Goal: Task Accomplishment & Management: Use online tool/utility

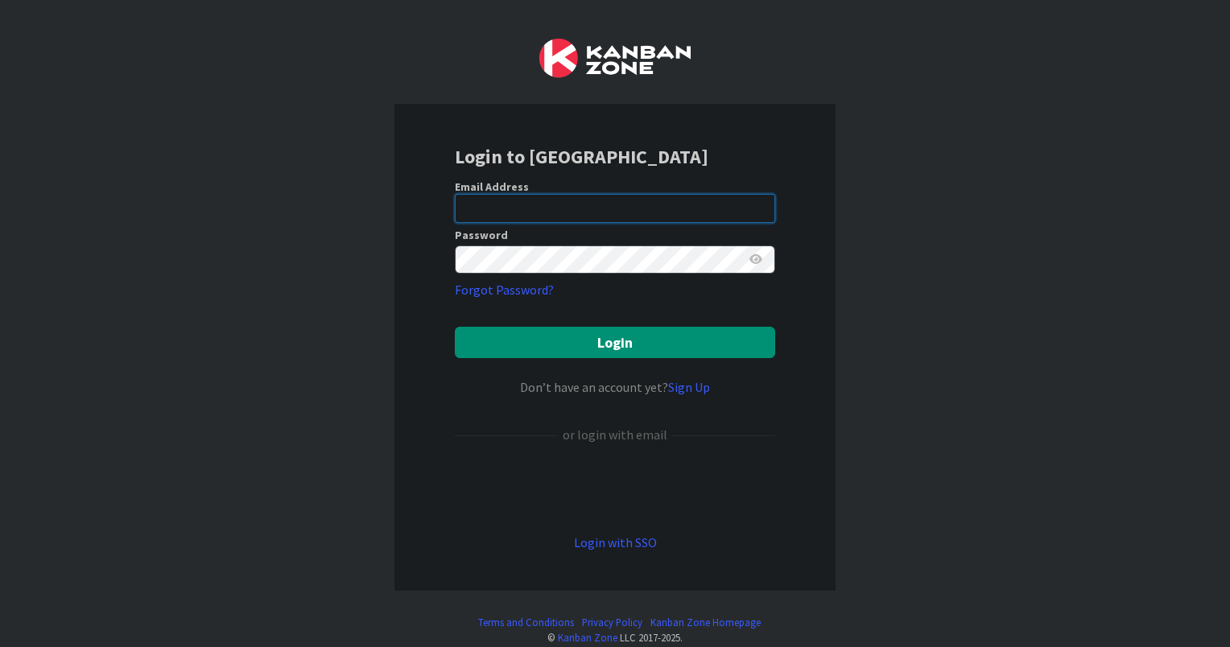
click at [551, 213] on input "email" at bounding box center [615, 208] width 320 height 29
click at [561, 207] on input "email" at bounding box center [615, 208] width 320 height 29
type input "[EMAIL_ADDRESS][DOMAIN_NAME]"
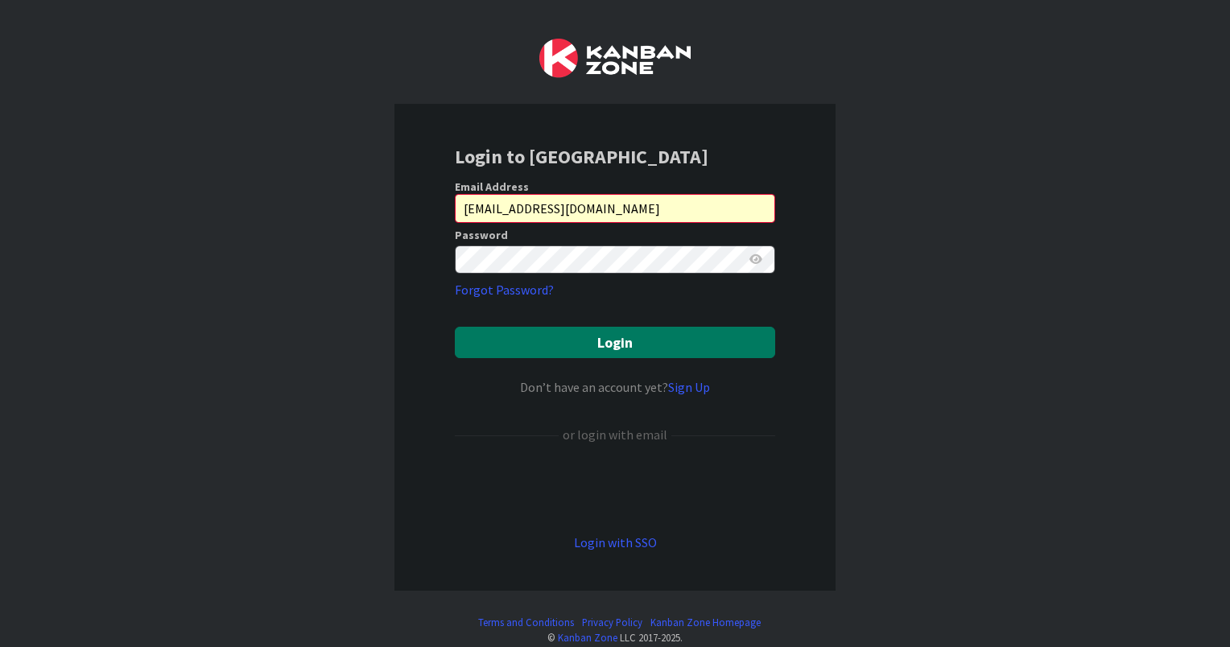
click at [578, 339] on button "Login" at bounding box center [615, 342] width 320 height 31
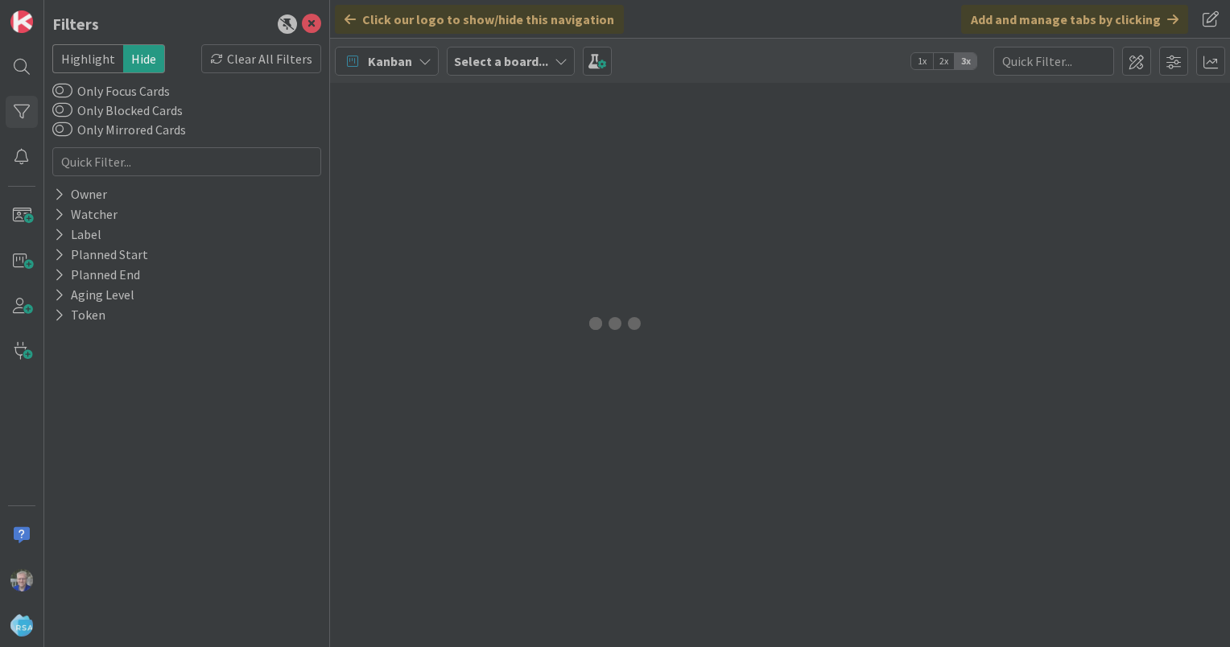
type input "password"
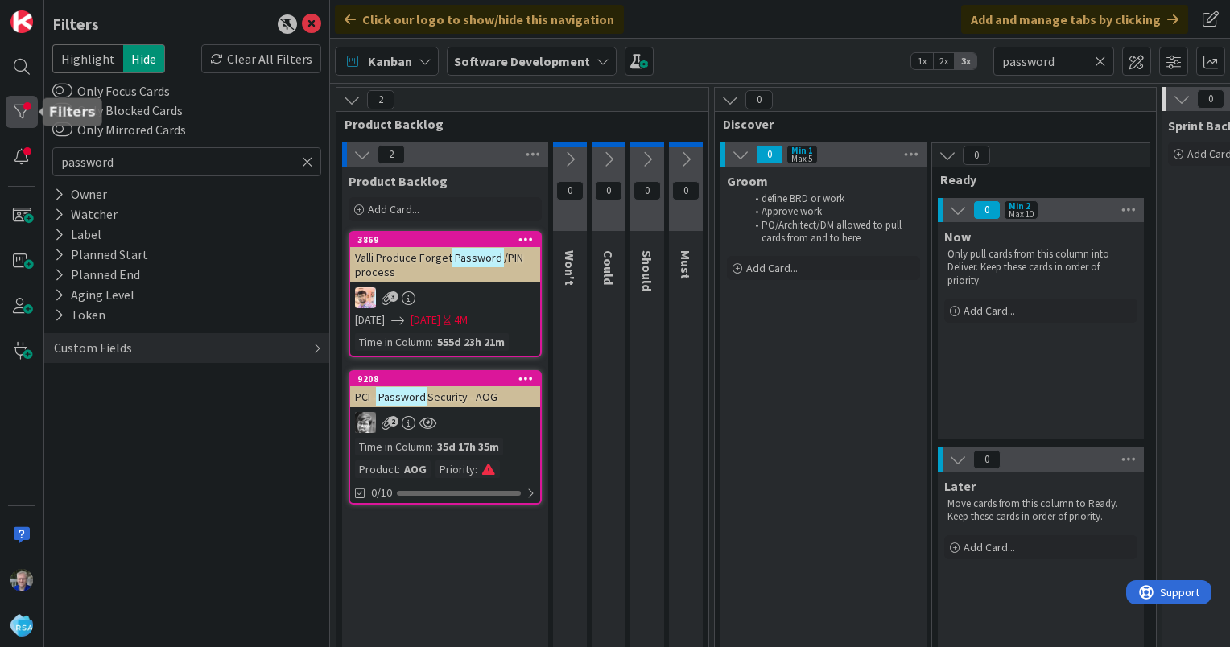
click at [12, 105] on div at bounding box center [22, 112] width 32 height 32
click at [306, 158] on icon at bounding box center [307, 162] width 11 height 14
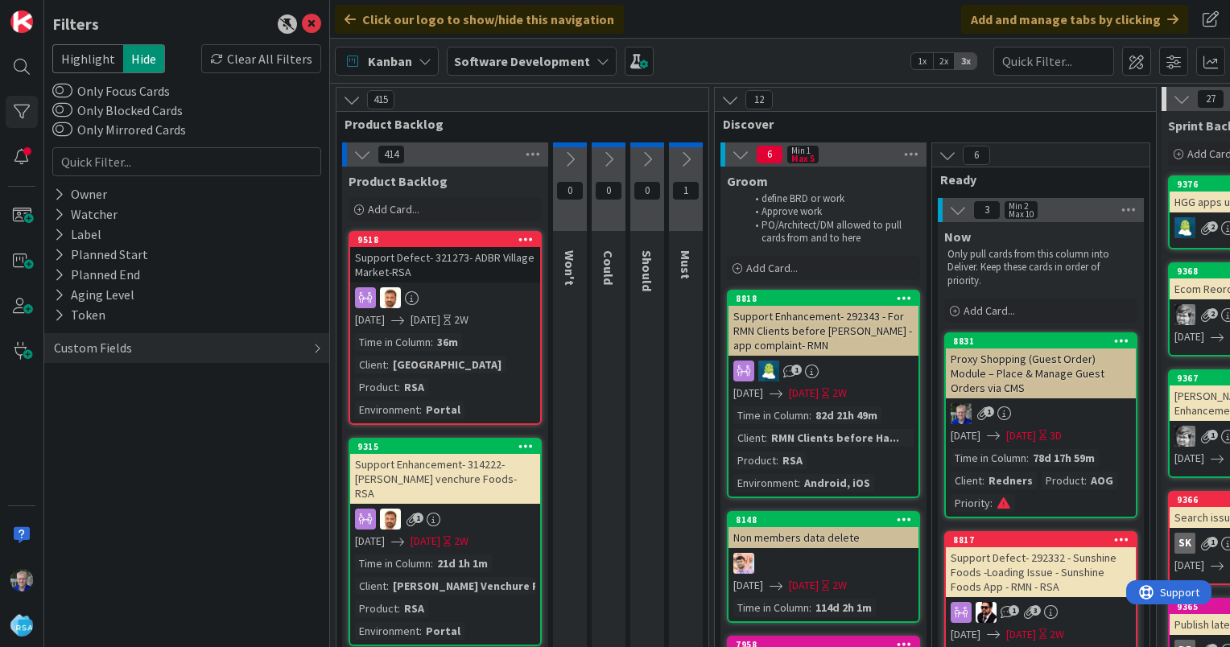
click at [395, 184] on span "Product Backlog" at bounding box center [398, 181] width 99 height 16
click at [389, 204] on span "Add Card..." at bounding box center [394, 209] width 52 height 14
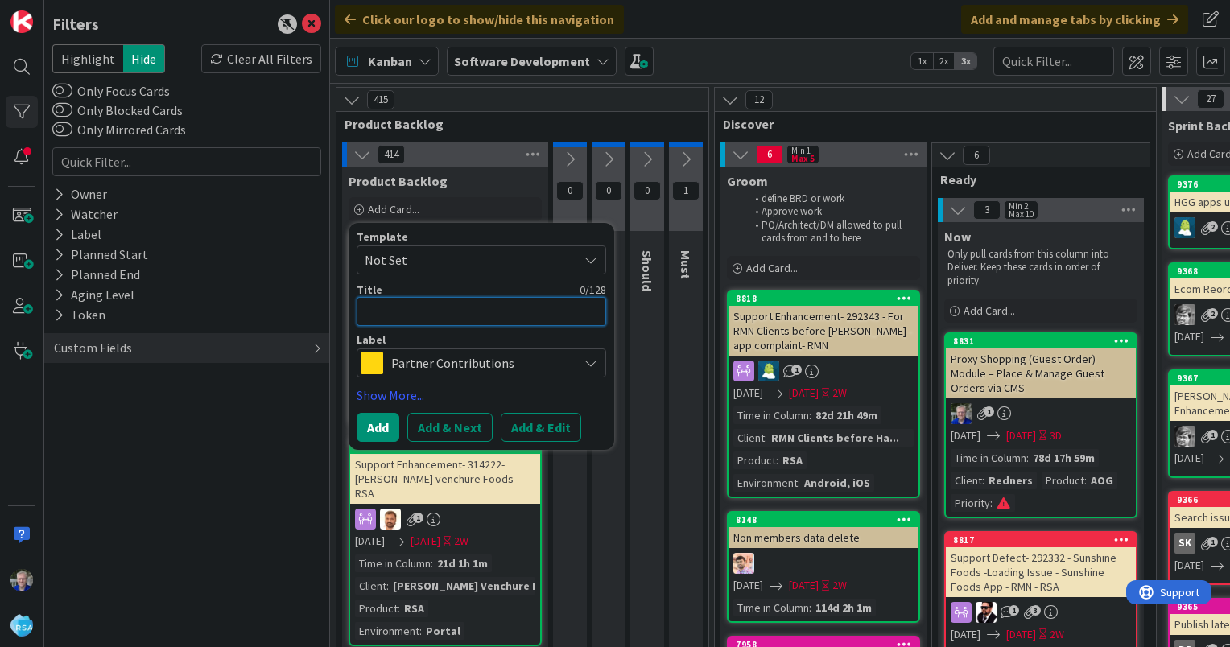
type textarea "x"
type textarea "S"
type textarea "x"
type textarea "Se"
type textarea "x"
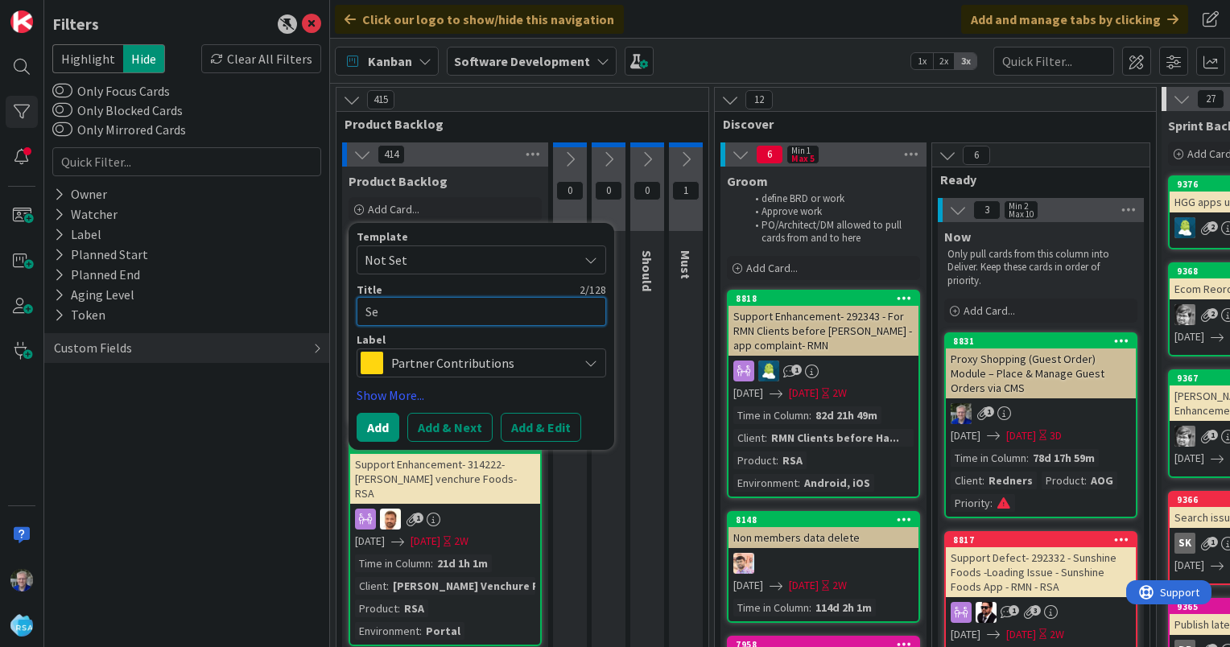
type textarea "S"
type textarea "x"
type textarea "SE"
type textarea "x"
type textarea "SEO"
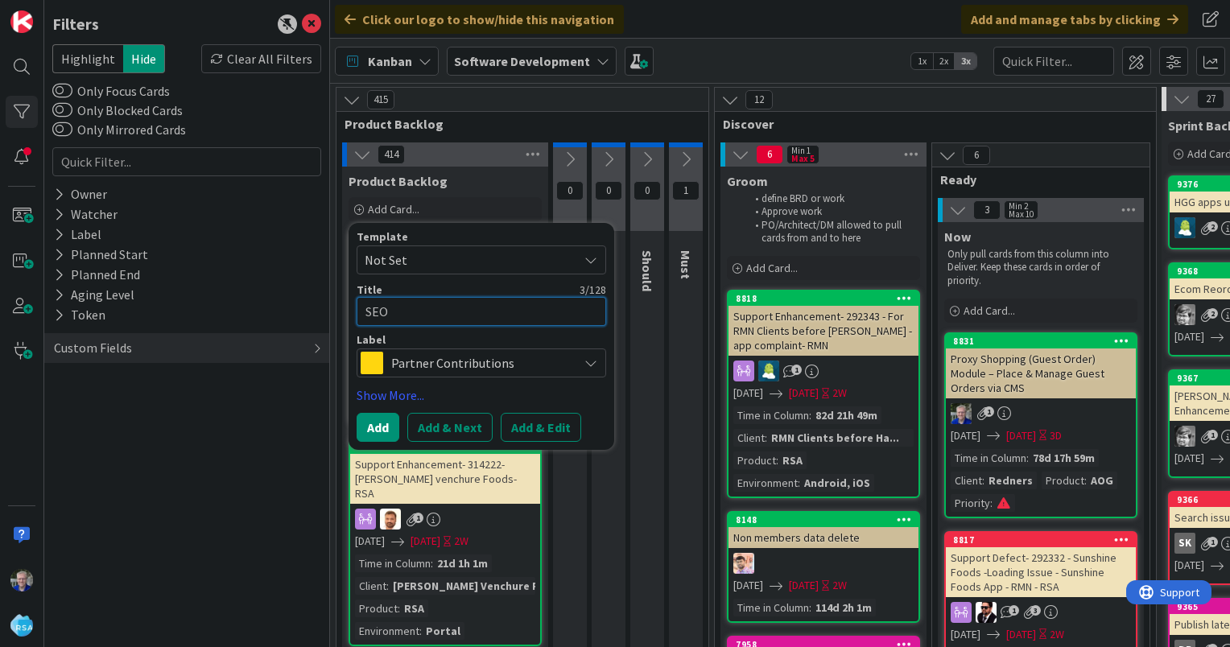
type textarea "x"
type textarea "SEO"
type textarea "x"
type textarea "SEO c"
type textarea "x"
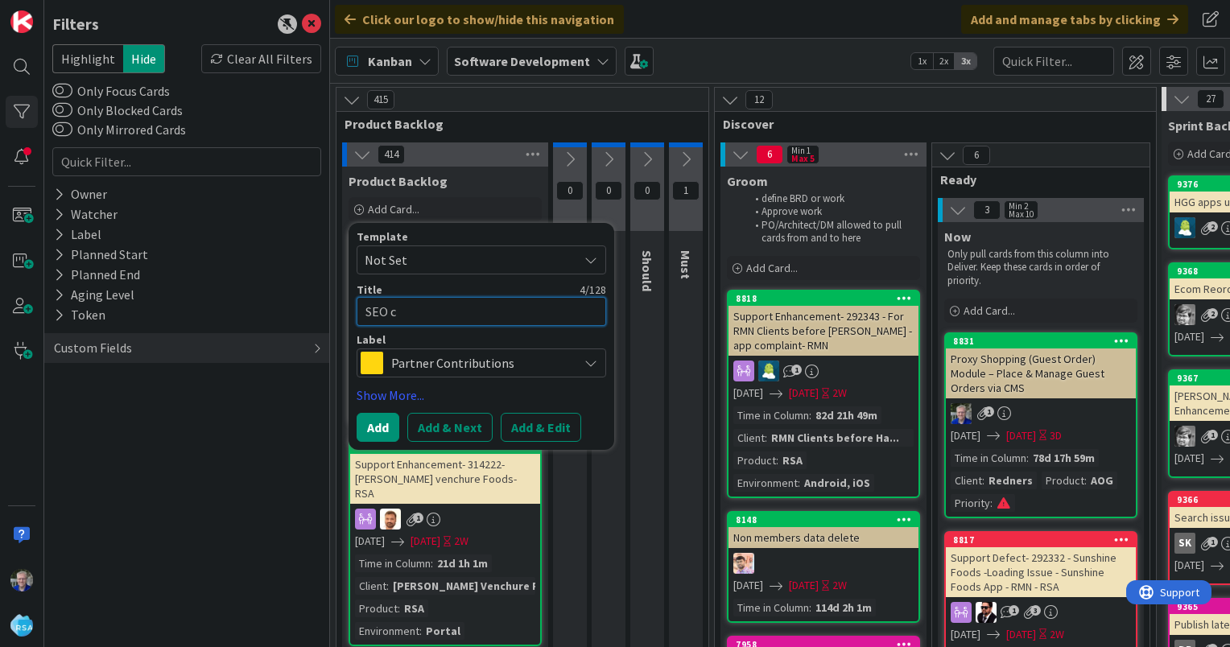
type textarea "SEO ch"
type textarea "x"
type textarea "SEO cha"
type textarea "x"
type textarea "[PERSON_NAME]"
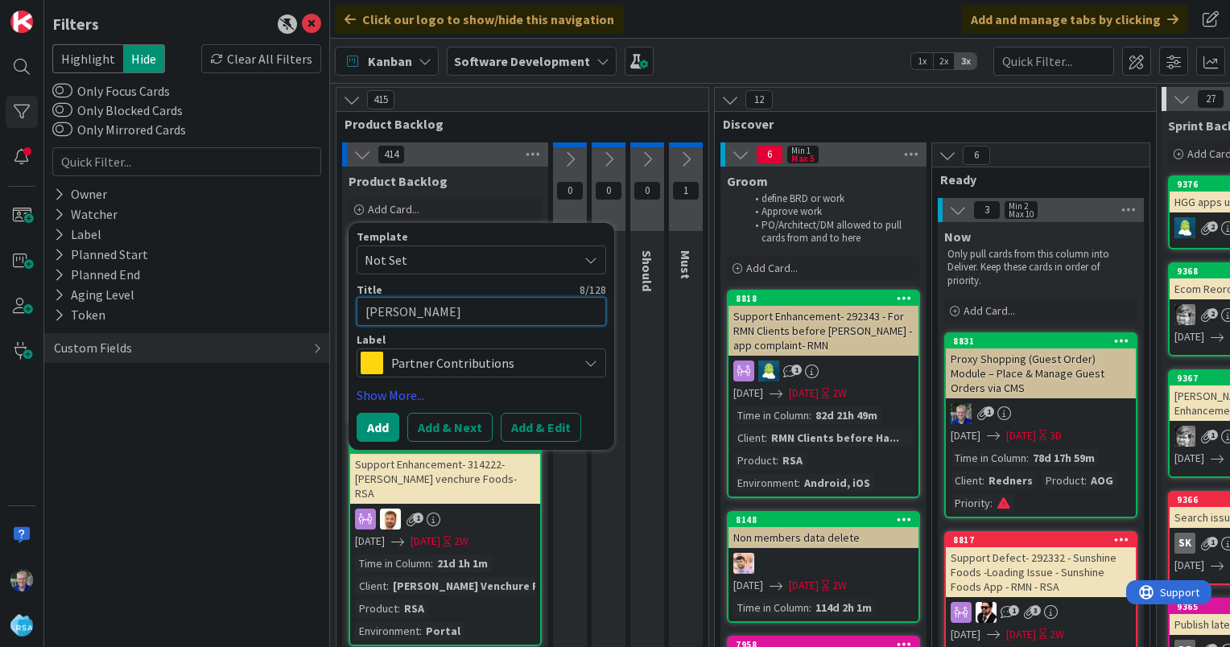
type textarea "x"
type textarea "[PERSON_NAME]"
type textarea "x"
type textarea "SEO change"
type textarea "x"
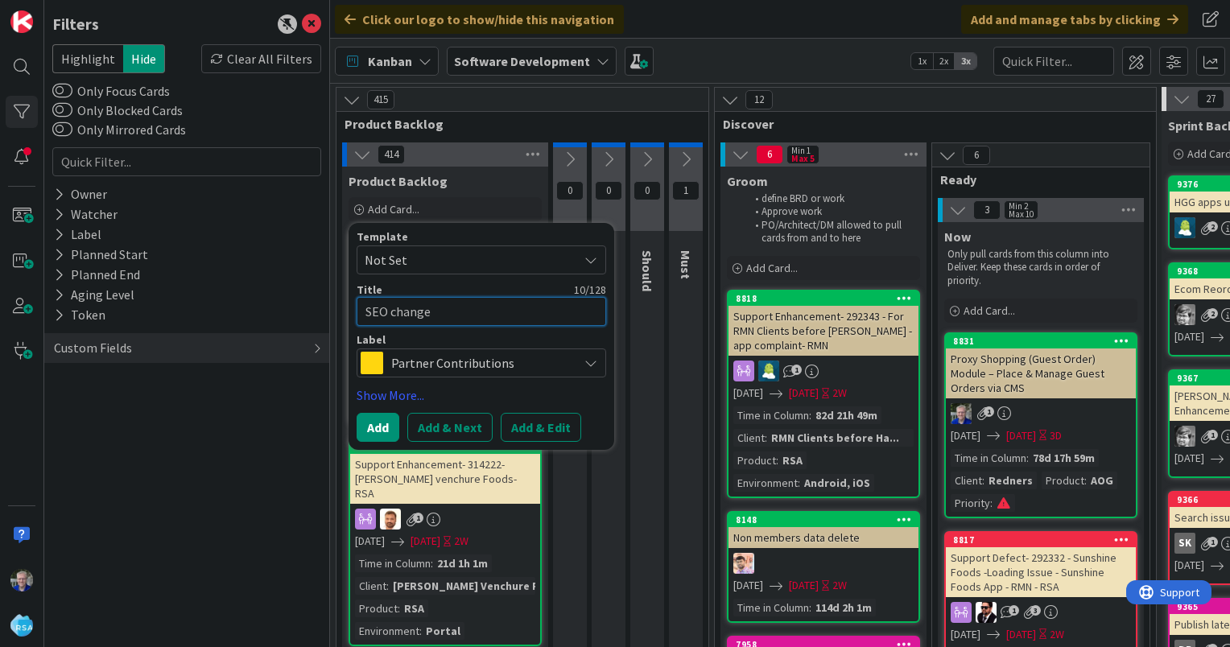
type textarea "SEO changes"
type textarea "x"
type textarea "SEO changes"
type textarea "x"
type textarea "SEO changes -"
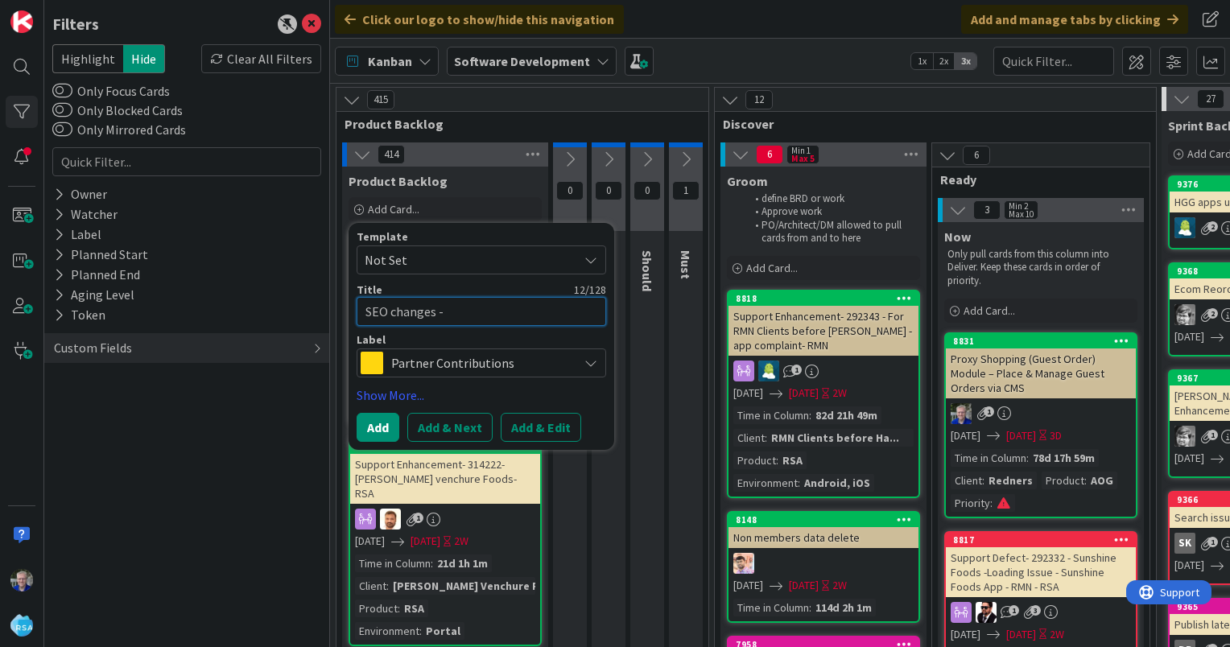
type textarea "x"
type textarea "SEO changes -"
type textarea "x"
type textarea "SEO changes - A"
type textarea "x"
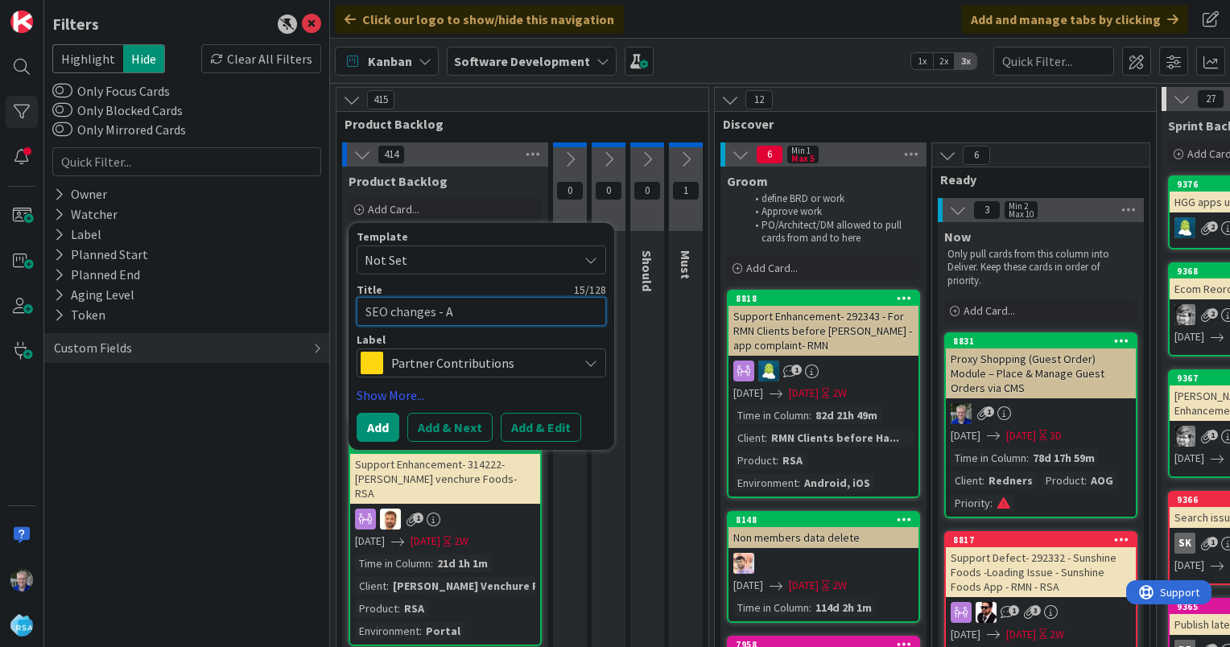
type textarea "SEO changes - AO"
type textarea "x"
type textarea "SEO changes - AOG"
type textarea "x"
type textarea "SEO changes - AOG"
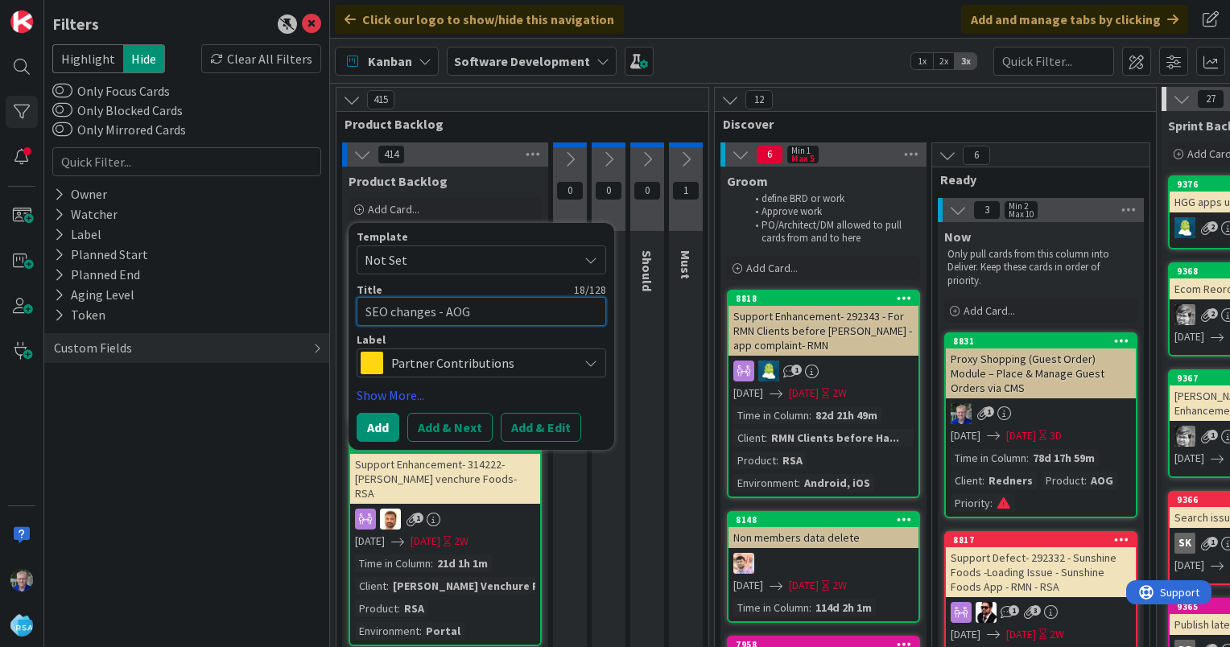
type textarea "x"
type textarea "SEO changes - AOG -"
type textarea "x"
type textarea "SEO changes - AOG -"
type textarea "x"
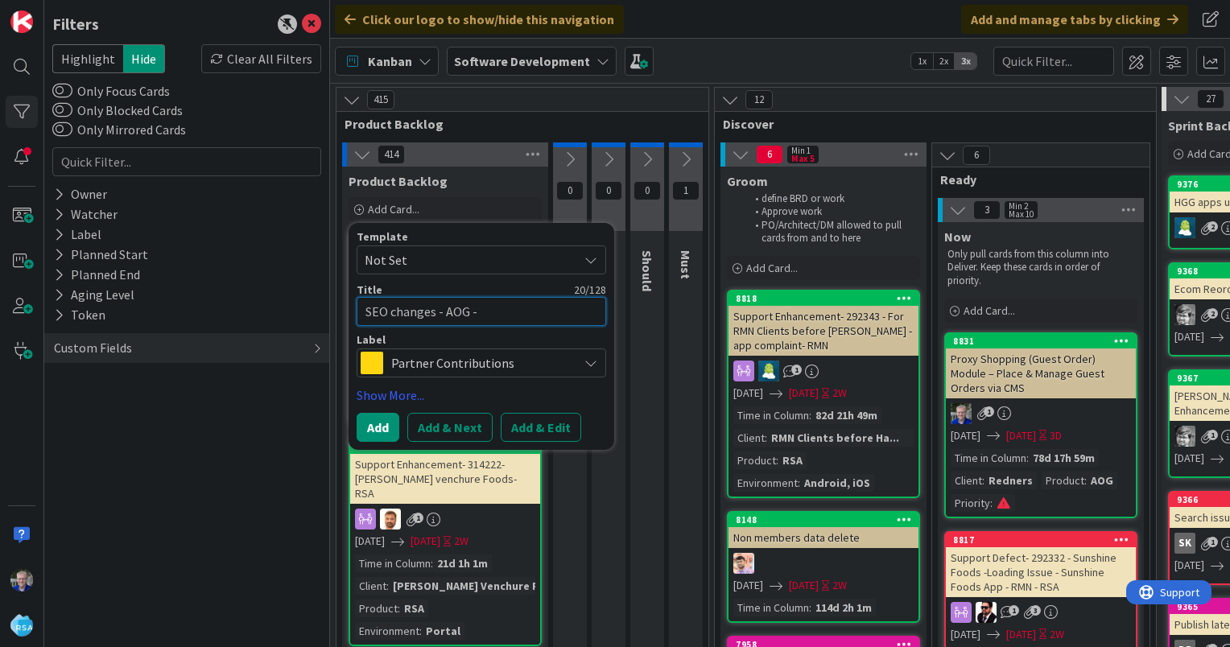
type textarea "SEO changes - AOG - M"
type textarea "x"
type textarea "SEO changes - AOG - Mo"
type textarea "x"
type textarea "SEO changes - AOG - Mos"
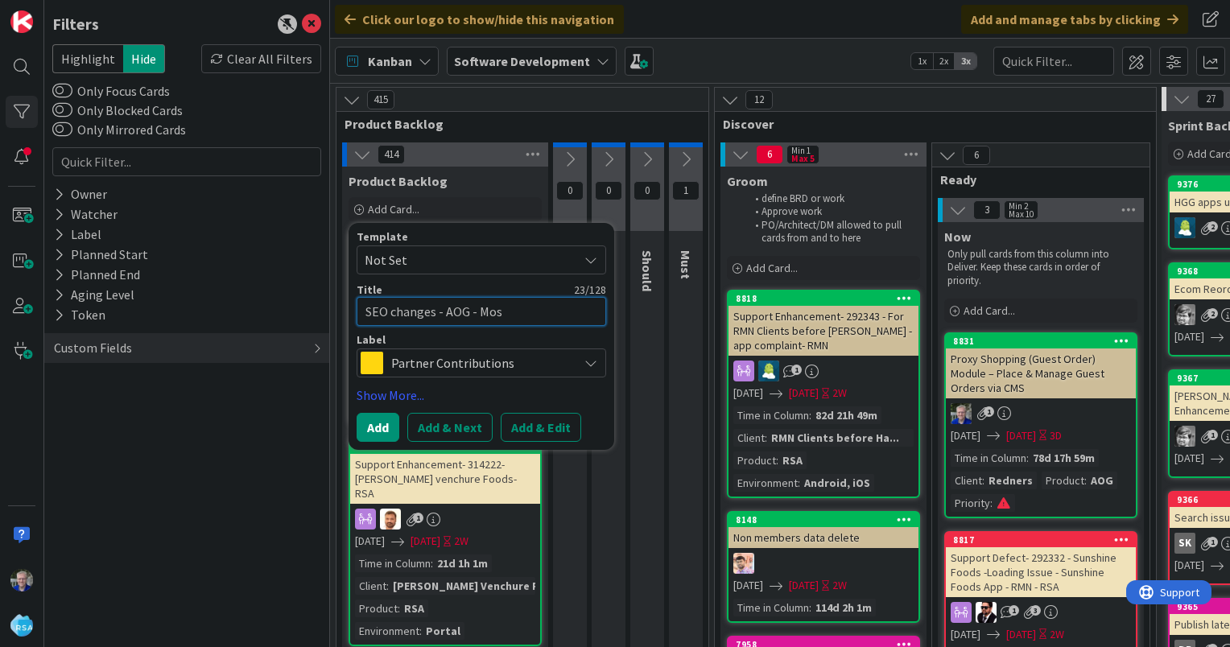
type textarea "x"
type textarea "SEO changes - AOG - [PERSON_NAME]"
type textarea "x"
type textarea "SEO changes - [PERSON_NAME]"
type textarea "x"
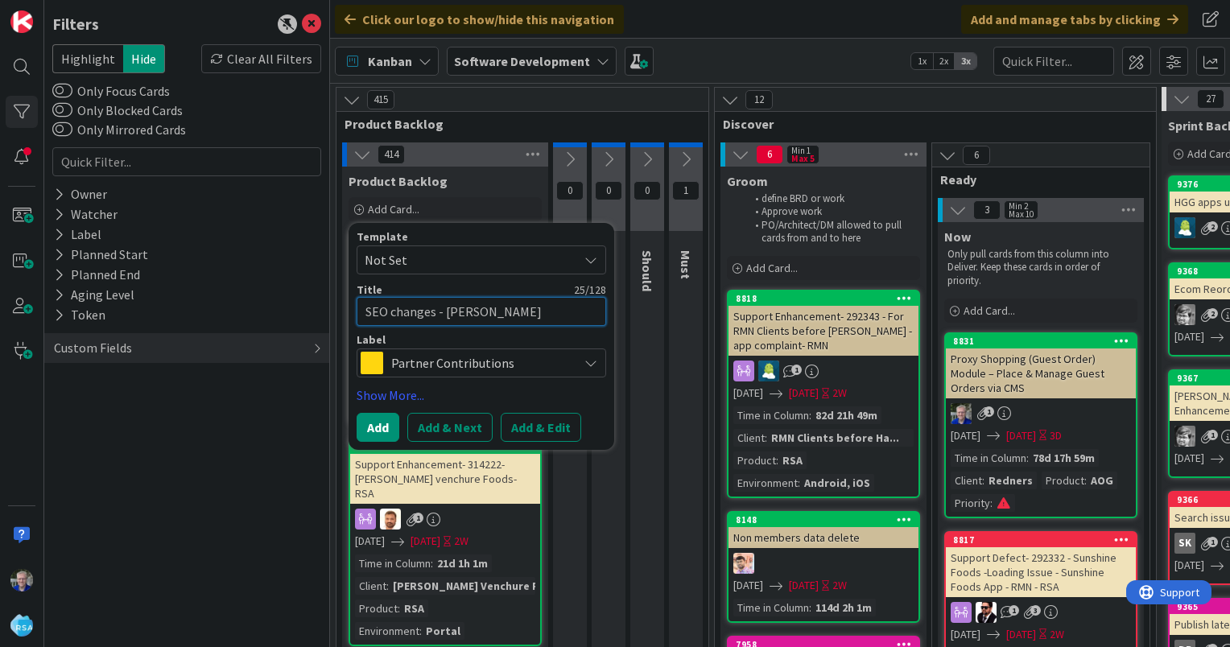
type textarea "SEO changes - AOG - [PERSON_NAME]'"
type textarea "x"
type textarea "SEO changes - AOG - [PERSON_NAME]"
type textarea "x"
type textarea "SEO changes - [PERSON_NAME]"
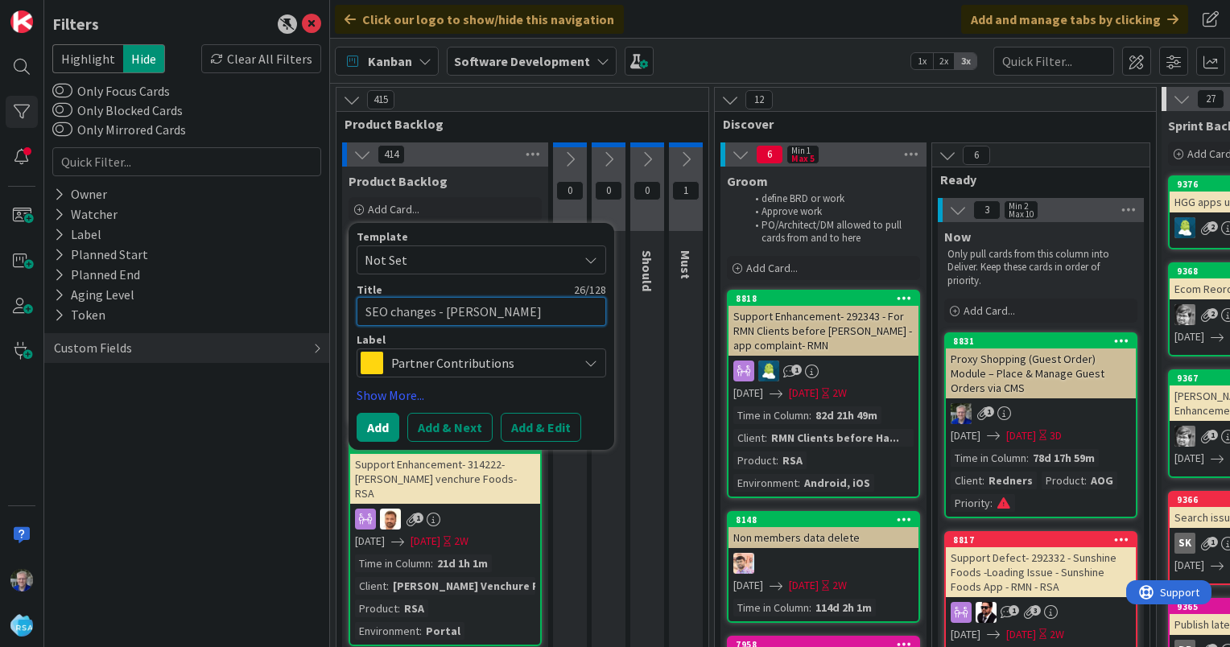
type textarea "x"
type textarea "SEO changes - [PERSON_NAME]"
type textarea "x"
type textarea "SEO changes - - [PERSON_NAME]"
type textarea "x"
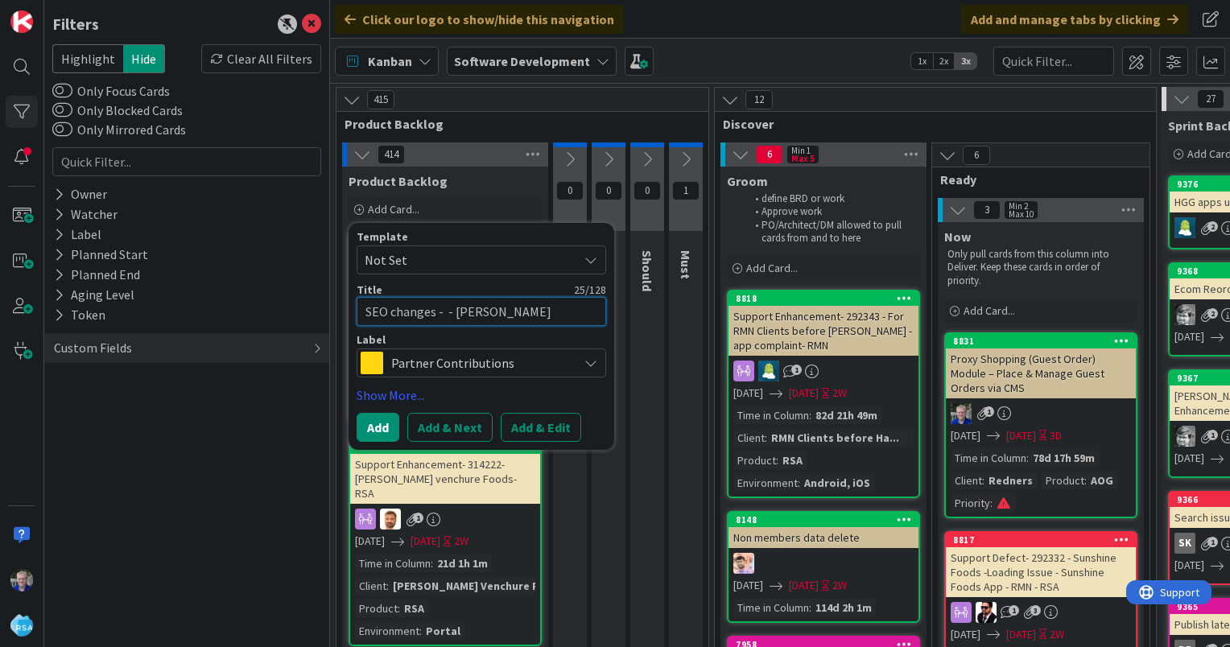
type textarea "SEO changes - - [PERSON_NAME]"
type textarea "x"
type textarea "SEO changes - [PERSON_NAME]"
type textarea "x"
type textarea "SEO changes - [PERSON_NAME]"
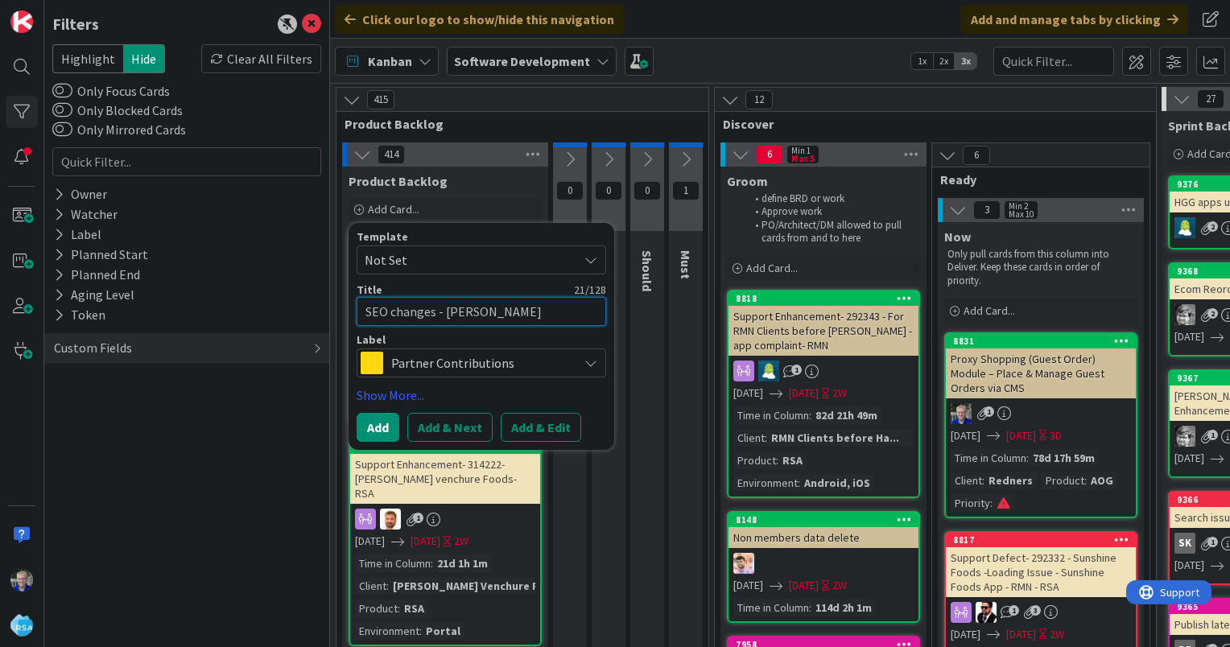
type textarea "x"
type textarea "SEO changes - [PERSON_NAME]"
type textarea "x"
type textarea "SEO changes - [PERSON_NAME] -"
type textarea "x"
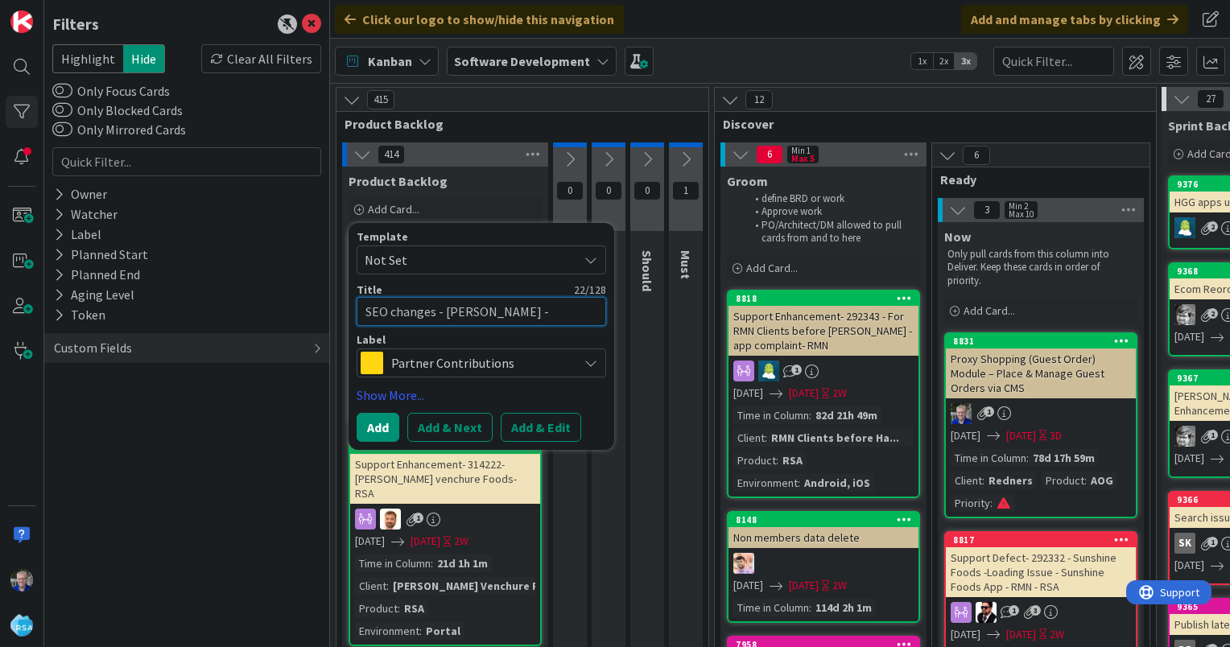
type textarea "SEO changes - [PERSON_NAME] -"
type textarea "x"
type textarea "SEO changes - [PERSON_NAME] - A"
type textarea "x"
type textarea "SEO changes - [PERSON_NAME] - AO"
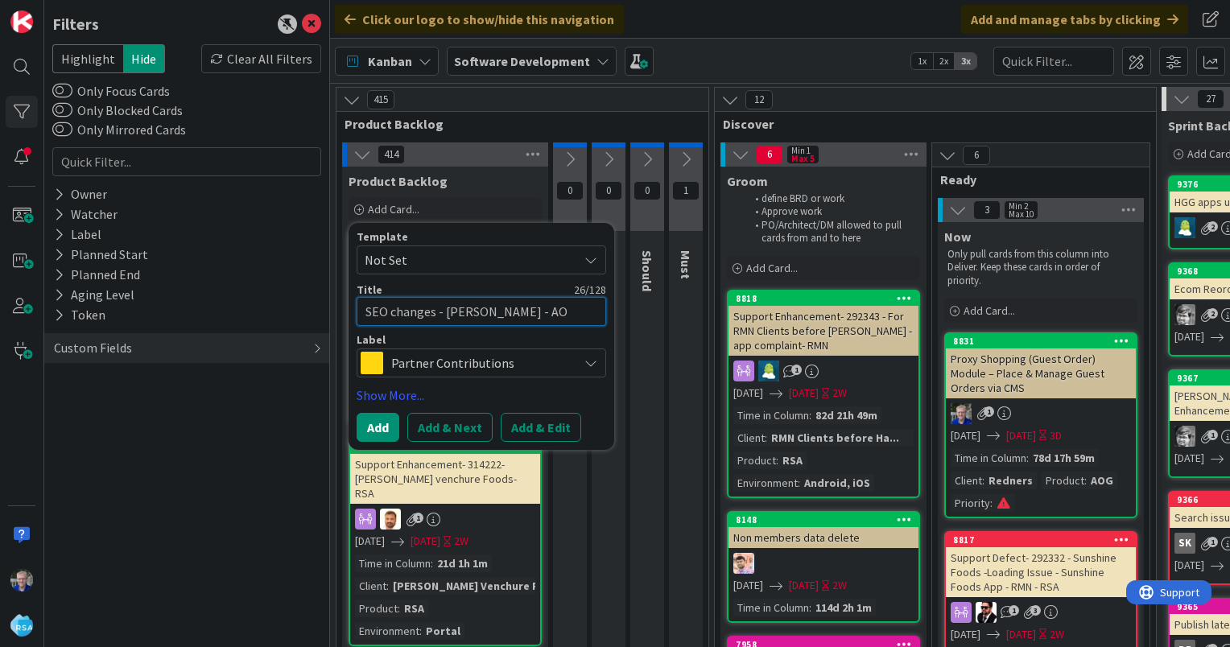
type textarea "x"
type textarea "SEO changes - [PERSON_NAME] - AOG"
click at [528, 370] on span "Partner Contributions" at bounding box center [480, 363] width 179 height 23
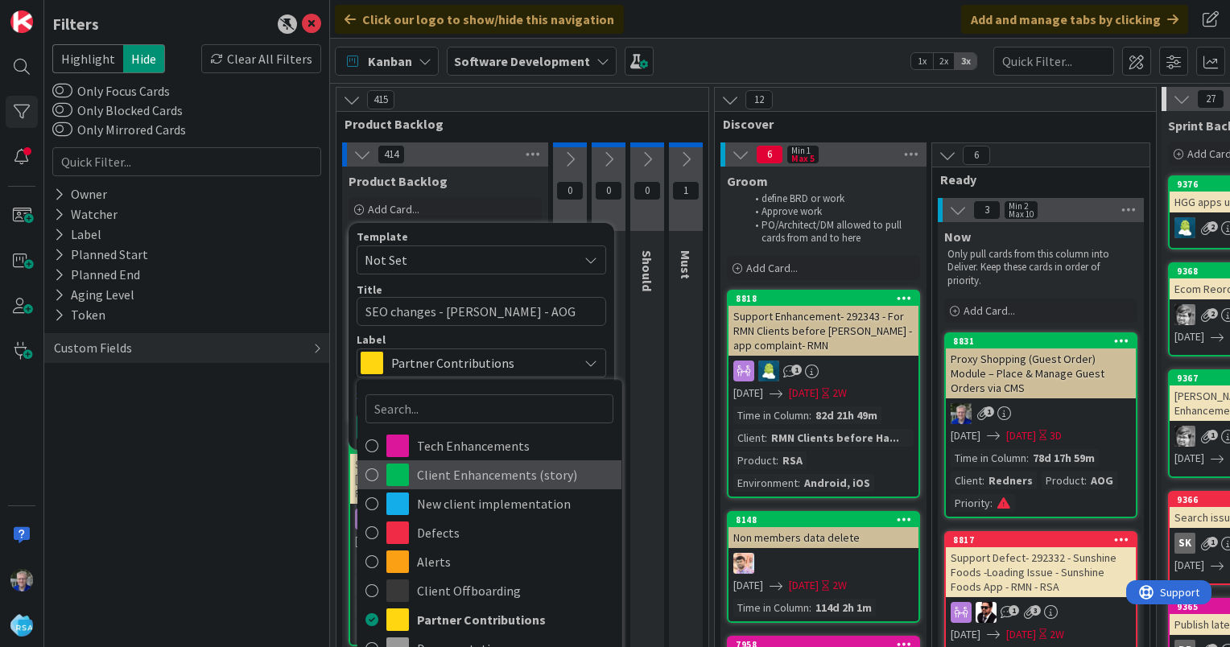
click at [370, 471] on icon at bounding box center [372, 475] width 13 height 24
type textarea "x"
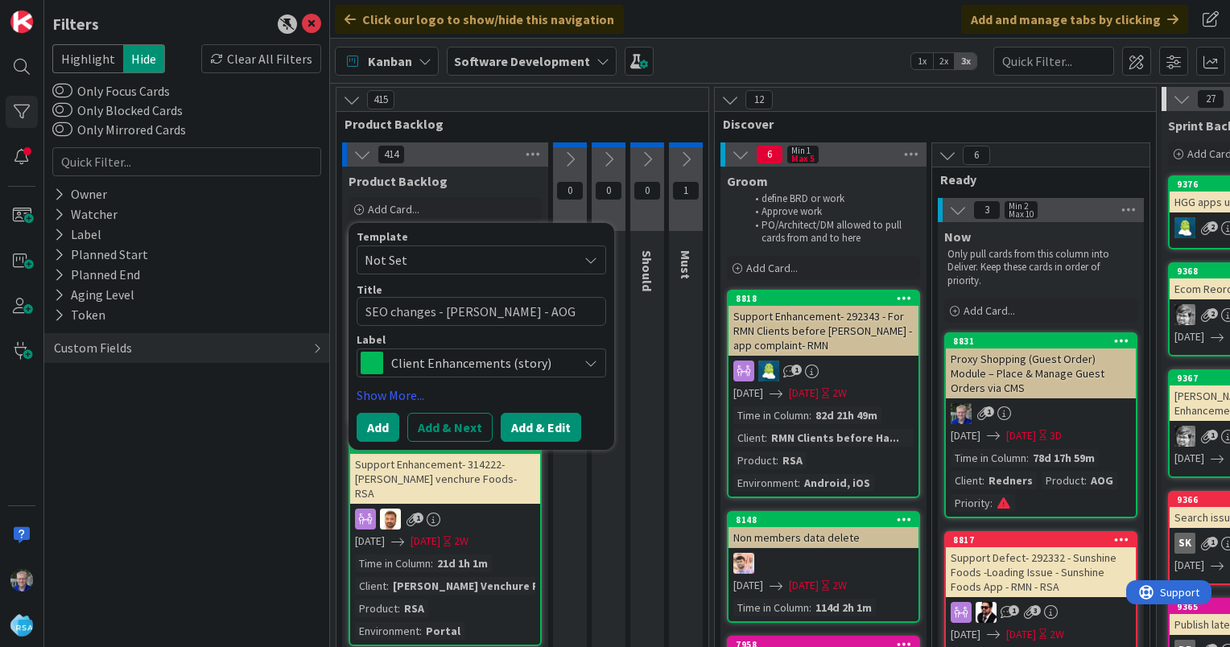
click at [515, 425] on button "Add & Edit" at bounding box center [541, 427] width 81 height 29
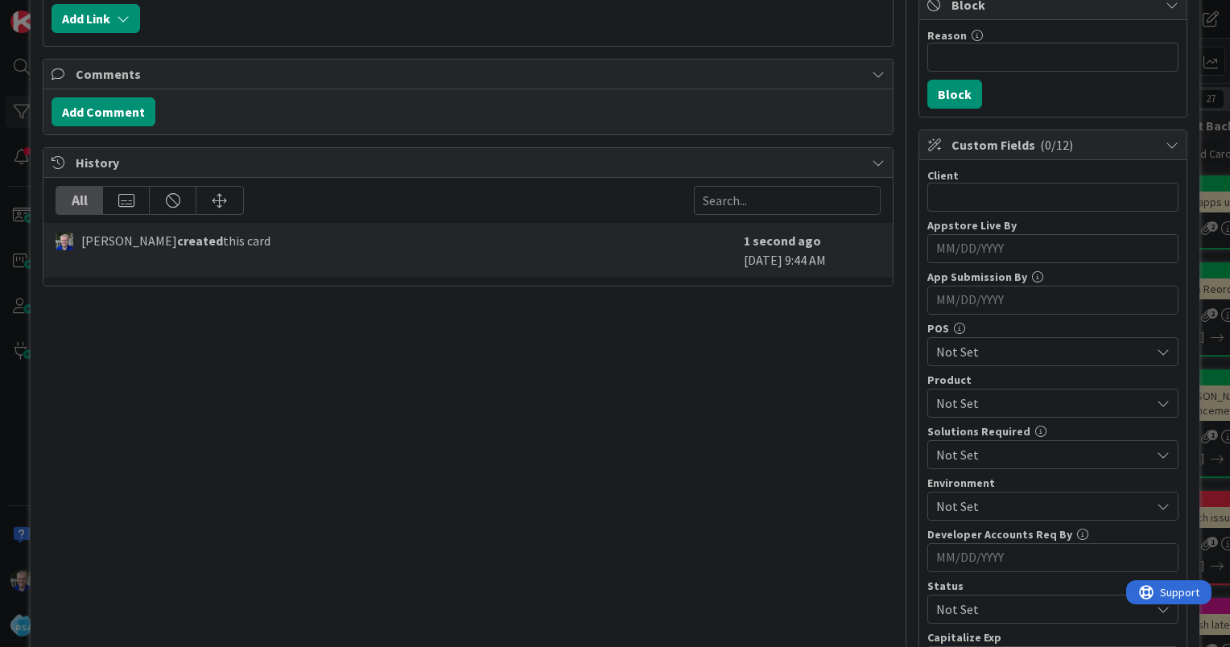
scroll to position [644, 0]
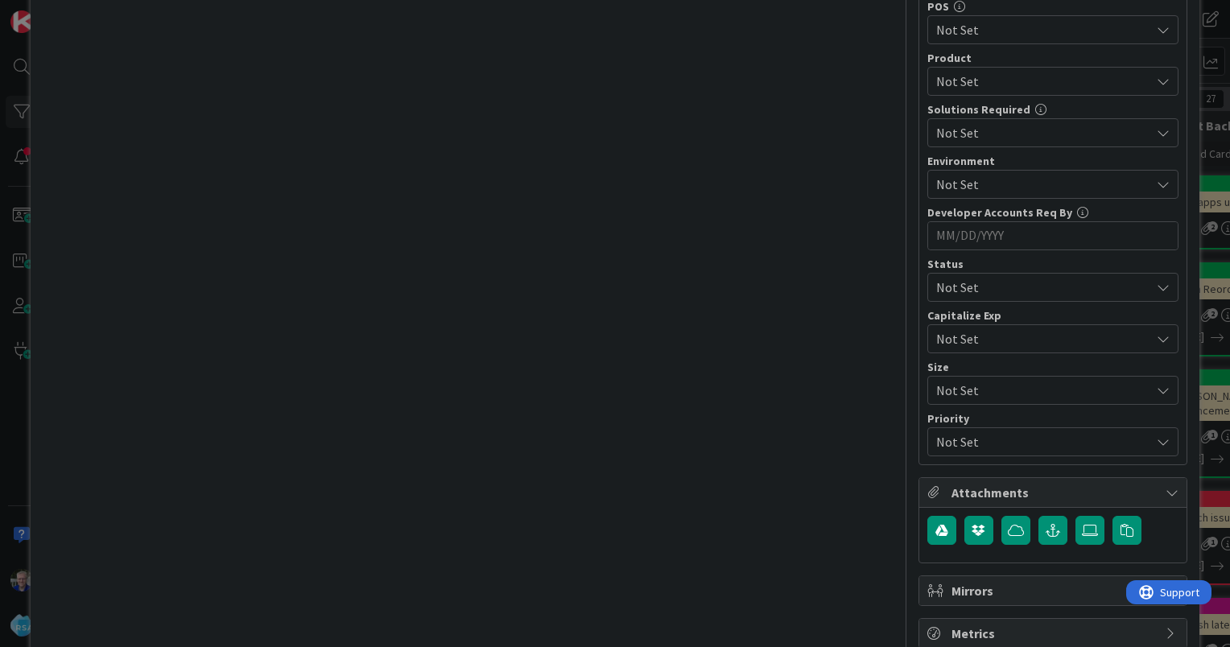
click at [1044, 437] on span "Not Set" at bounding box center [1039, 442] width 206 height 23
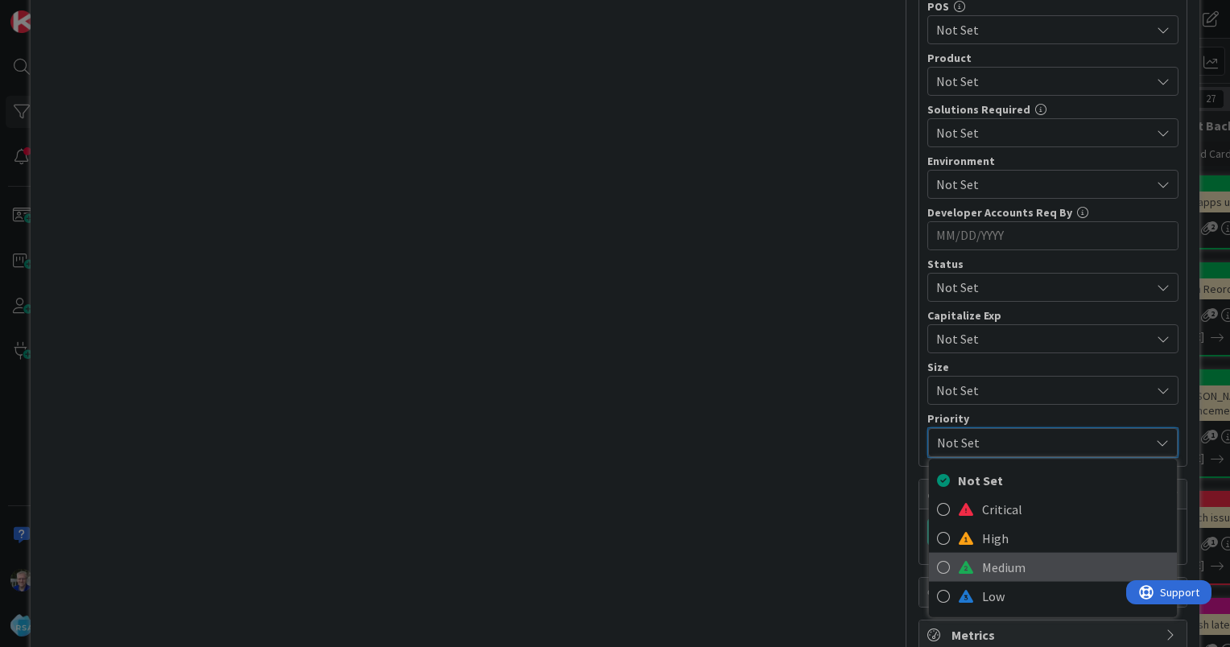
click at [965, 554] on link "Medium" at bounding box center [1053, 567] width 248 height 29
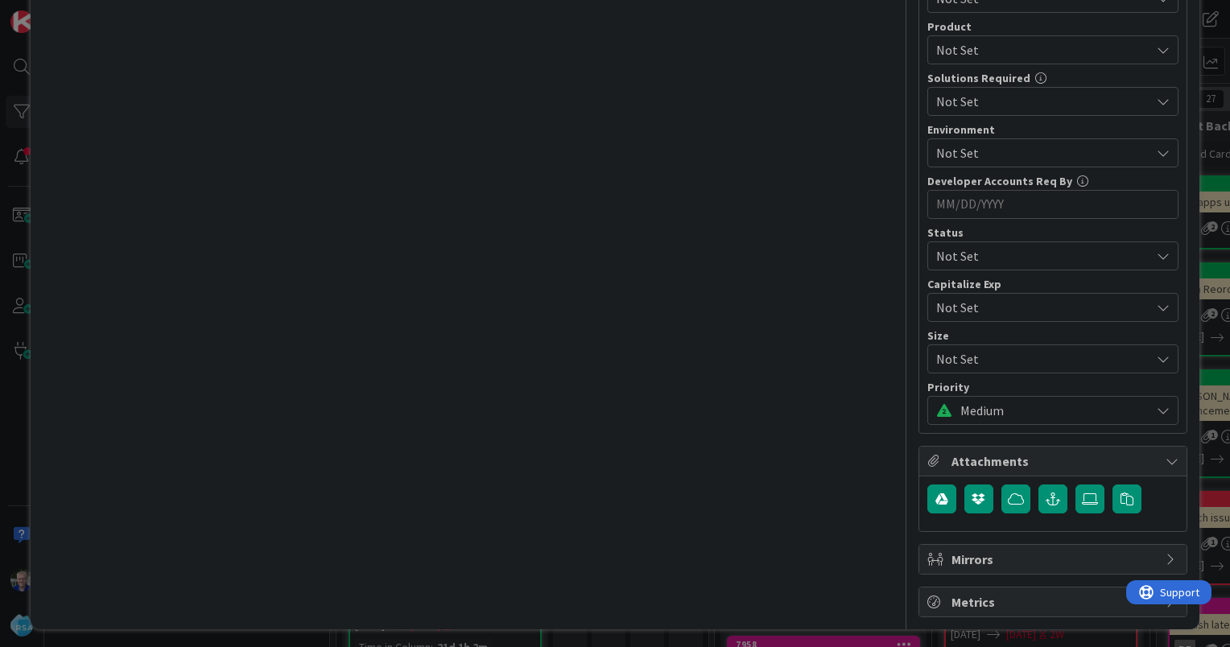
scroll to position [434, 0]
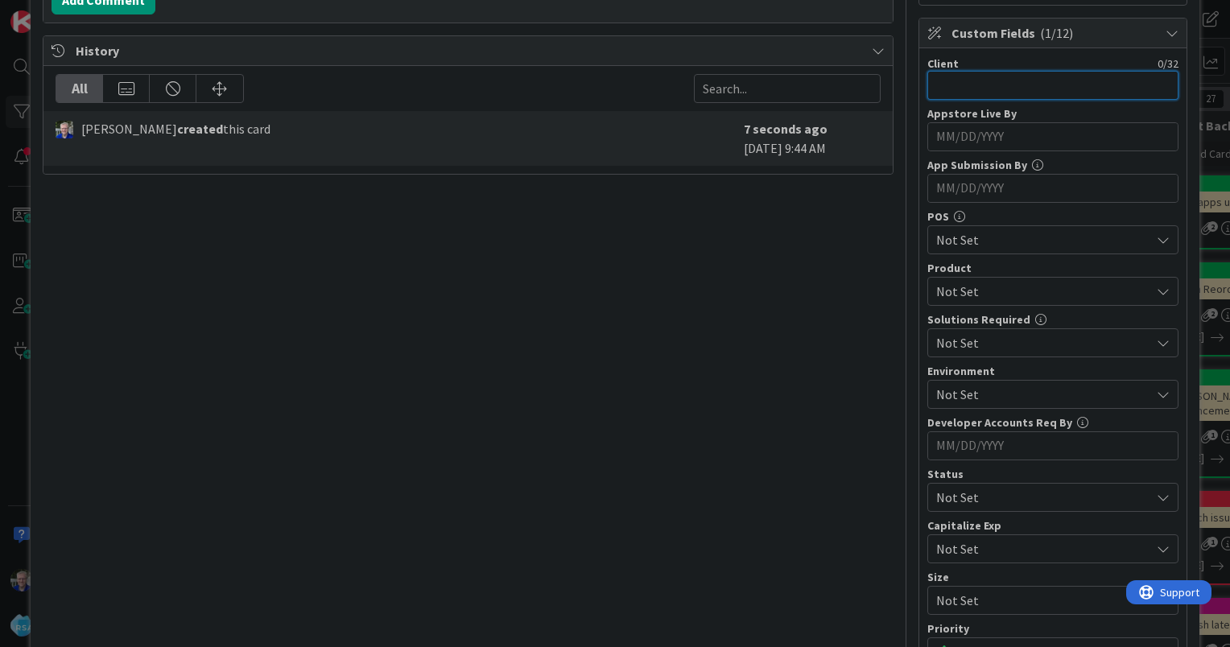
click at [960, 85] on input "text" at bounding box center [1053, 85] width 251 height 29
type input "[PERSON_NAME]"
click at [952, 282] on span "Not Set" at bounding box center [1043, 291] width 214 height 19
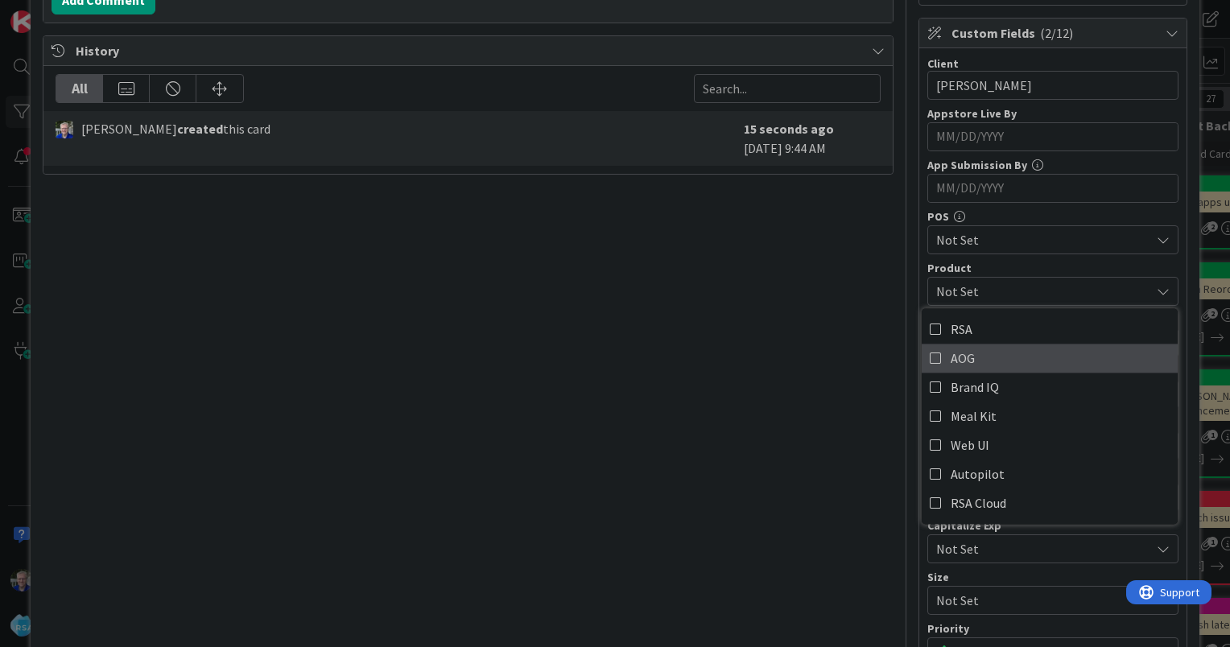
click at [930, 349] on icon at bounding box center [936, 358] width 13 height 24
click at [1164, 211] on div "POS" at bounding box center [1053, 216] width 251 height 11
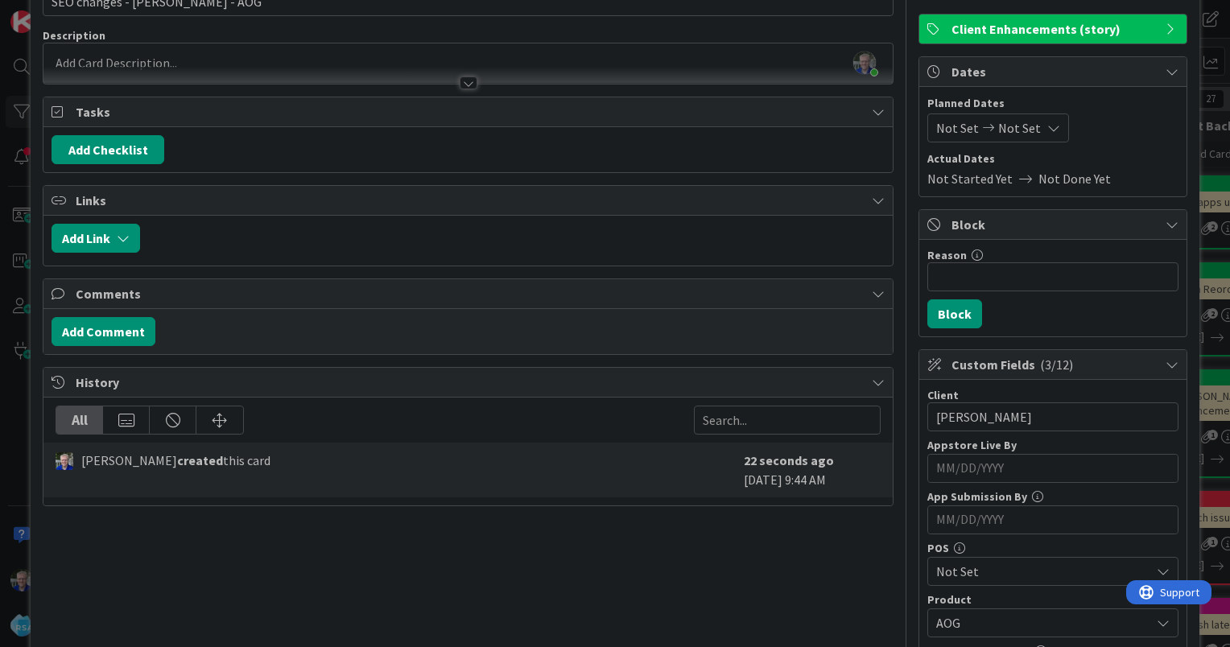
scroll to position [0, 0]
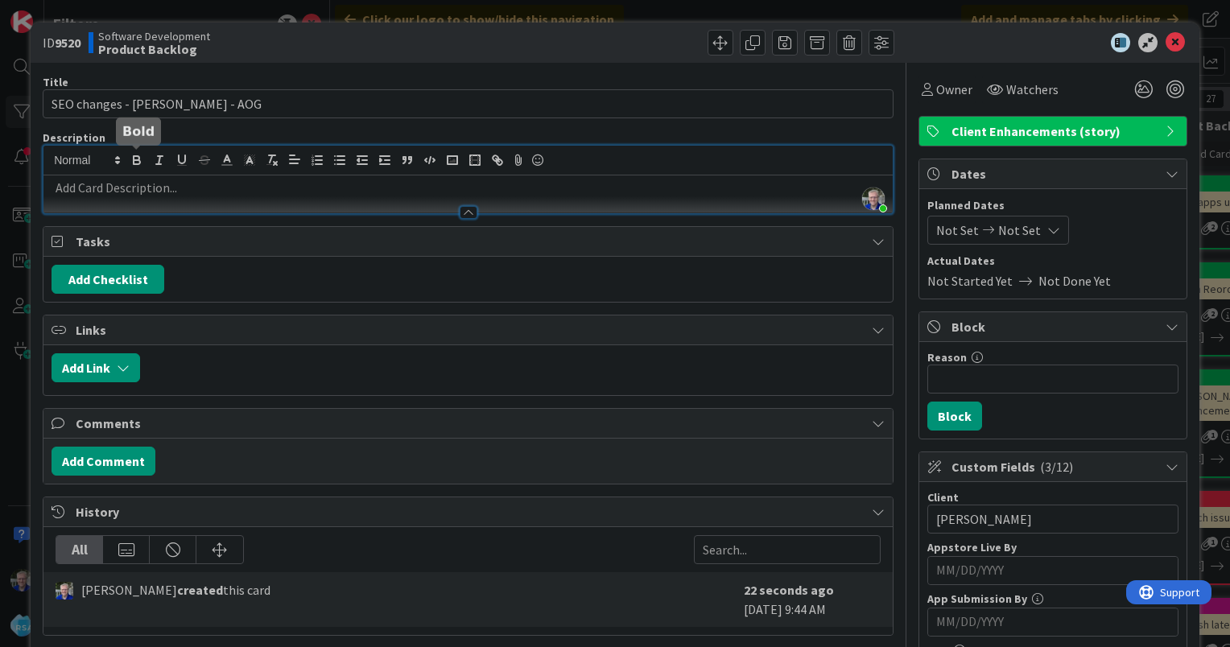
click at [134, 158] on div "[PERSON_NAME] just joined" at bounding box center [468, 180] width 850 height 68
click at [130, 184] on p at bounding box center [468, 188] width 833 height 19
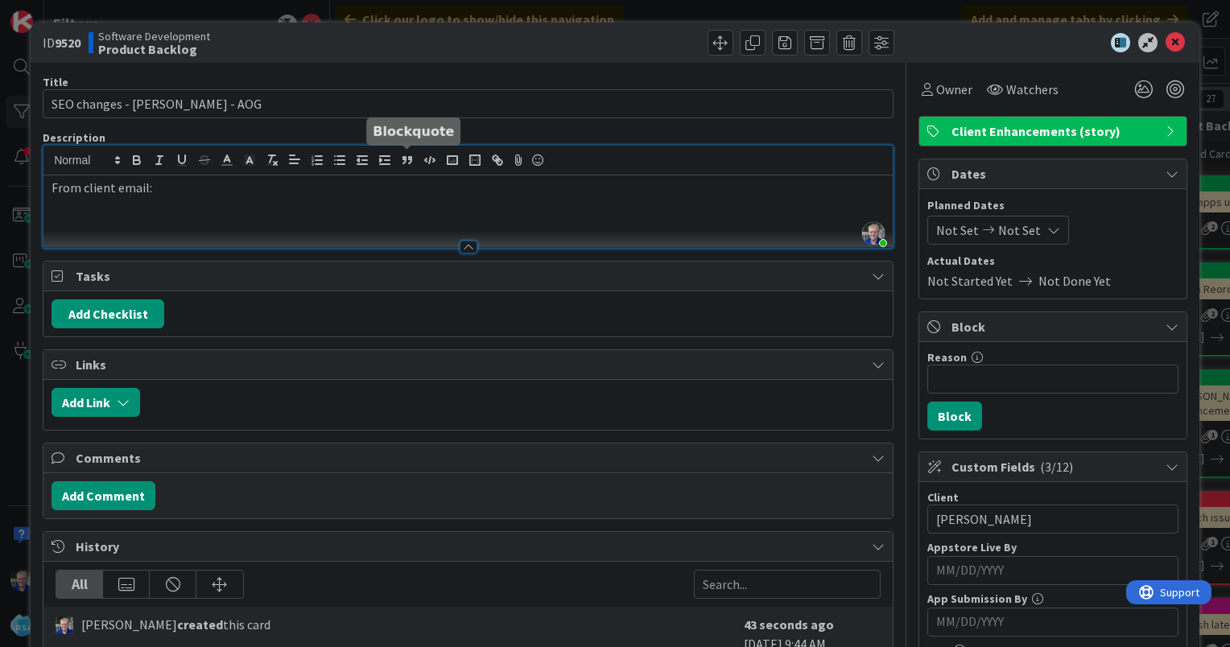
click at [412, 158] on icon "button" at bounding box center [407, 160] width 14 height 14
click at [406, 163] on icon "button" at bounding box center [407, 160] width 14 height 14
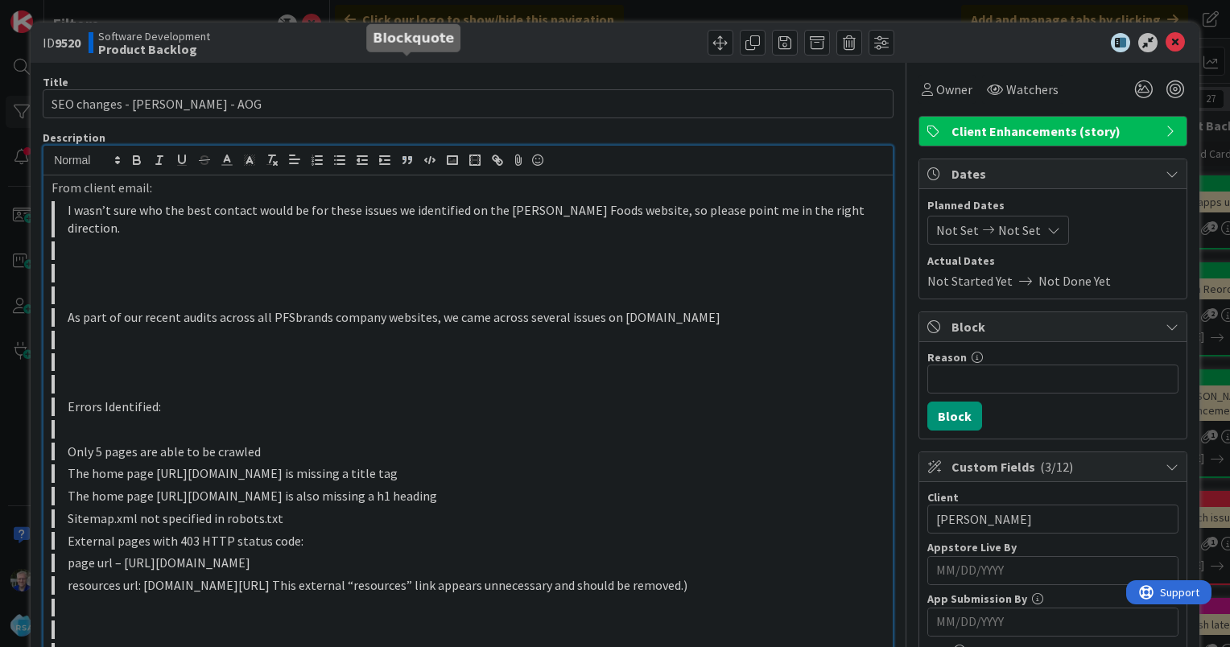
scroll to position [93, 0]
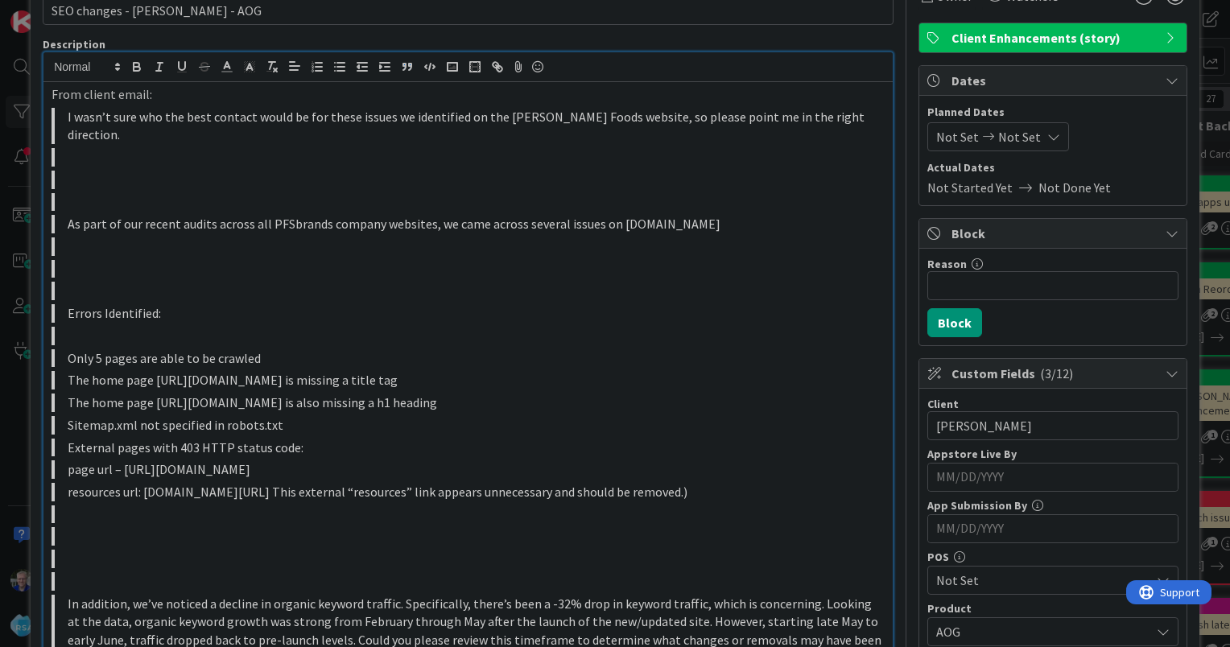
click at [180, 304] on blockquote "Errors Identified:" at bounding box center [468, 313] width 833 height 19
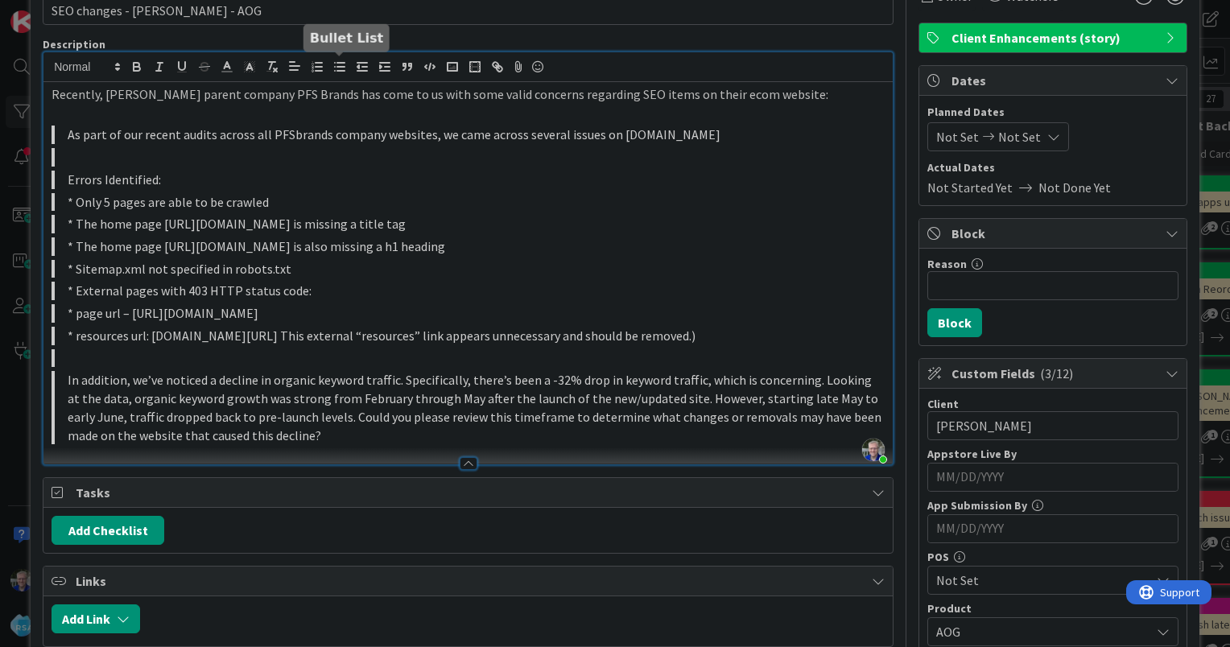
click at [335, 68] on icon "button" at bounding box center [340, 67] width 14 height 14
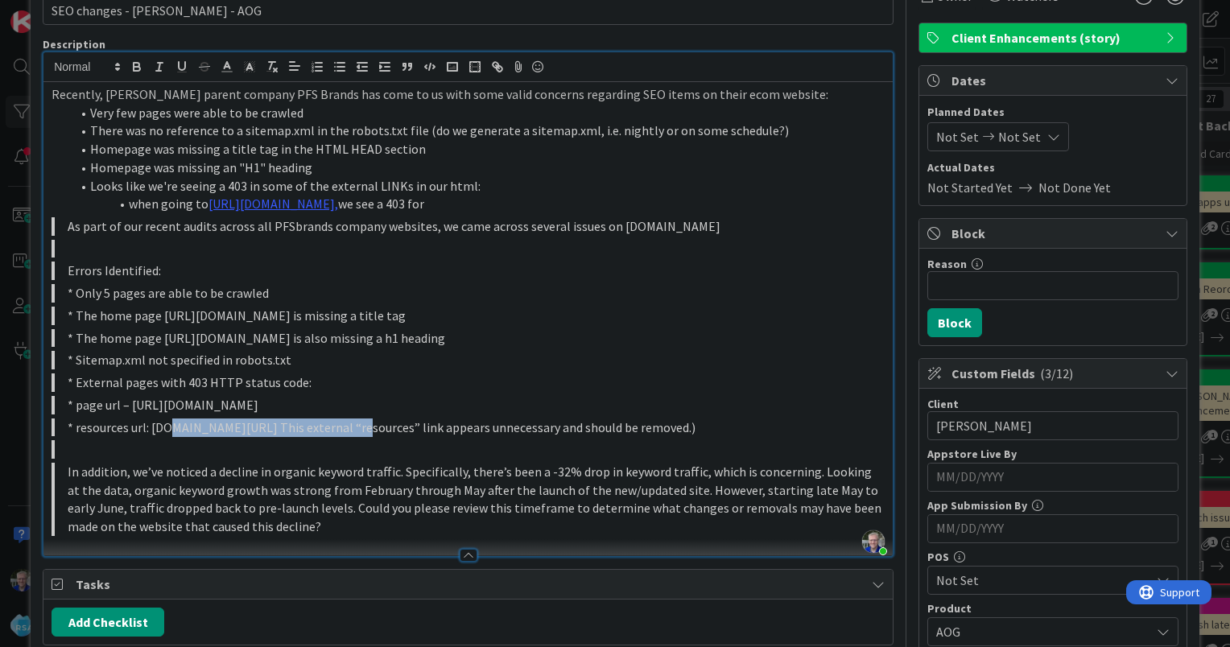
drag, startPoint x: 158, startPoint y: 427, endPoint x: 356, endPoint y: 424, distance: 198.1
click at [356, 424] on blockquote "* resources url: [DOMAIN_NAME][URL] This external “resources” link appears unne…" at bounding box center [468, 428] width 833 height 19
copy blockquote "[DOMAIN_NAME][URL]"
click at [489, 200] on li "when going to [URL][DOMAIN_NAME], we see a 403 for" at bounding box center [478, 204] width 814 height 19
click at [338, 202] on link "[URL][DOMAIN_NAME]," at bounding box center [274, 204] width 130 height 16
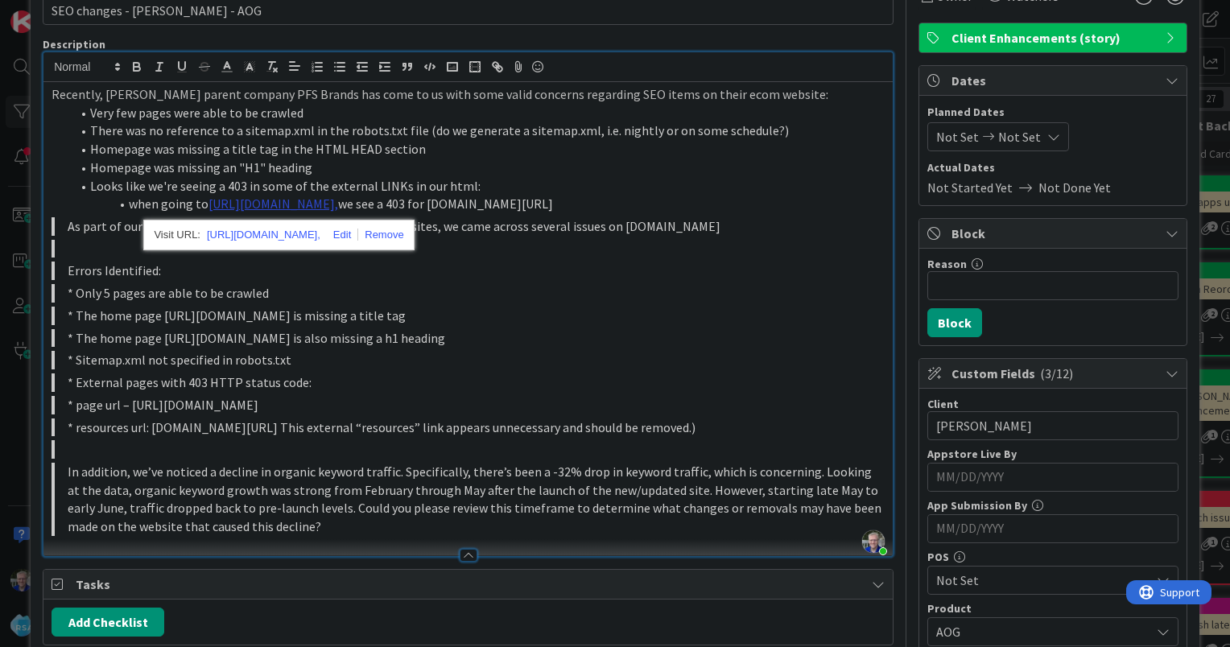
click at [338, 199] on link "[URL][DOMAIN_NAME]," at bounding box center [274, 204] width 130 height 16
click at [338, 201] on link "[URL][DOMAIN_NAME]," at bounding box center [274, 204] width 130 height 16
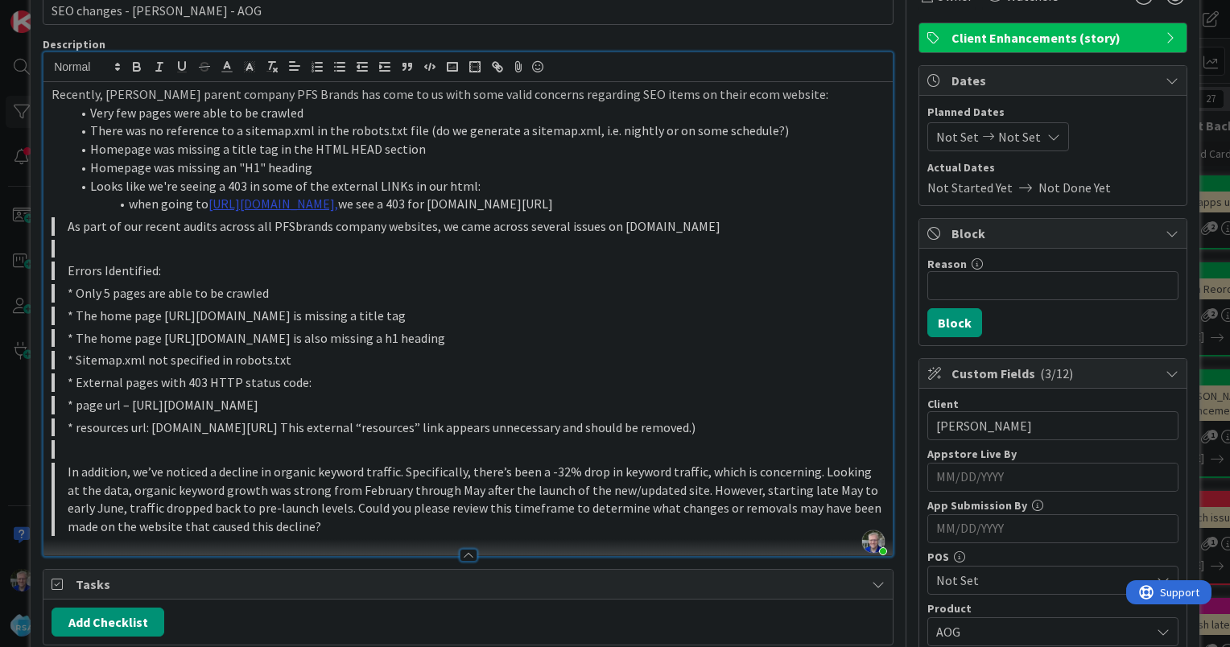
click at [338, 201] on link "[URL][DOMAIN_NAME]," at bounding box center [274, 204] width 130 height 16
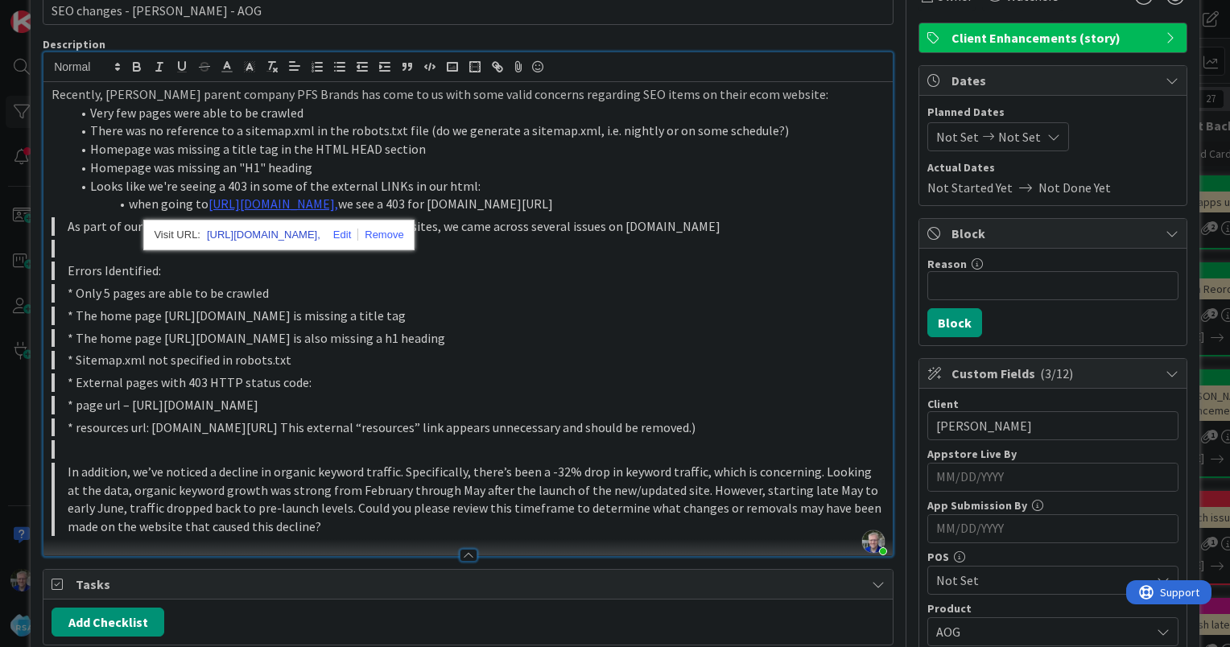
click at [309, 229] on link "[URL][DOMAIN_NAME]," at bounding box center [264, 235] width 114 height 21
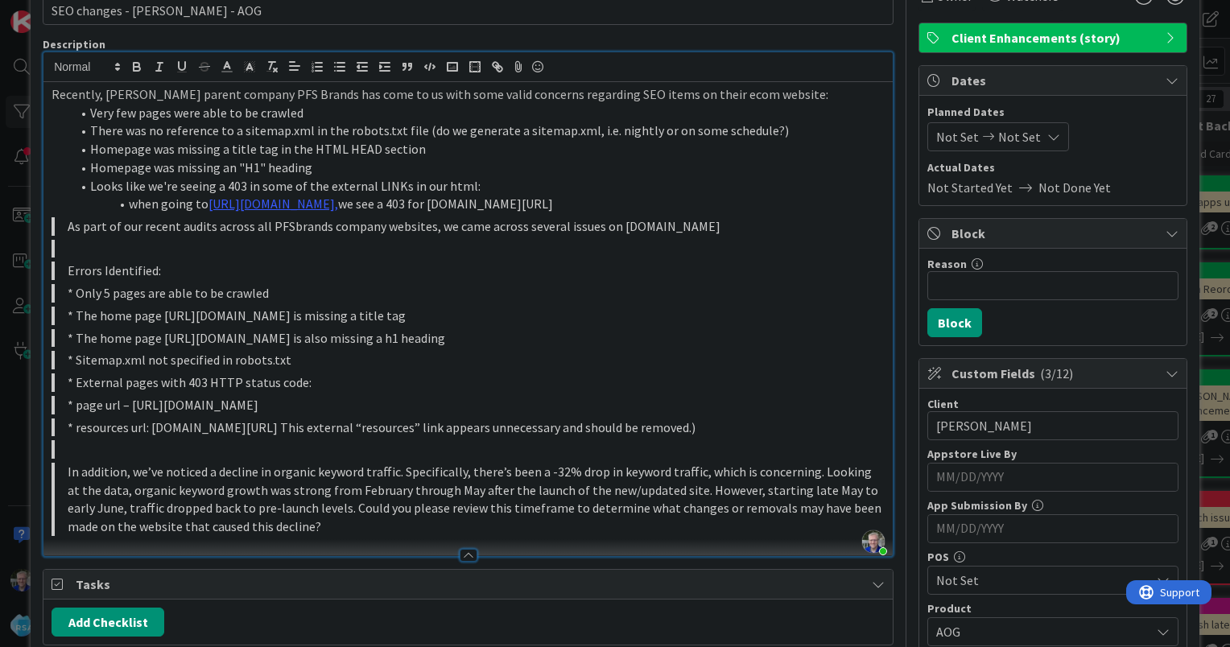
drag, startPoint x: 683, startPoint y: 205, endPoint x: 470, endPoint y: 201, distance: 212.6
click at [470, 201] on li "when going to [URL][DOMAIN_NAME], we see a 403 for [DOMAIN_NAME][URL]" at bounding box center [478, 204] width 814 height 19
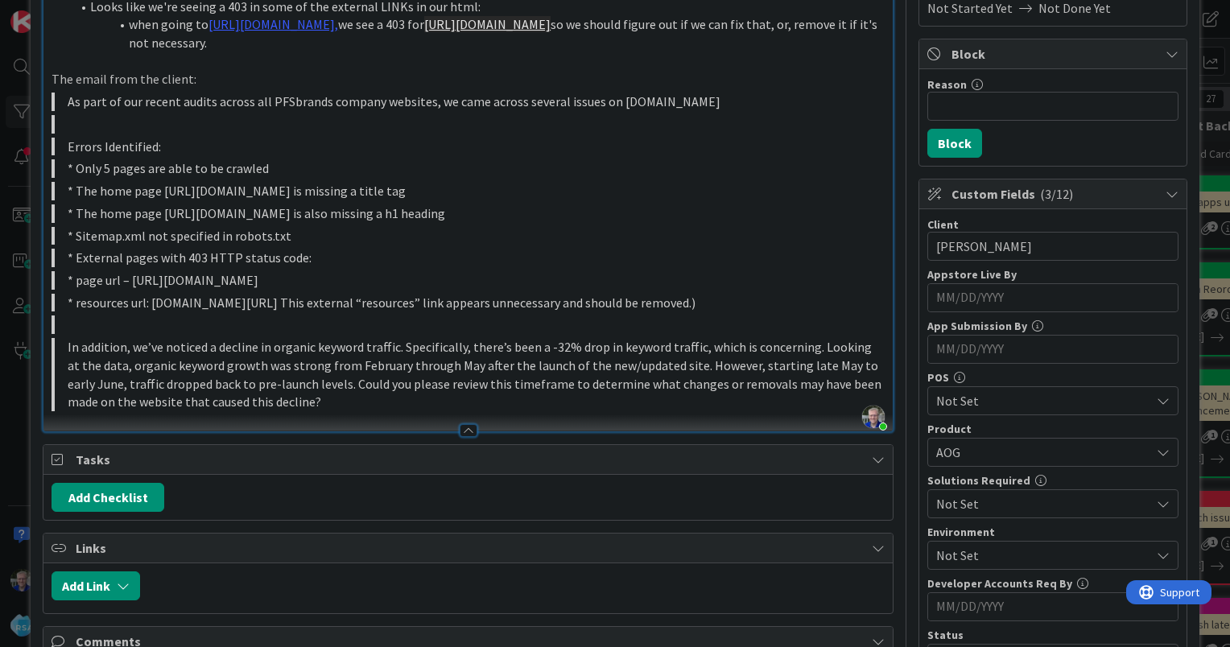
scroll to position [335, 0]
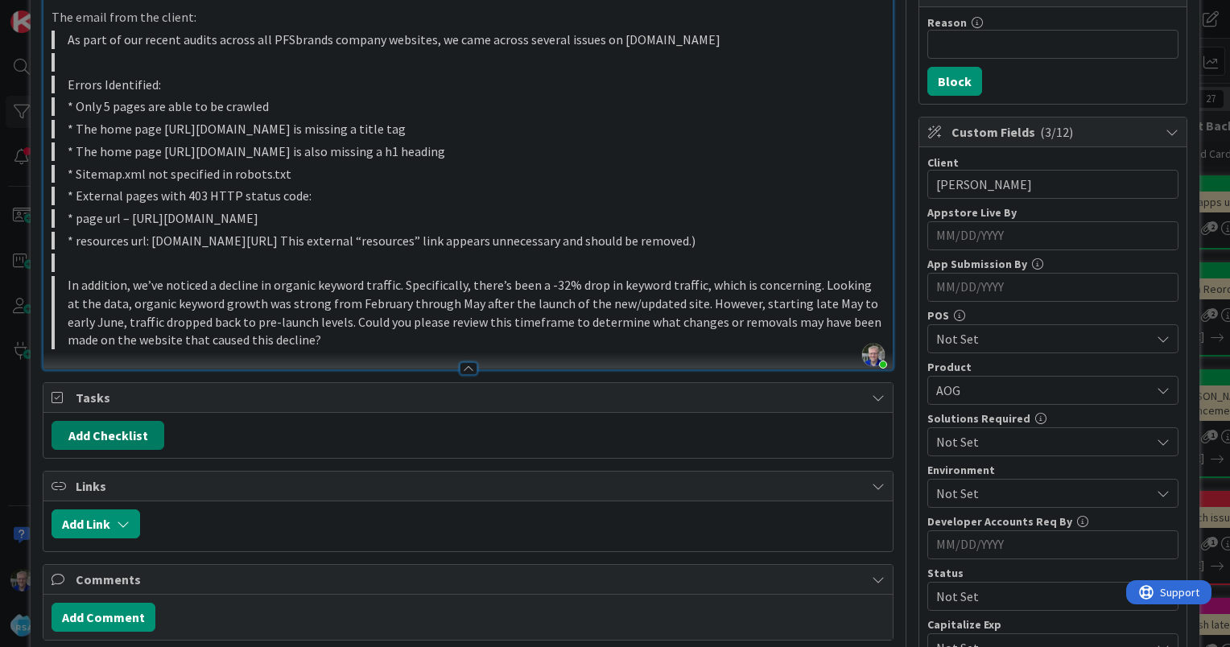
click at [148, 432] on button "Add Checklist" at bounding box center [108, 435] width 113 height 29
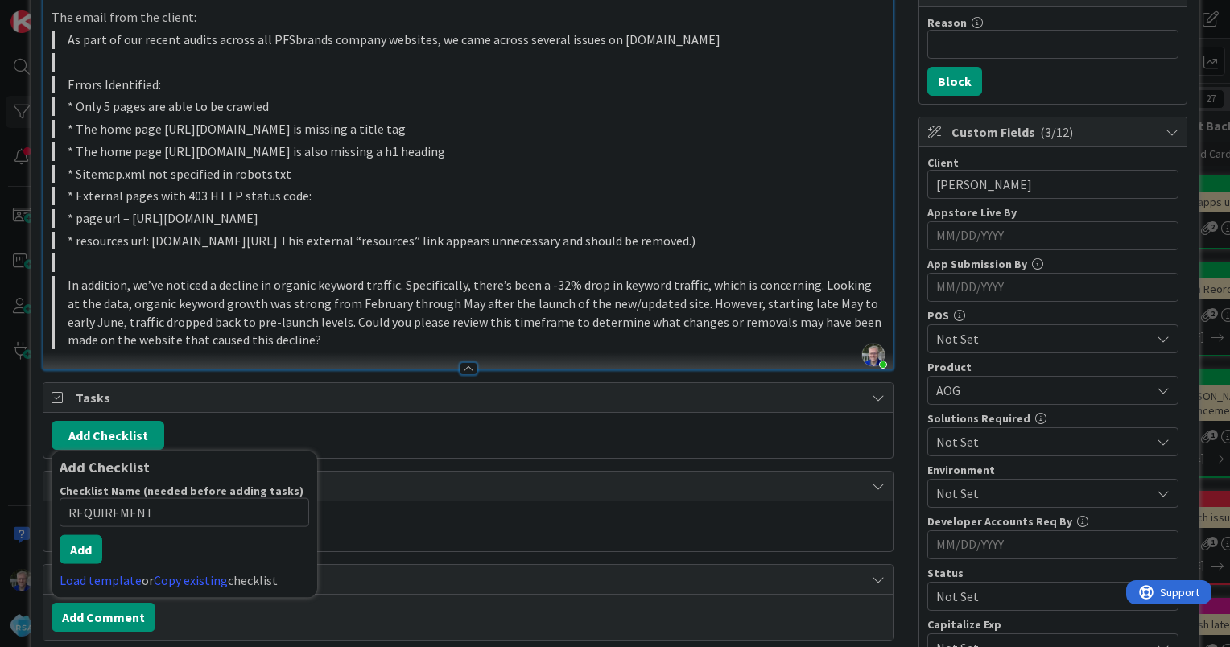
type input "REQUIREMENTS"
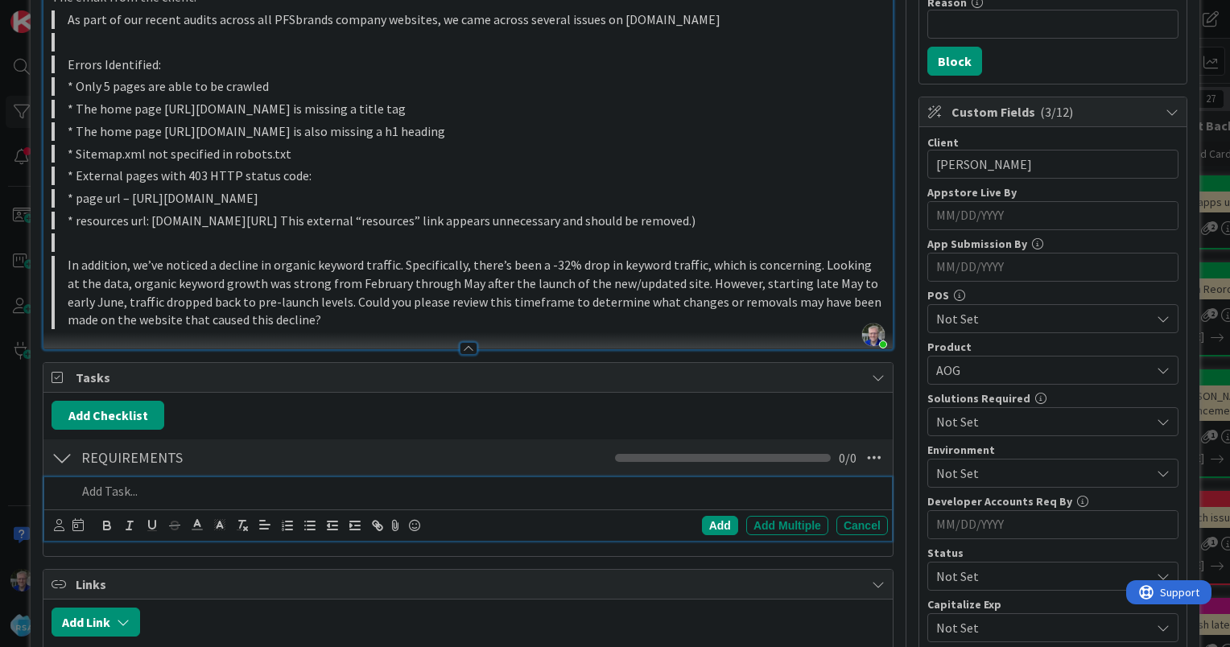
scroll to position [415, 0]
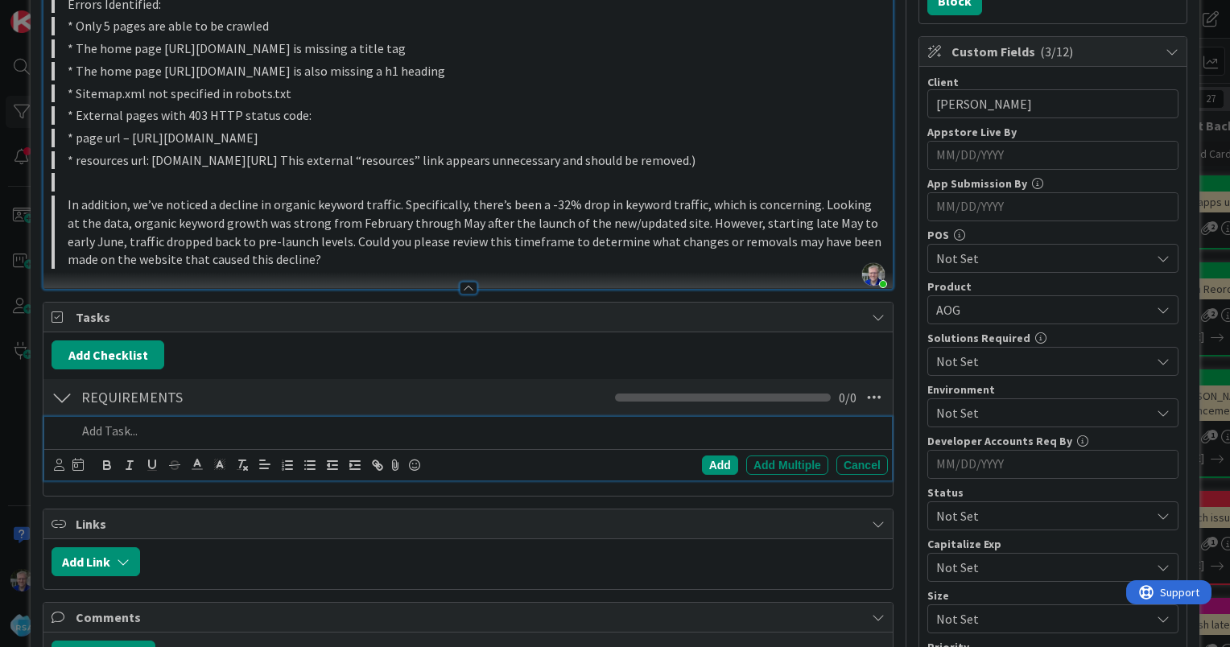
click at [174, 433] on p at bounding box center [478, 431] width 805 height 19
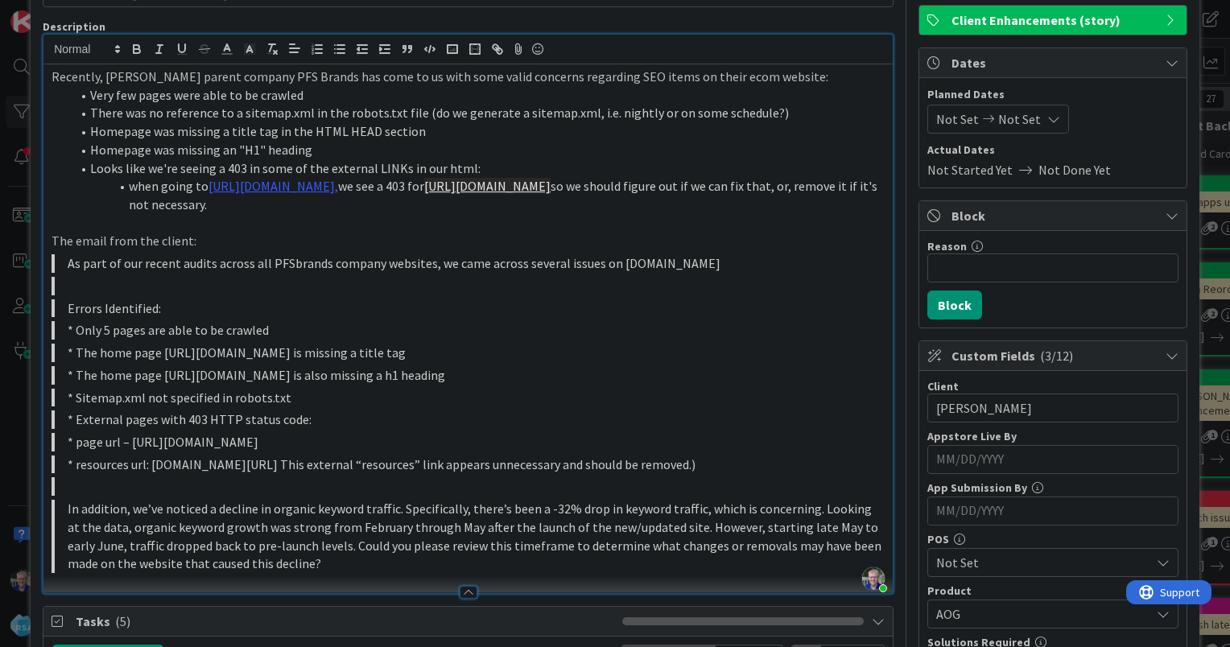
scroll to position [56, 0]
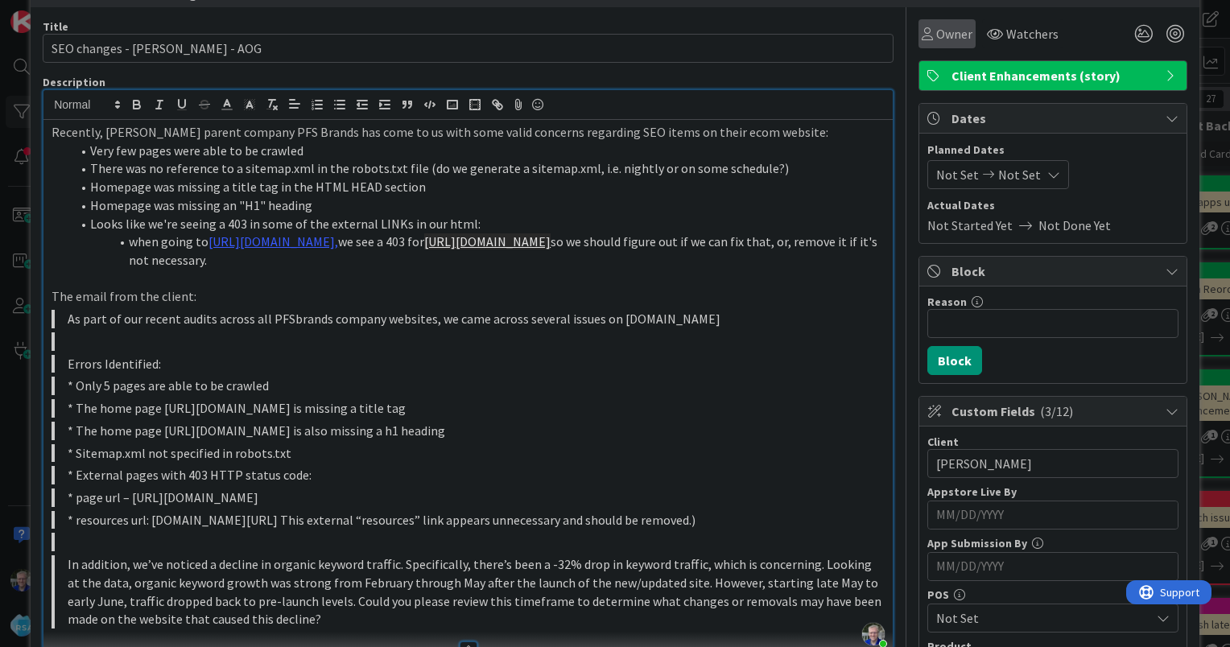
click at [922, 32] on icon at bounding box center [927, 33] width 11 height 13
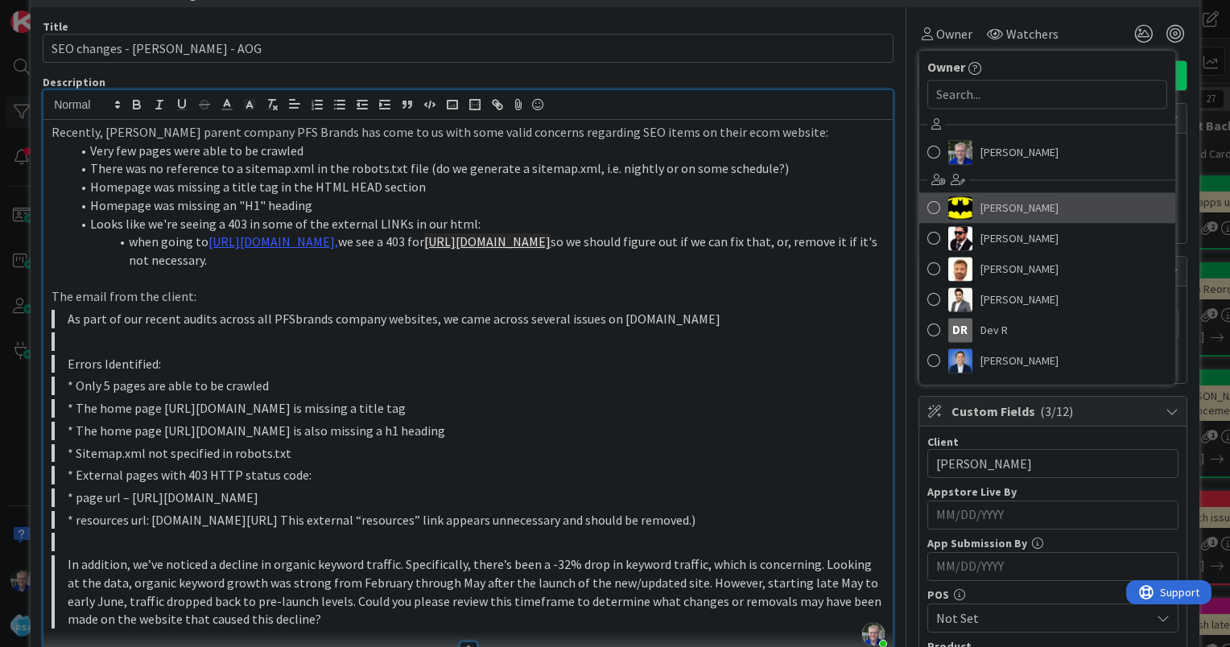
click at [928, 205] on span at bounding box center [934, 208] width 13 height 24
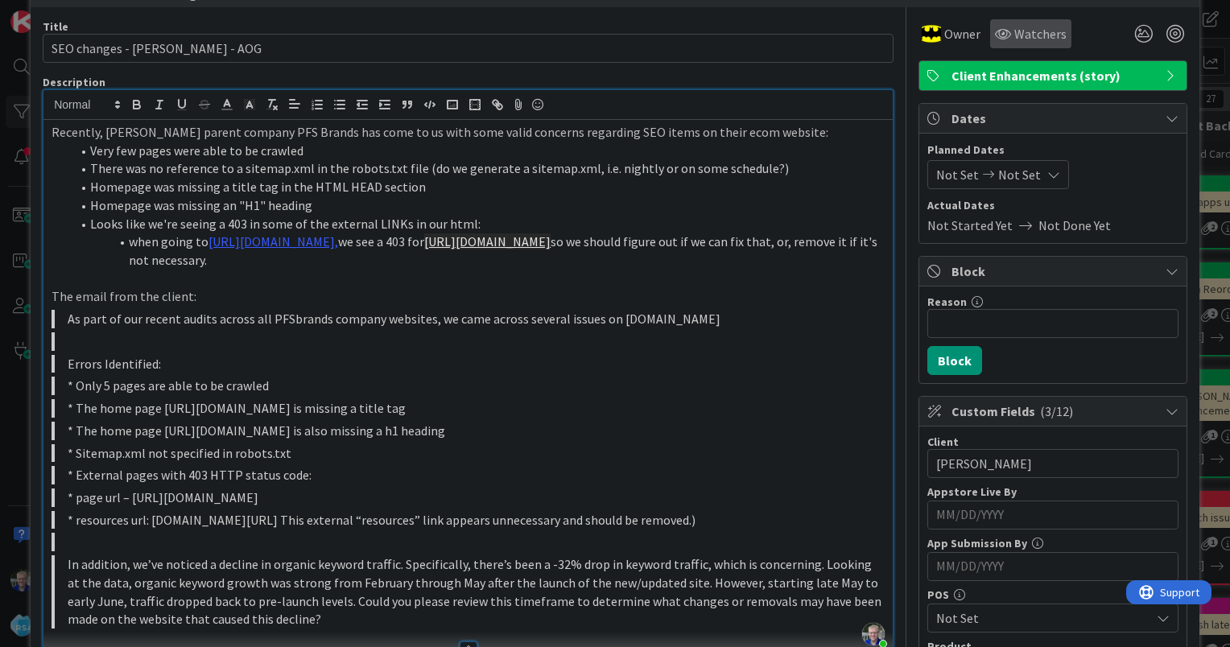
click at [1015, 26] on span "Watchers" at bounding box center [1041, 33] width 52 height 19
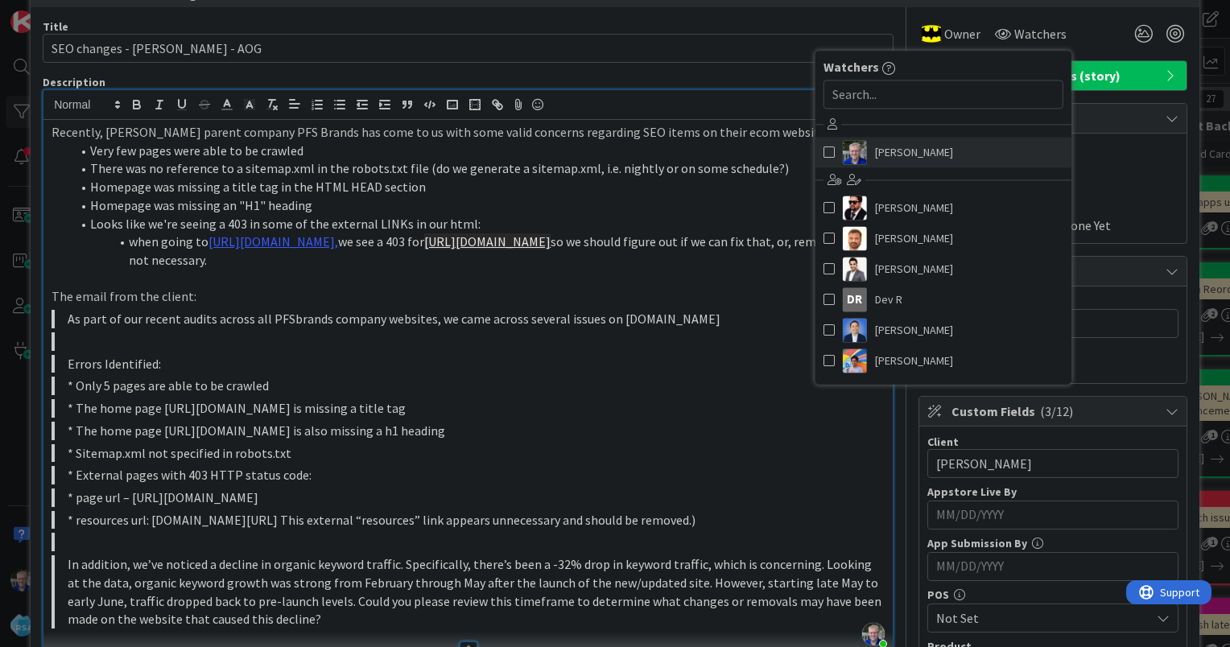
click at [824, 149] on span at bounding box center [829, 152] width 11 height 24
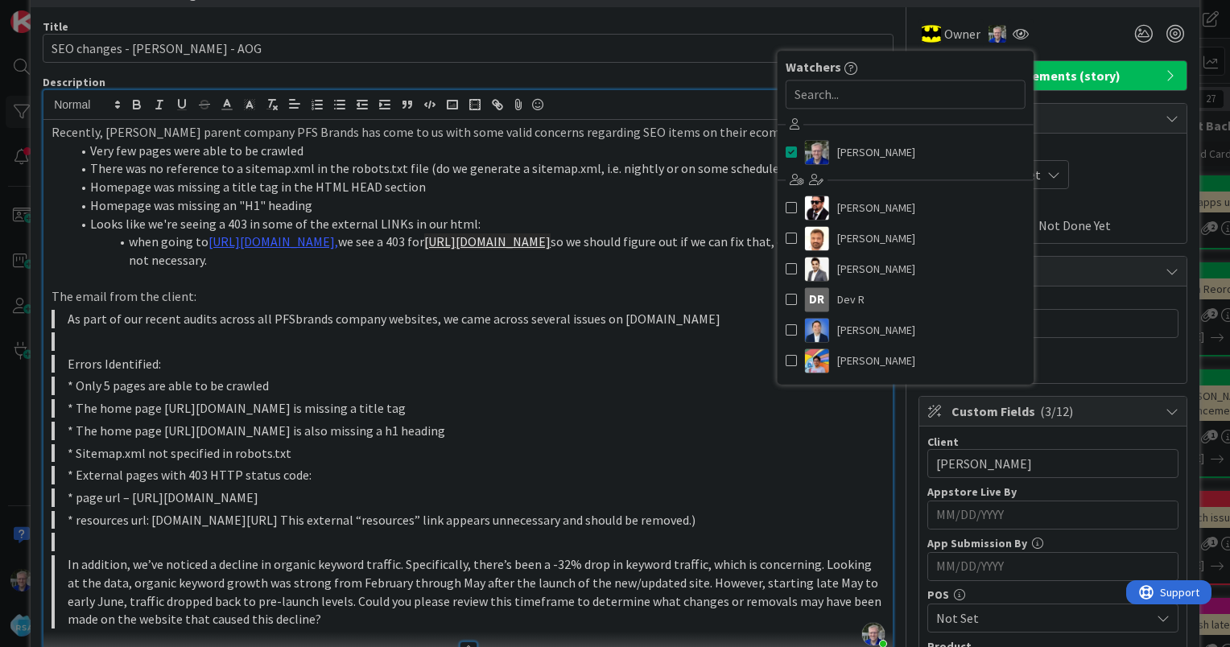
click at [1069, 25] on div "Owner Owner Remove Set as Watcher [PERSON_NAME] [PERSON_NAME] [PERSON_NAME] [PE…" at bounding box center [1053, 33] width 269 height 29
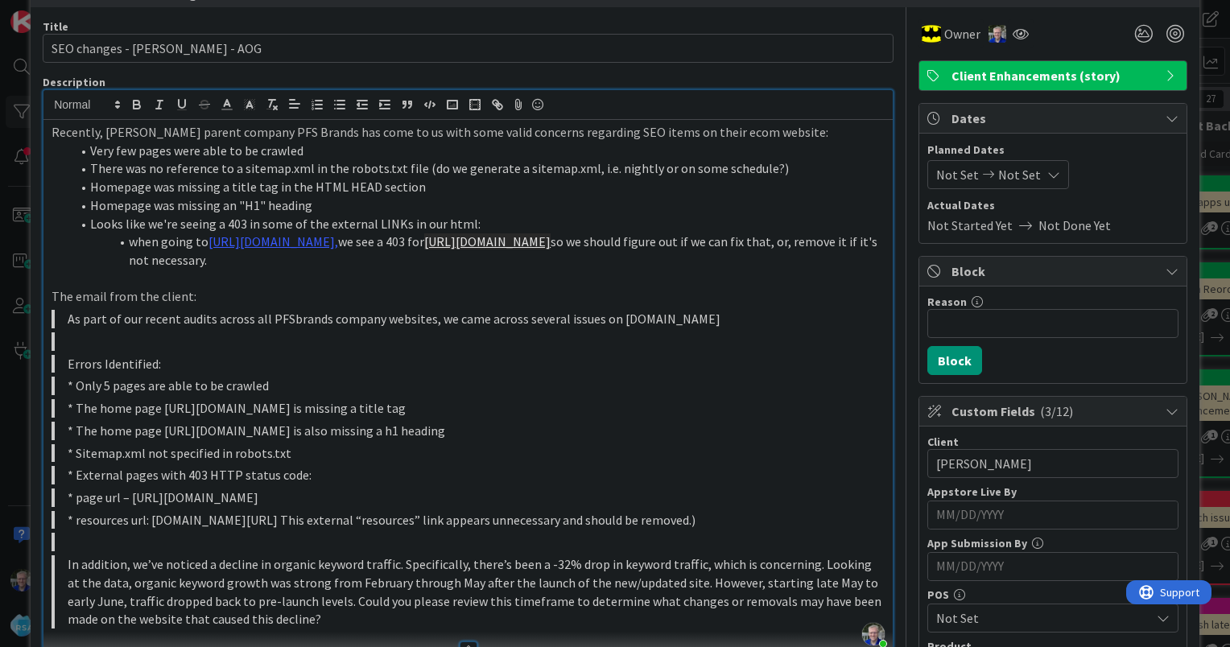
click at [850, 22] on div "Title 27 / 128" at bounding box center [468, 26] width 851 height 14
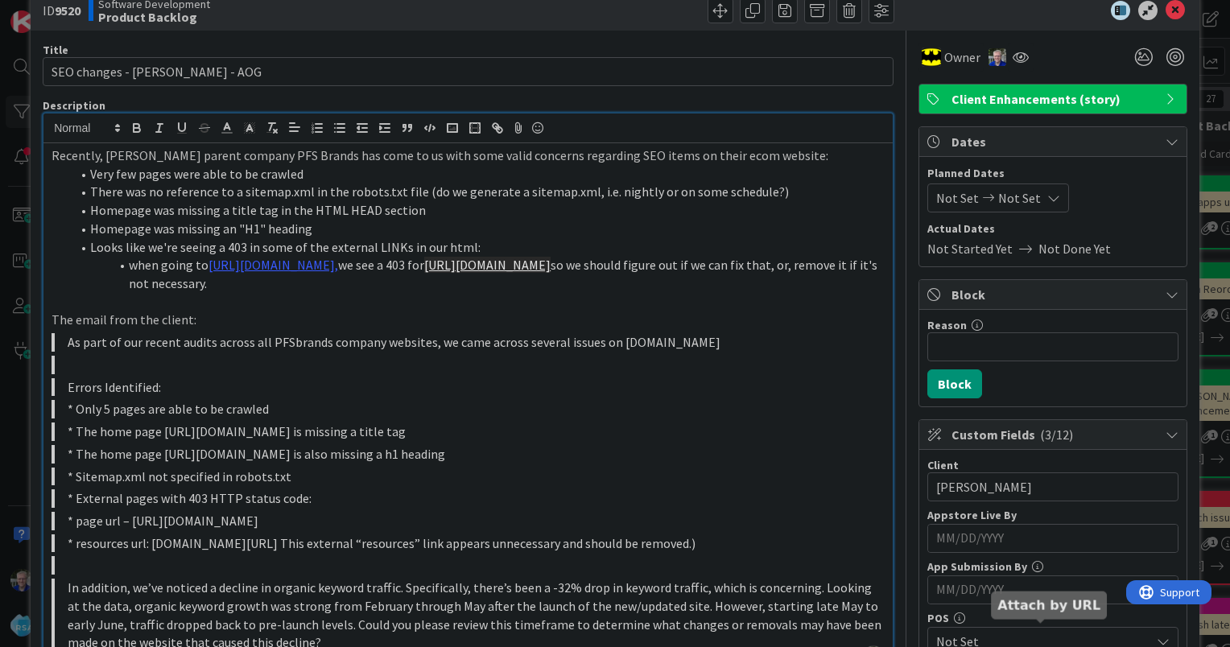
scroll to position [0, 0]
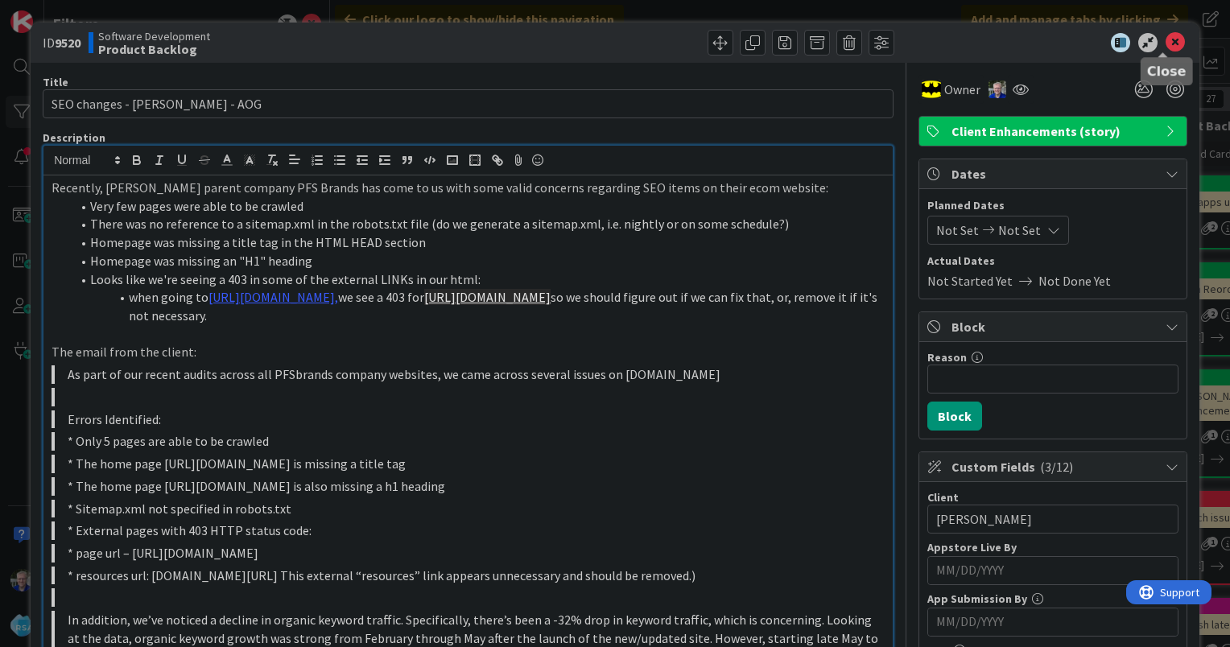
click at [1166, 48] on icon at bounding box center [1175, 42] width 19 height 19
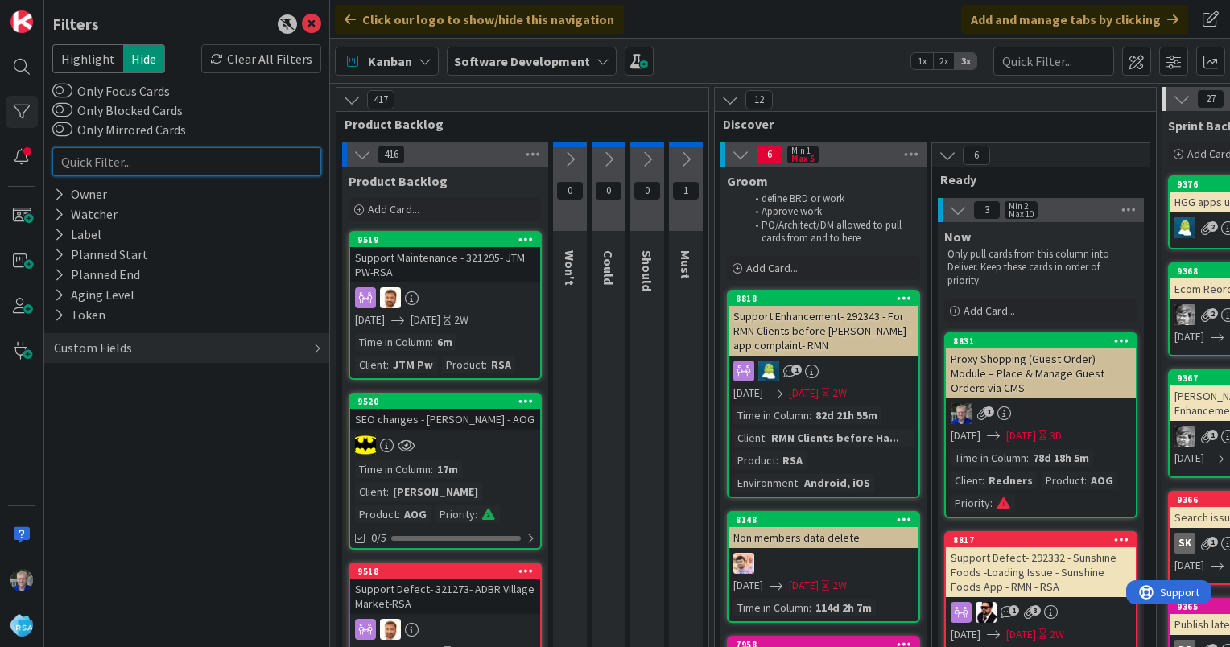
click at [188, 163] on input "text" at bounding box center [186, 161] width 269 height 29
type input "cloni"
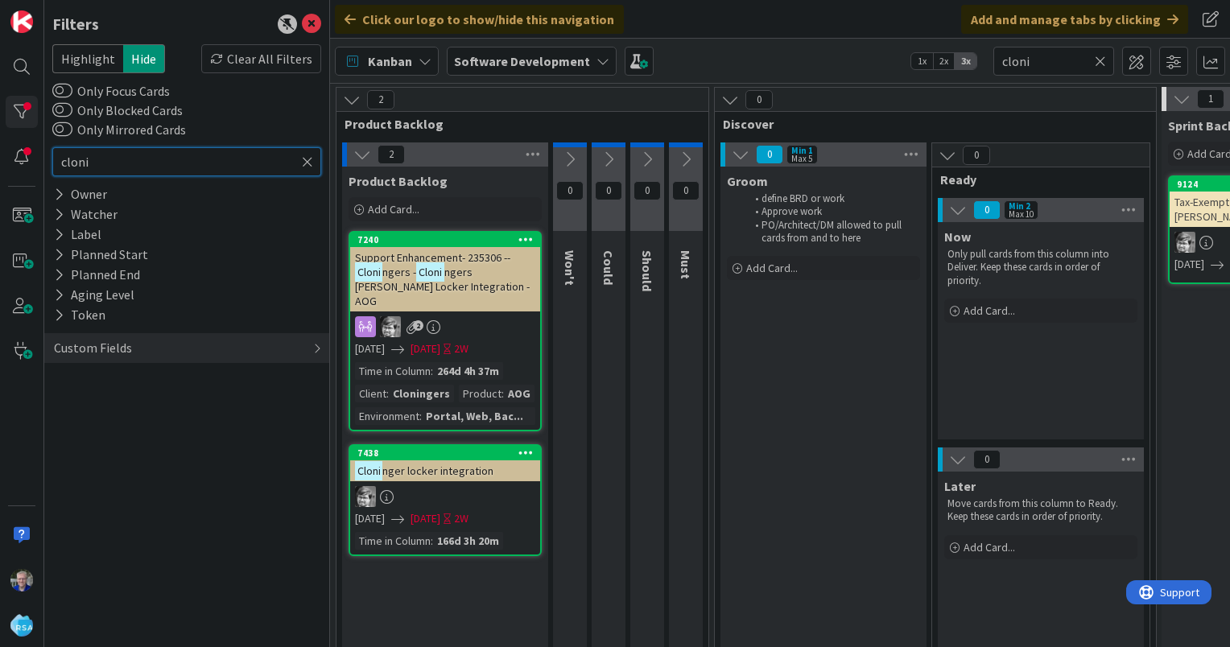
type input "cloni"
click at [452, 464] on span "nger locker integration" at bounding box center [437, 471] width 111 height 14
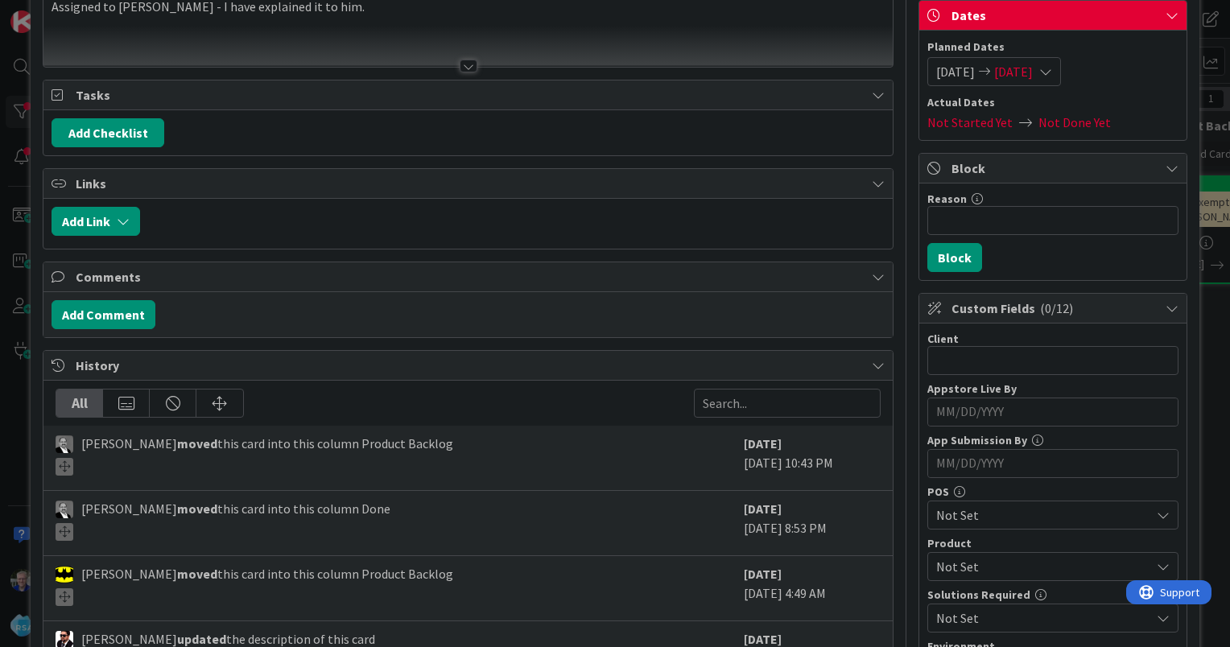
scroll to position [242, 0]
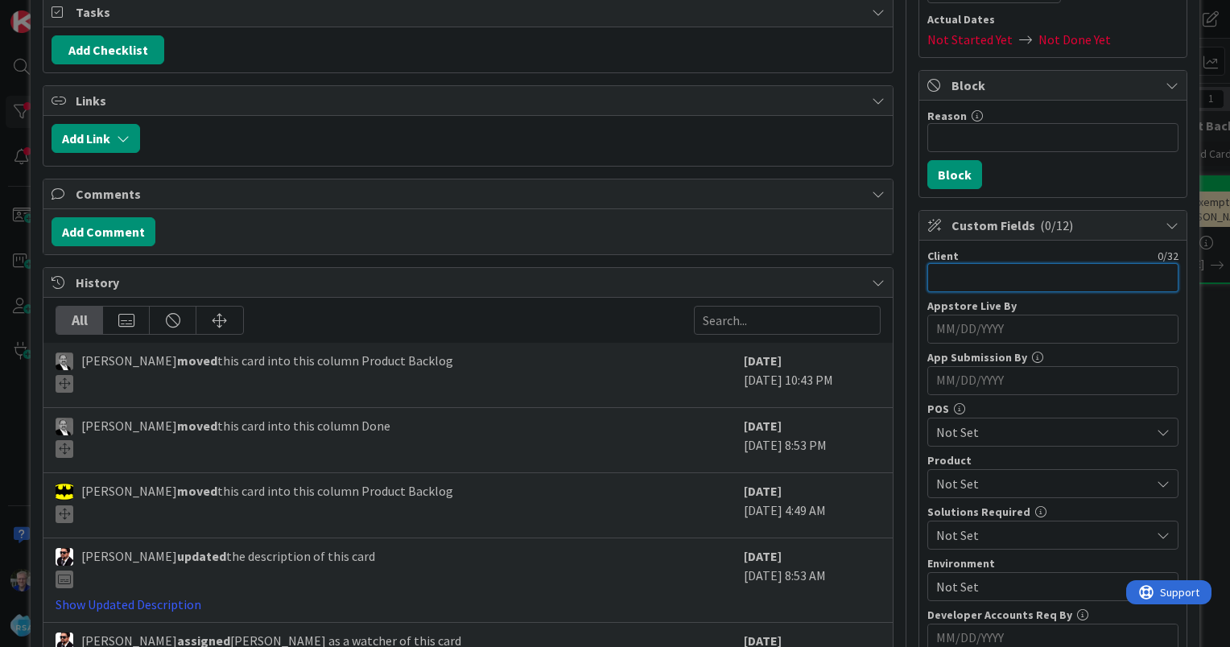
click at [945, 275] on input "text" at bounding box center [1053, 277] width 251 height 29
type input "[PERSON_NAME]"
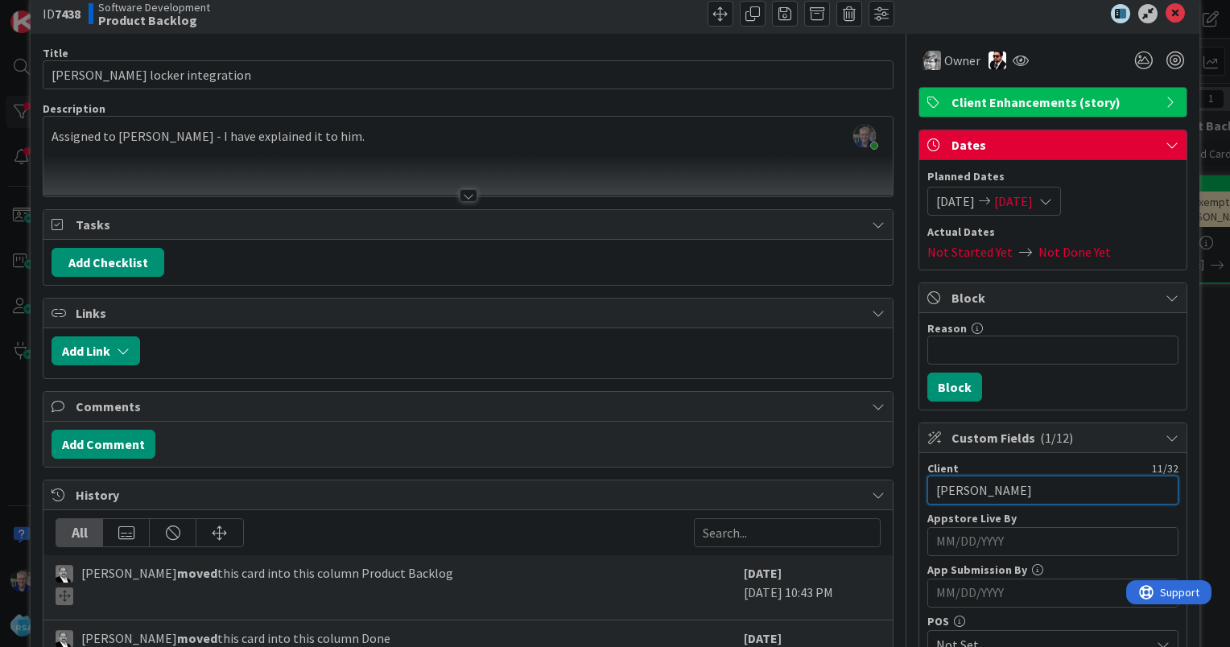
scroll to position [0, 0]
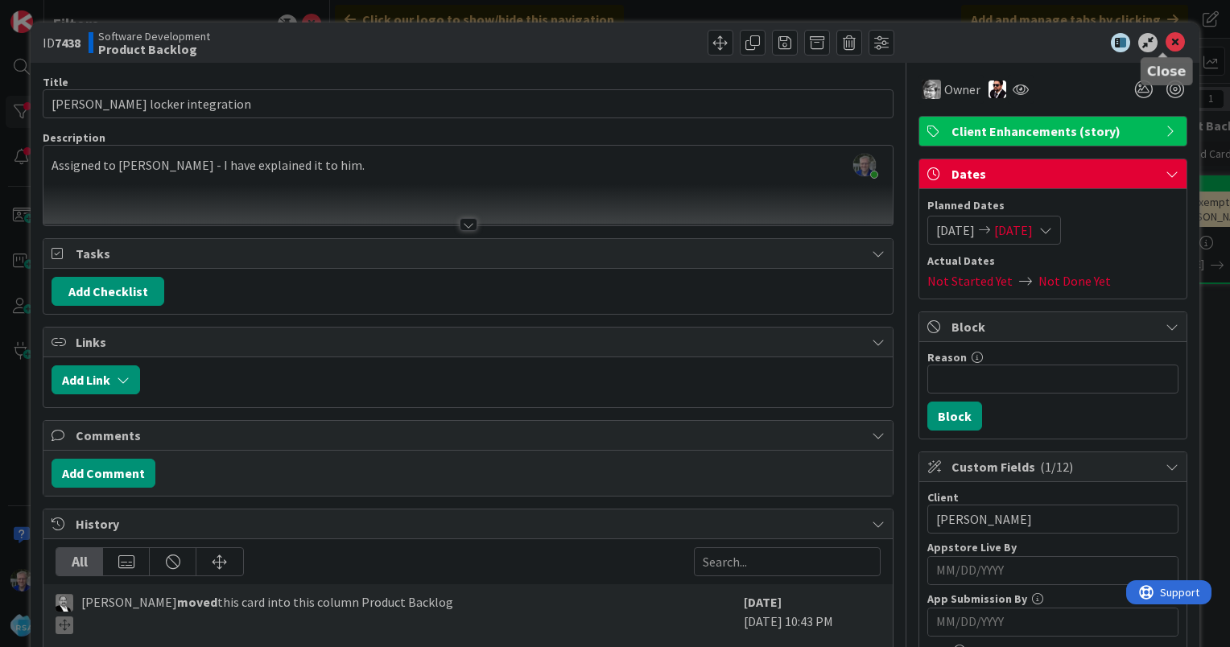
click at [1166, 39] on icon at bounding box center [1175, 42] width 19 height 19
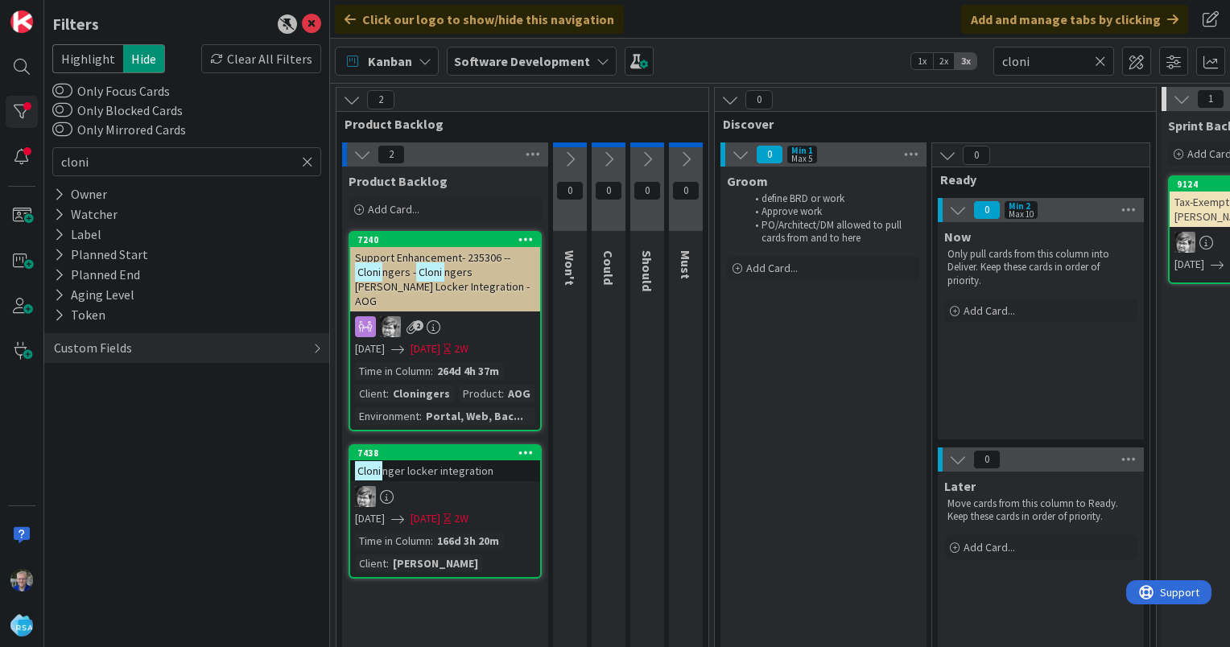
click at [428, 555] on div "[PERSON_NAME]" at bounding box center [435, 564] width 93 height 18
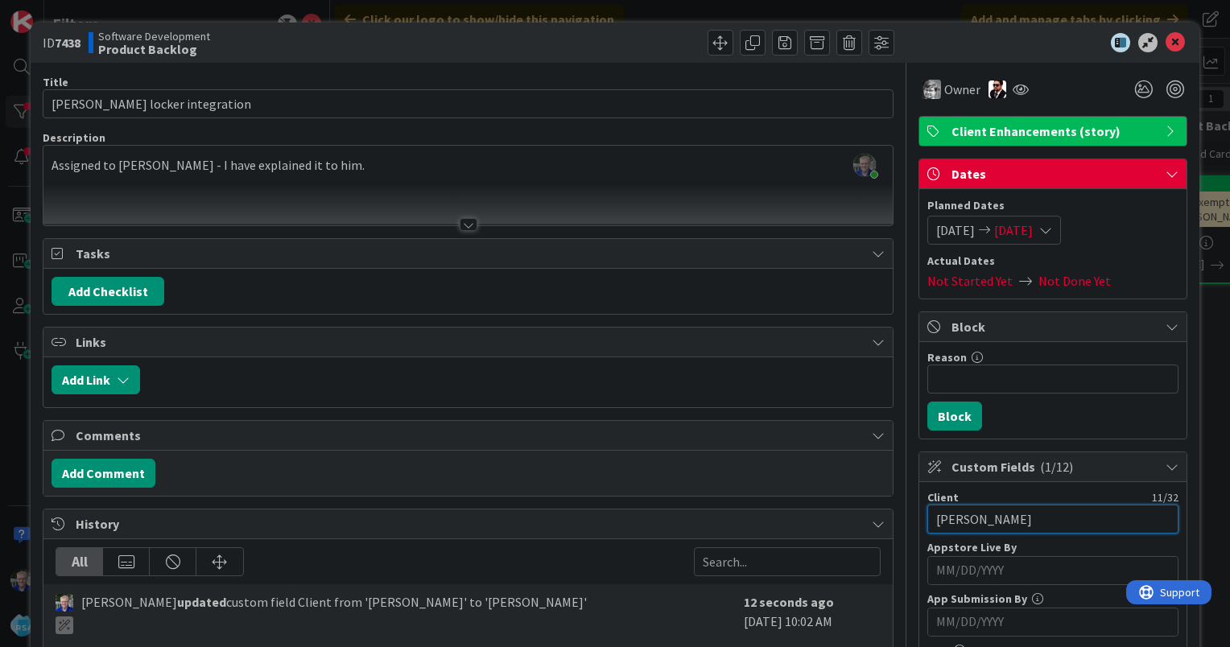
click at [976, 517] on input "[PERSON_NAME]" at bounding box center [1053, 519] width 251 height 29
type input "Cloningers"
click at [1166, 41] on icon at bounding box center [1175, 42] width 19 height 19
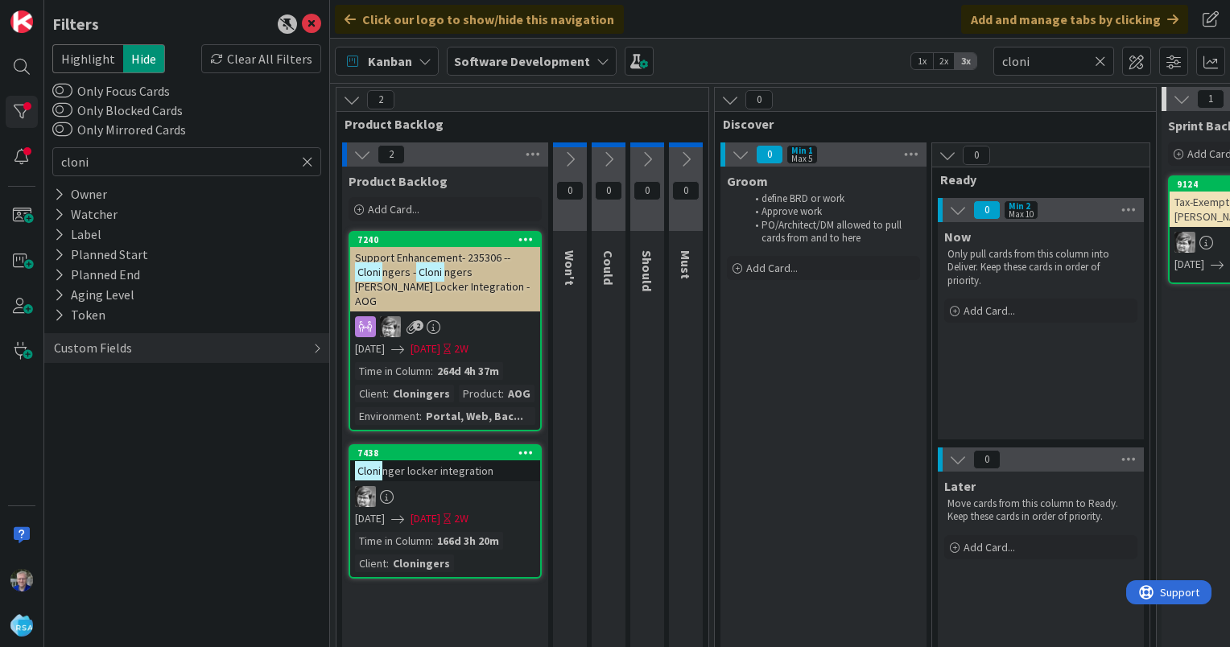
click at [436, 464] on span "nger locker integration" at bounding box center [437, 471] width 111 height 14
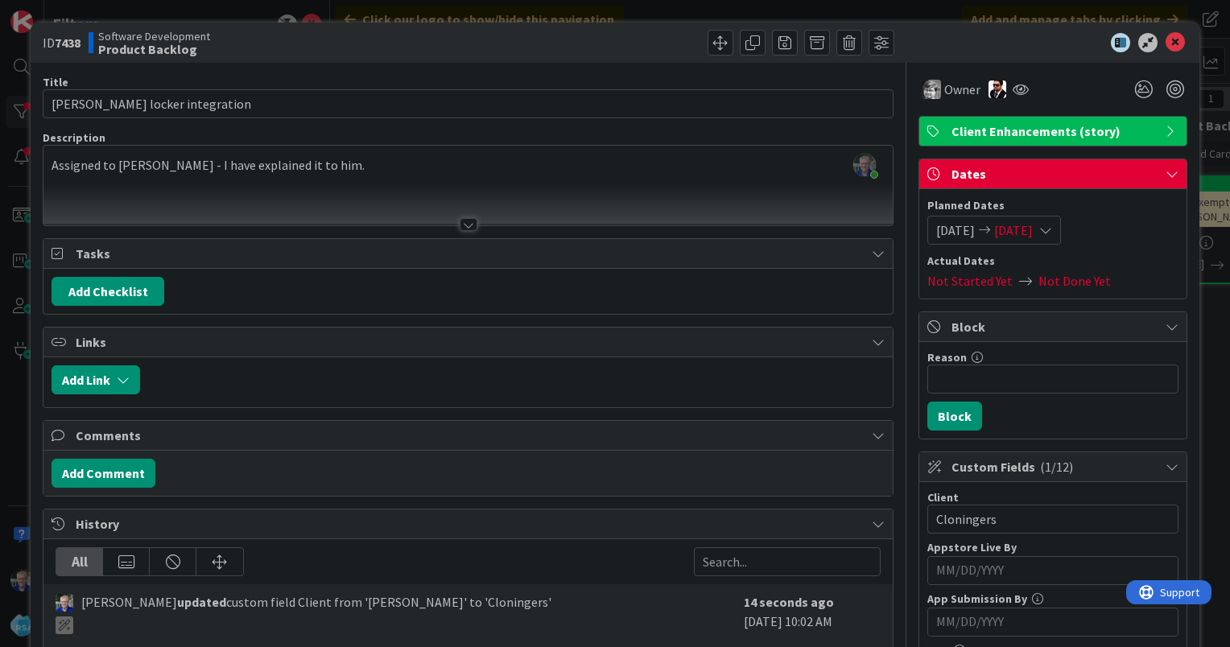
click at [464, 222] on div at bounding box center [469, 224] width 18 height 13
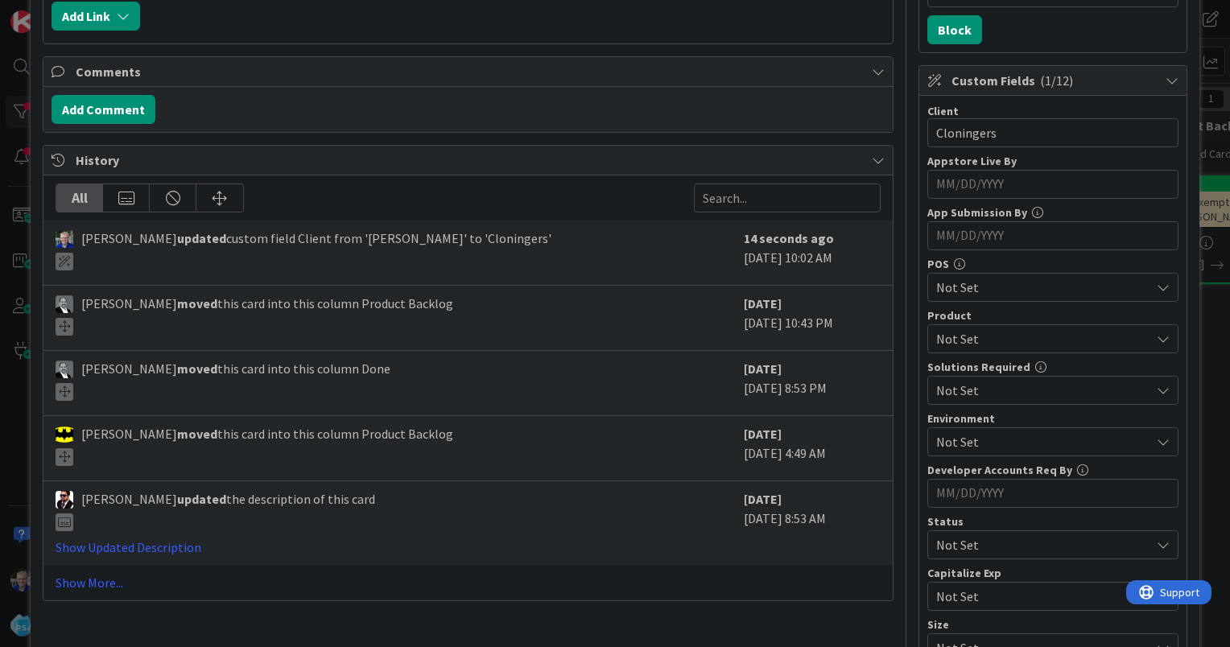
scroll to position [564, 0]
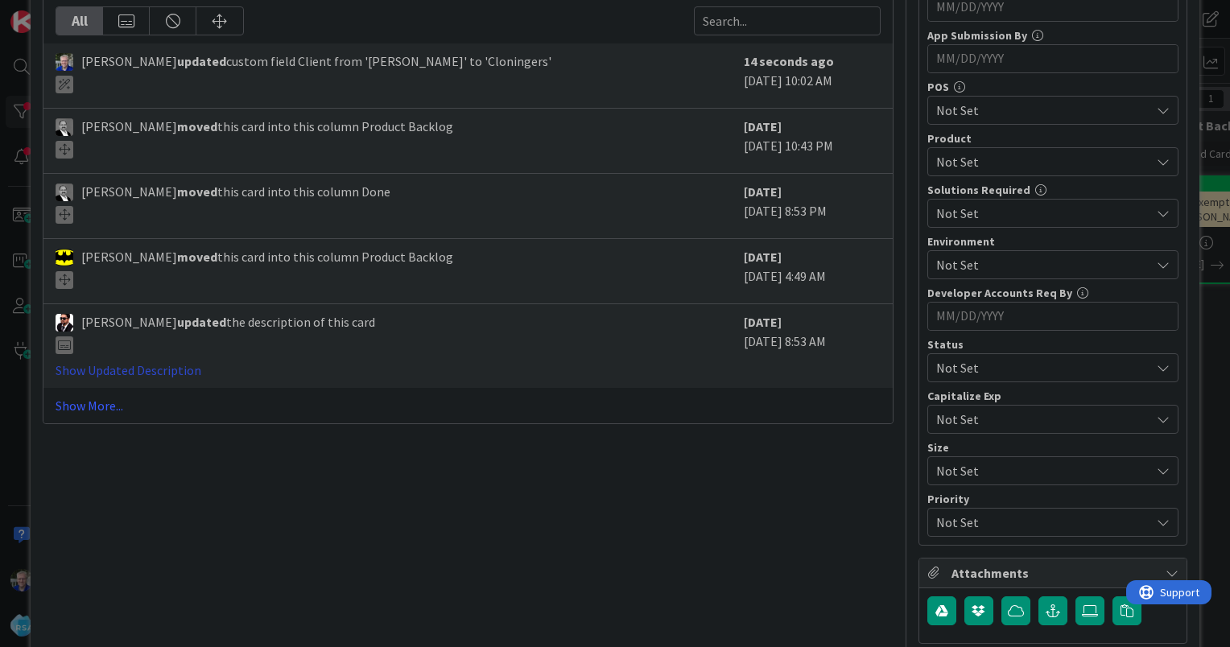
click at [187, 373] on link "Show Updated Description" at bounding box center [129, 370] width 146 height 16
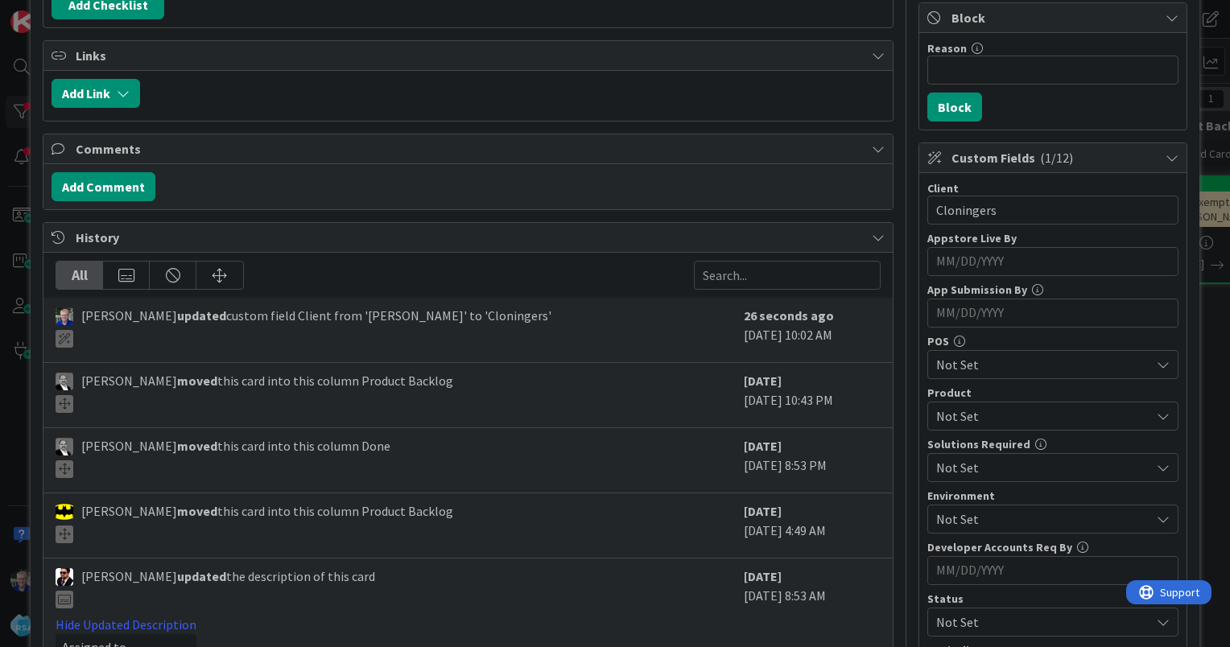
scroll to position [0, 0]
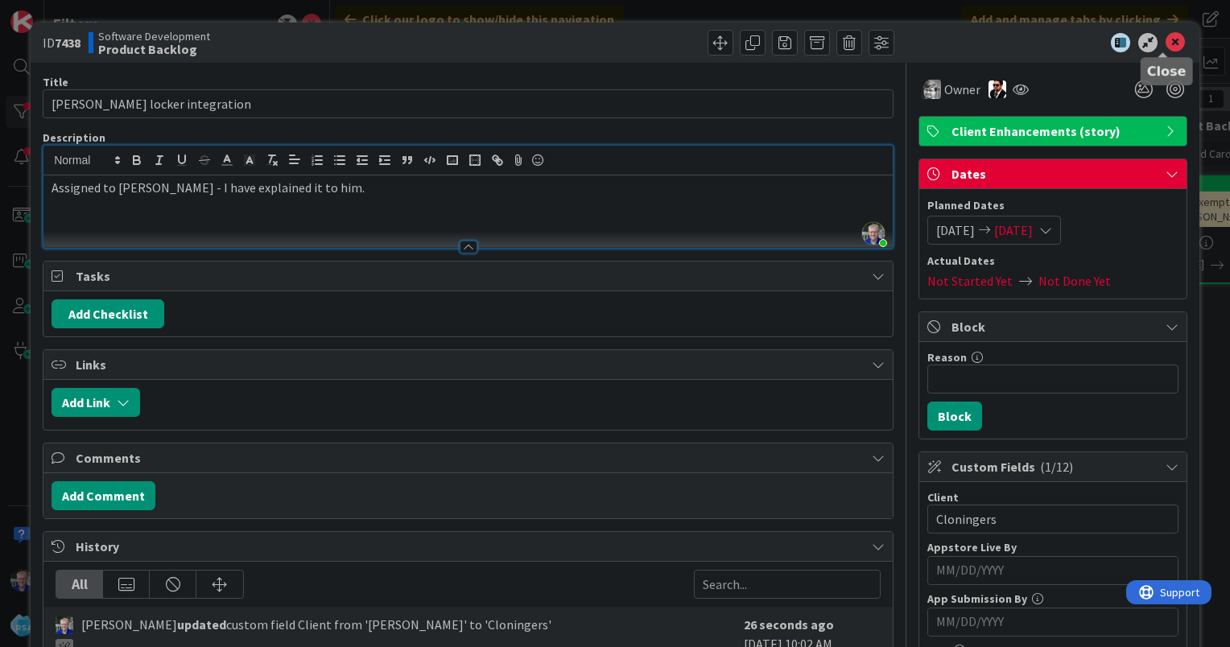
click at [1166, 39] on icon at bounding box center [1175, 42] width 19 height 19
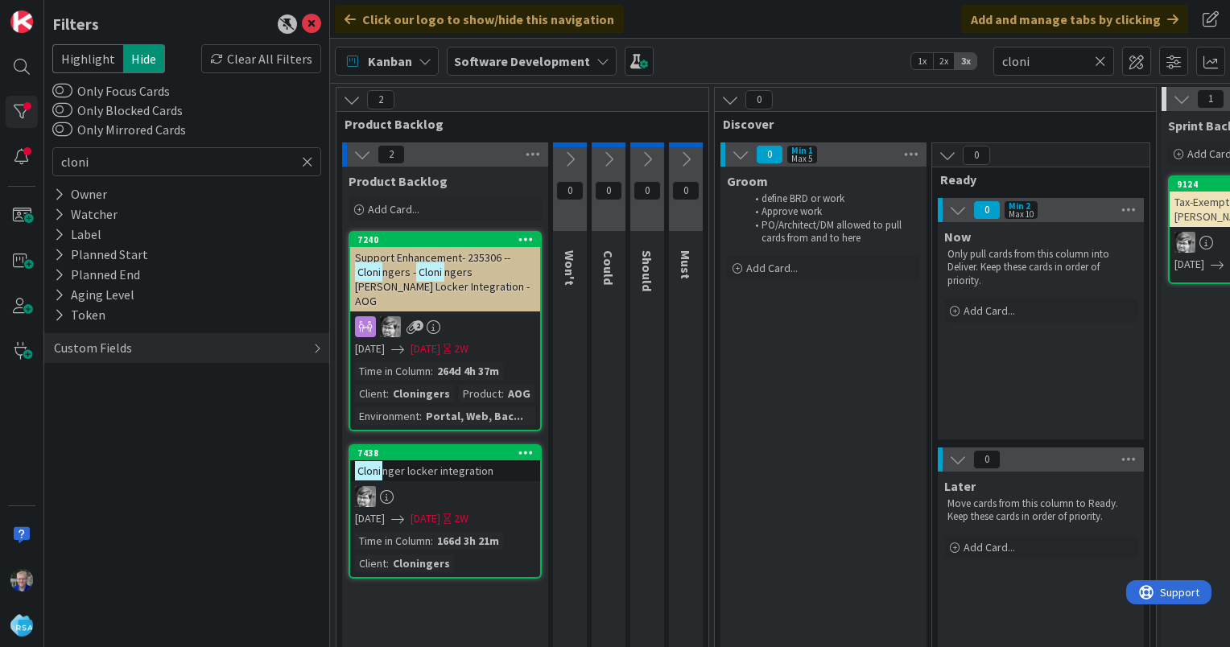
click at [486, 267] on span "ngers [PERSON_NAME] Locker Integration - AOG" at bounding box center [442, 286] width 175 height 43
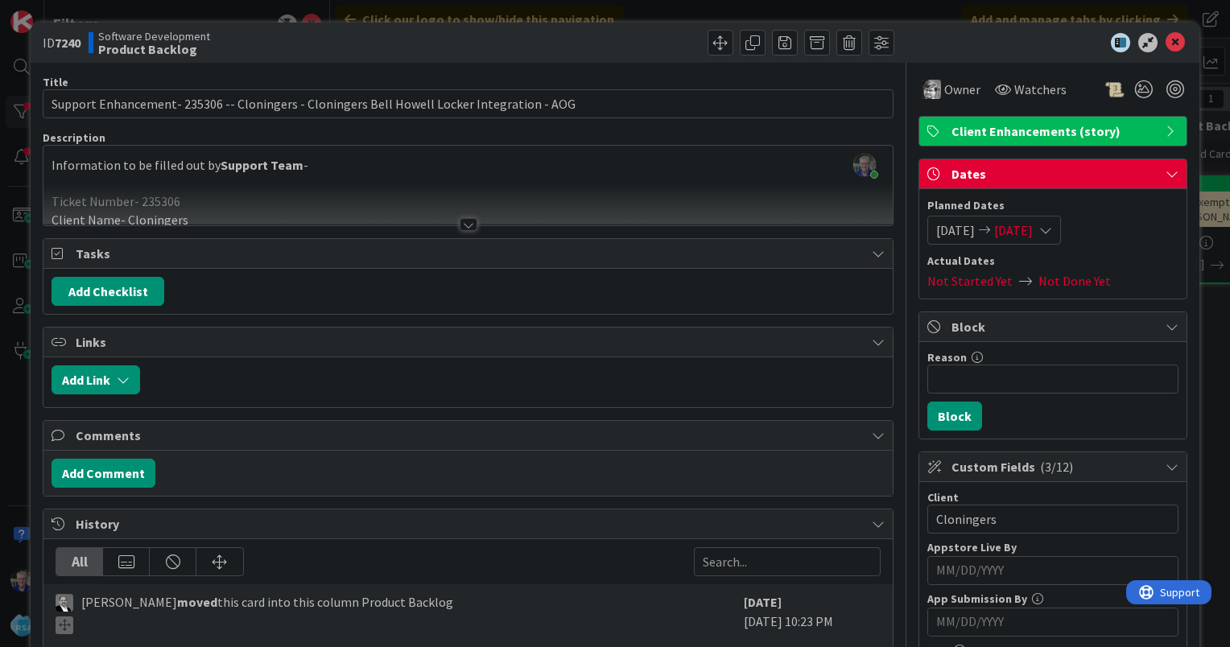
click at [462, 222] on div at bounding box center [469, 224] width 18 height 13
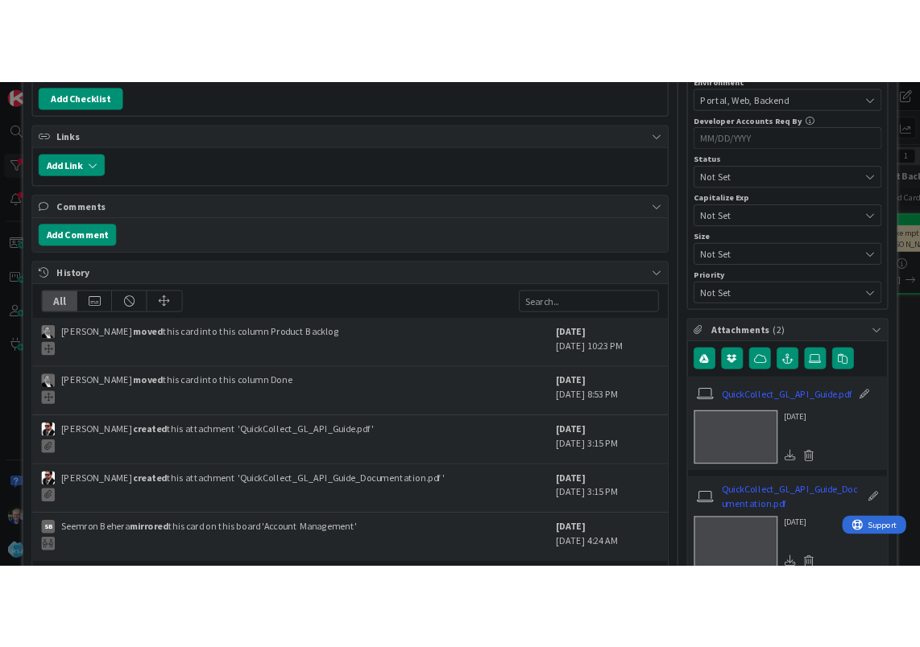
scroll to position [943, 0]
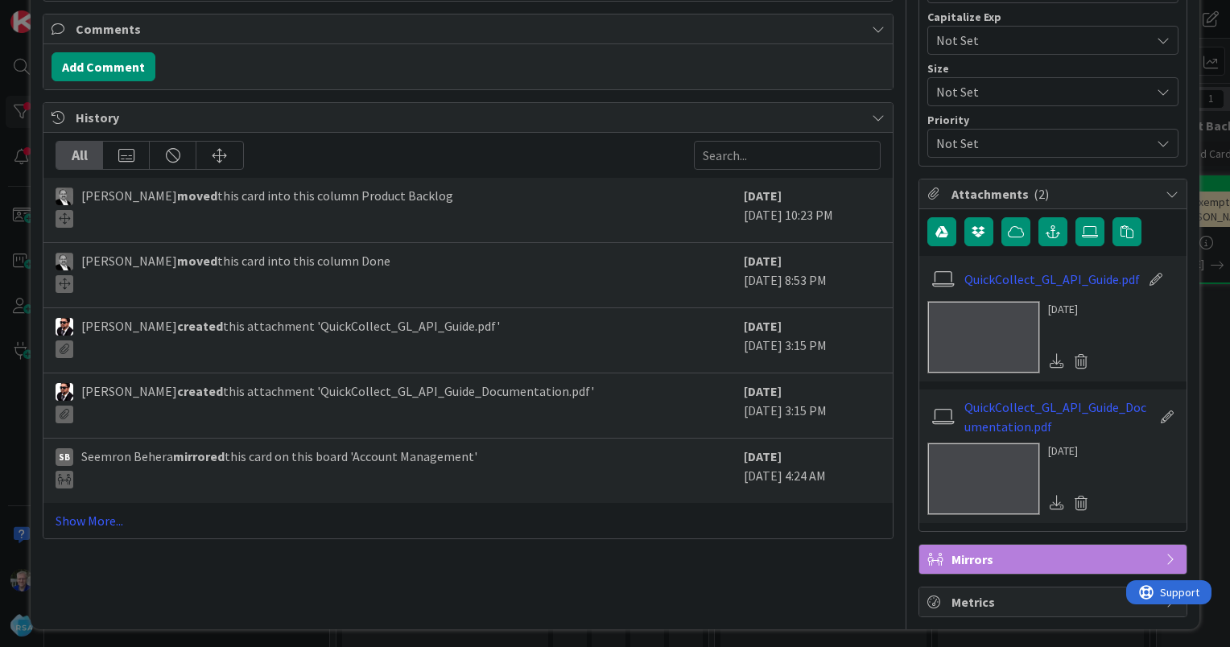
click at [954, 325] on img at bounding box center [984, 337] width 113 height 72
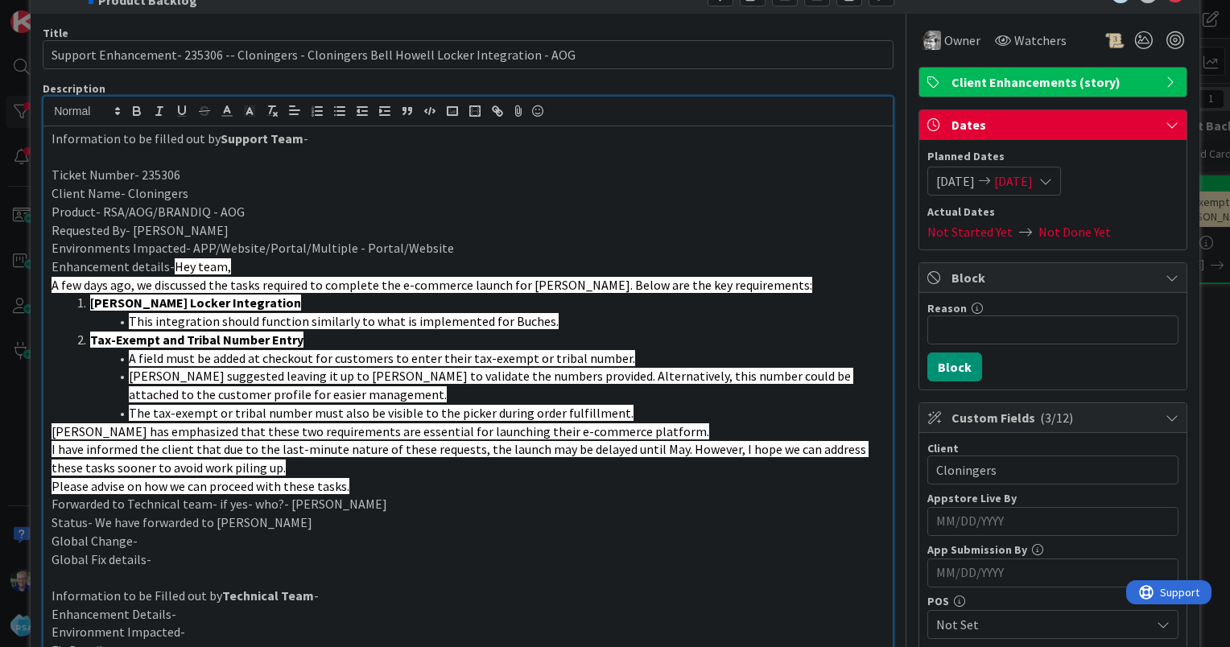
scroll to position [0, 0]
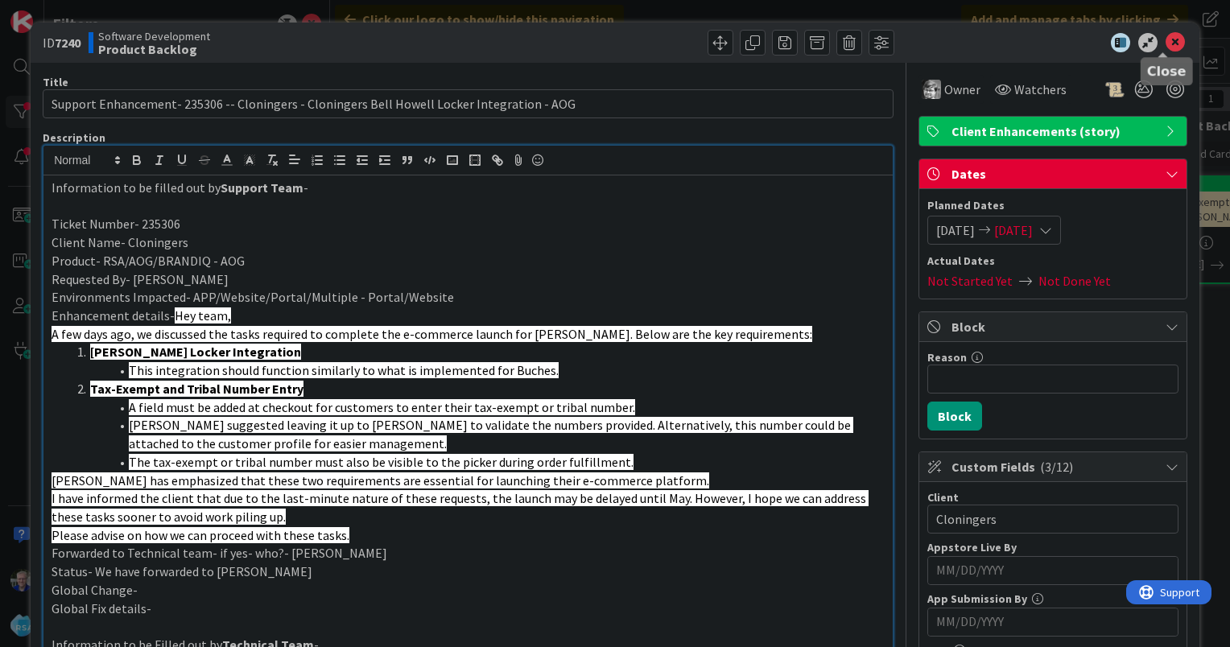
click at [1166, 38] on icon at bounding box center [1175, 42] width 19 height 19
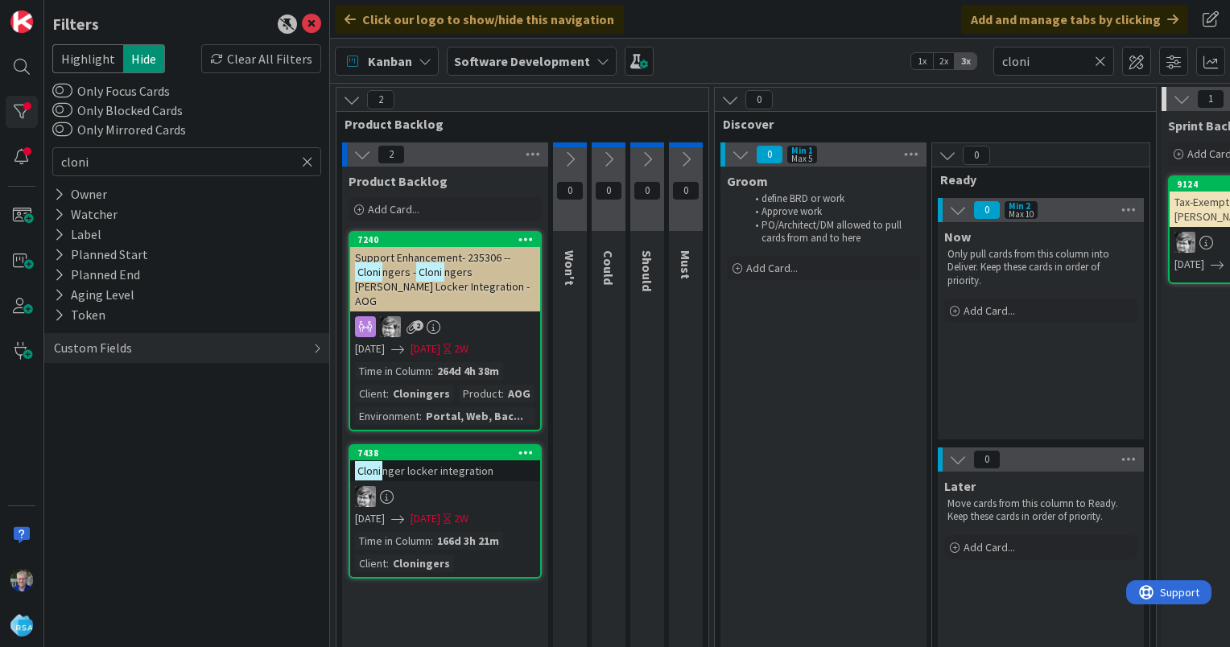
click at [403, 261] on span "Support Enhancement- 235306 --" at bounding box center [432, 257] width 155 height 14
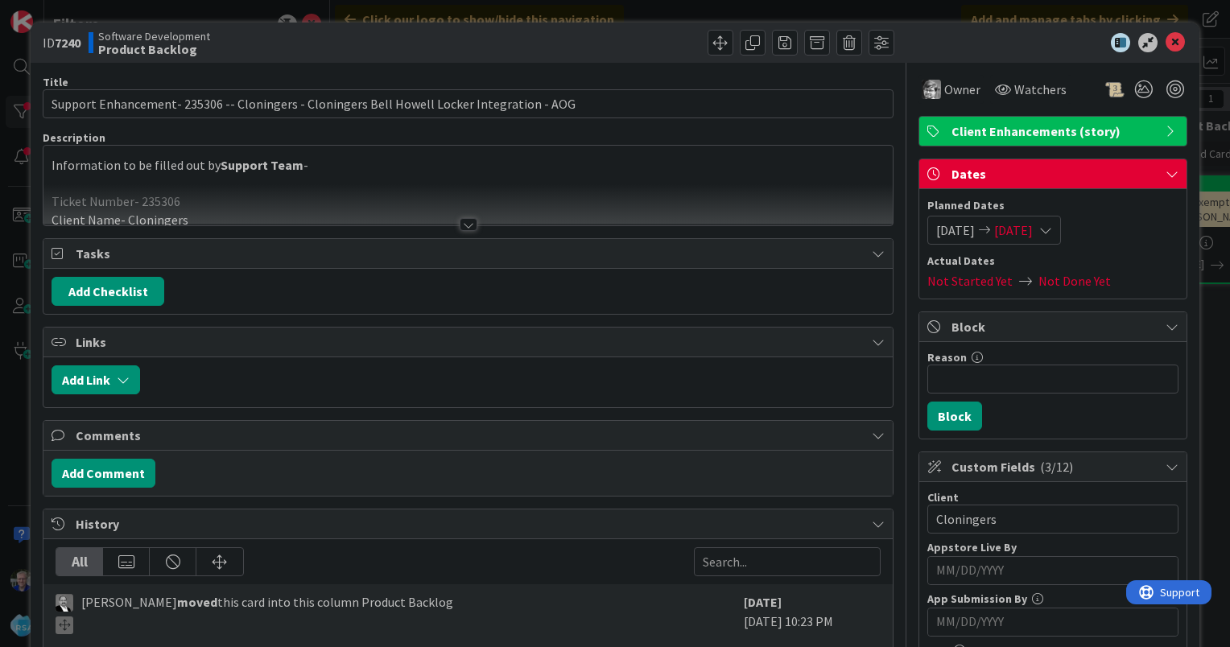
click at [465, 219] on div at bounding box center [469, 224] width 18 height 13
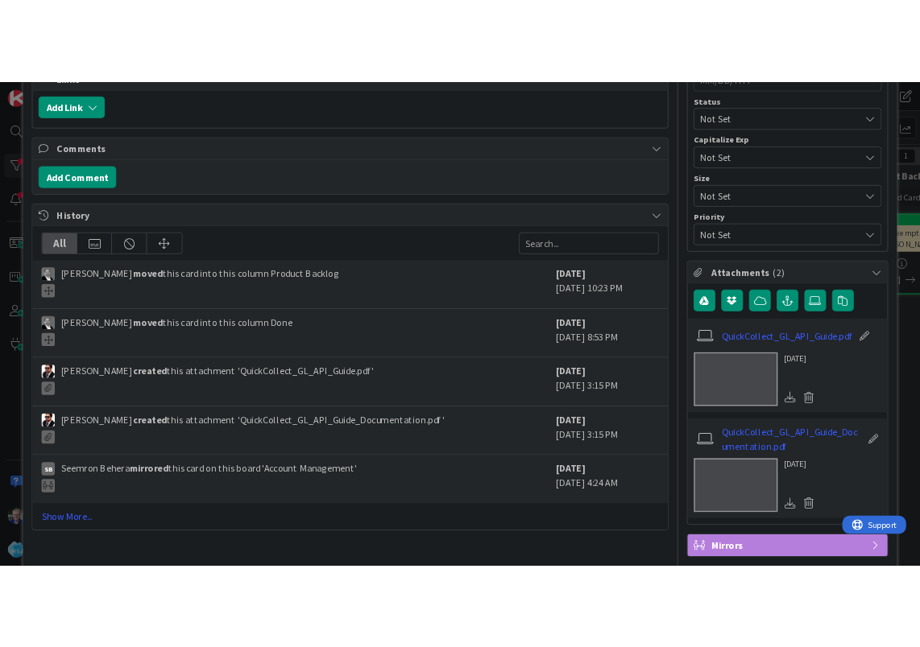
scroll to position [943, 0]
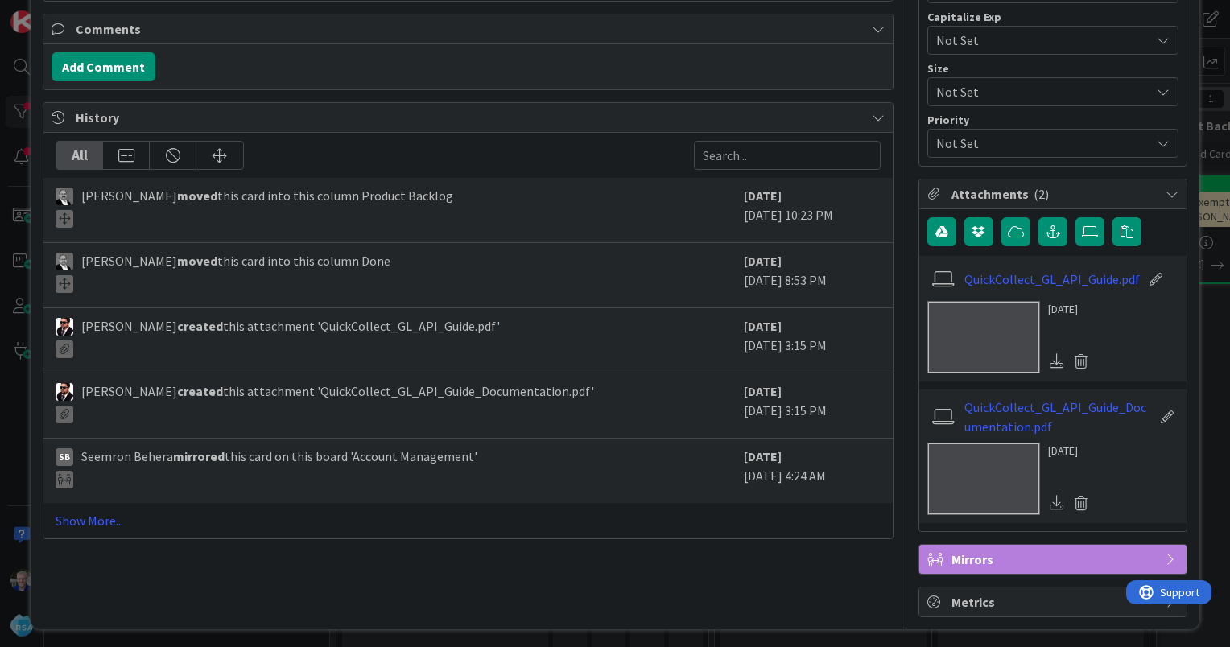
click at [1050, 496] on icon at bounding box center [1057, 502] width 14 height 14
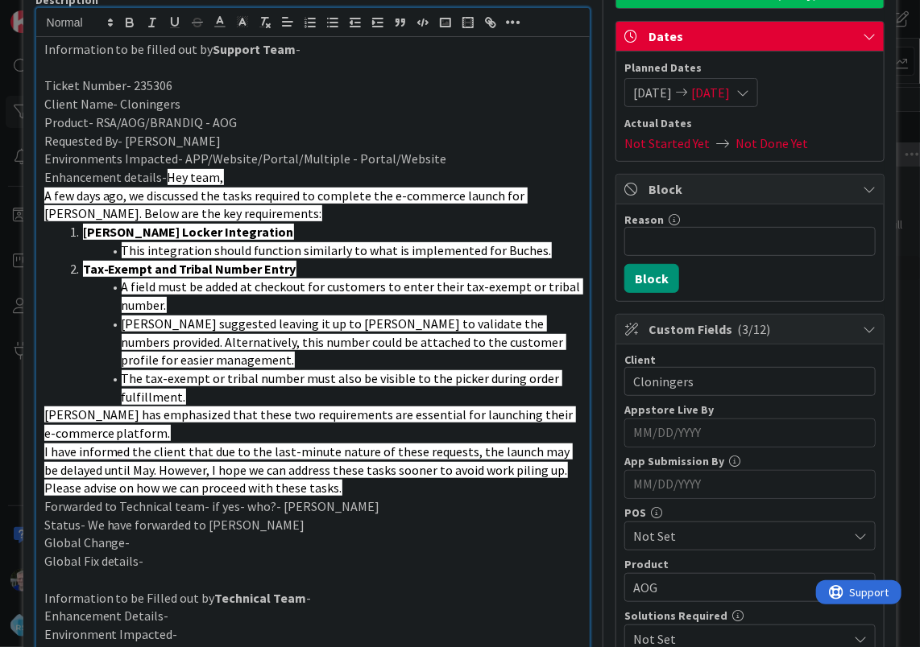
scroll to position [0, 0]
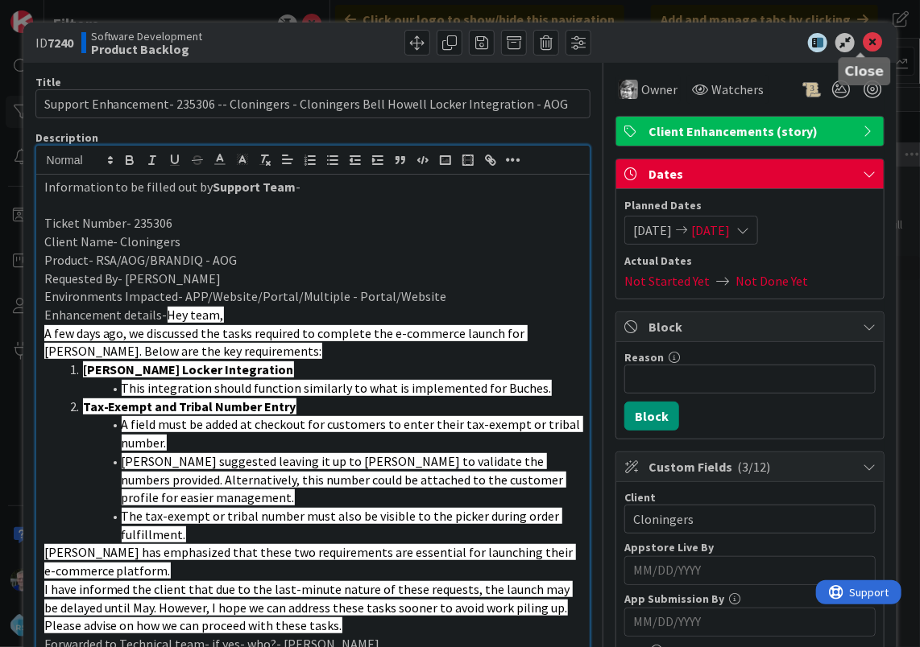
click at [862, 43] on icon at bounding box center [871, 42] width 19 height 19
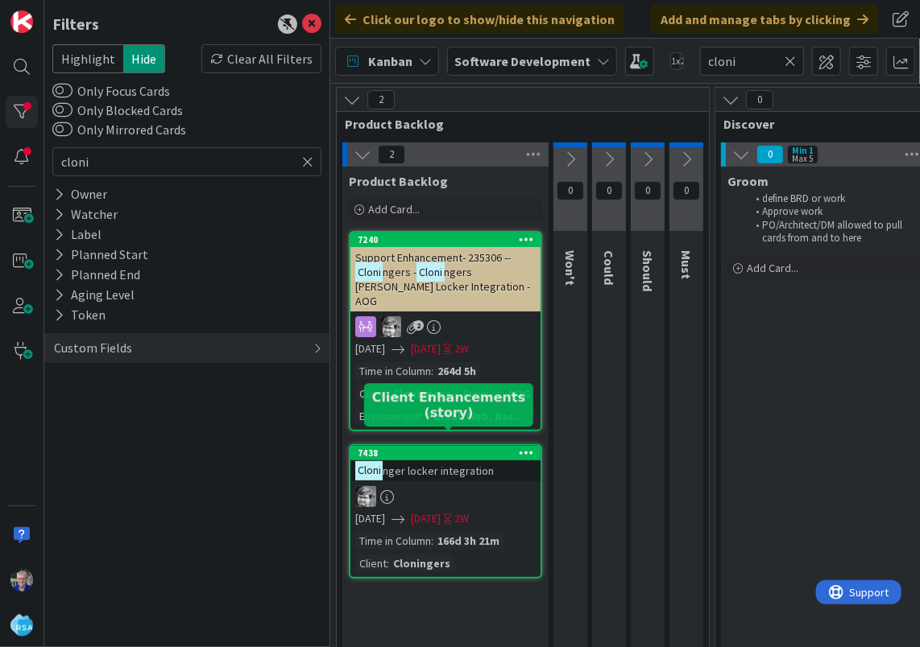
click at [459, 448] on div "7438" at bounding box center [449, 453] width 183 height 11
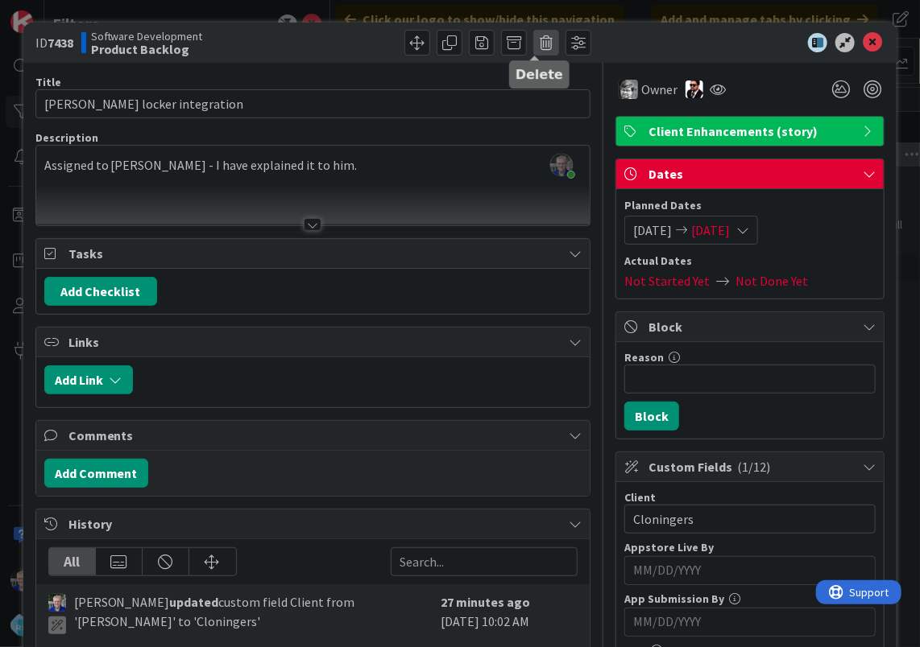
click at [533, 42] on span at bounding box center [546, 43] width 26 height 26
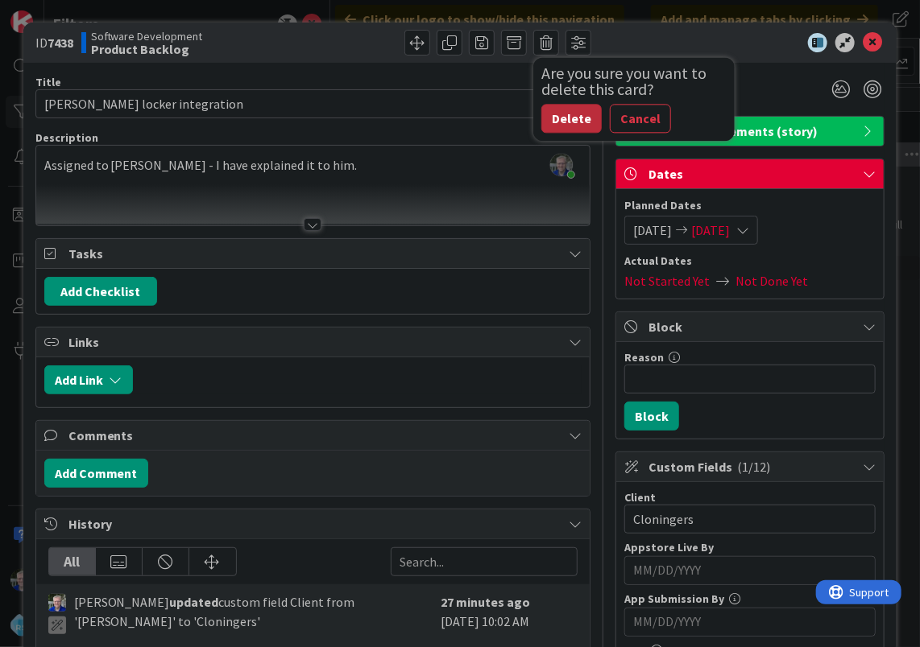
click at [560, 121] on button "Delete" at bounding box center [571, 118] width 60 height 29
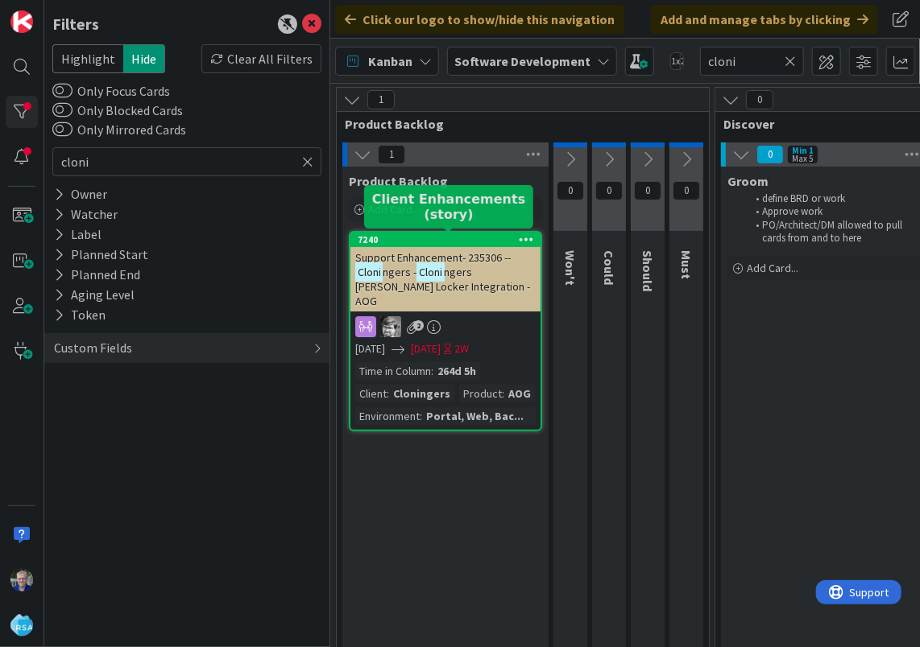
click at [462, 238] on div "7240" at bounding box center [449, 239] width 183 height 11
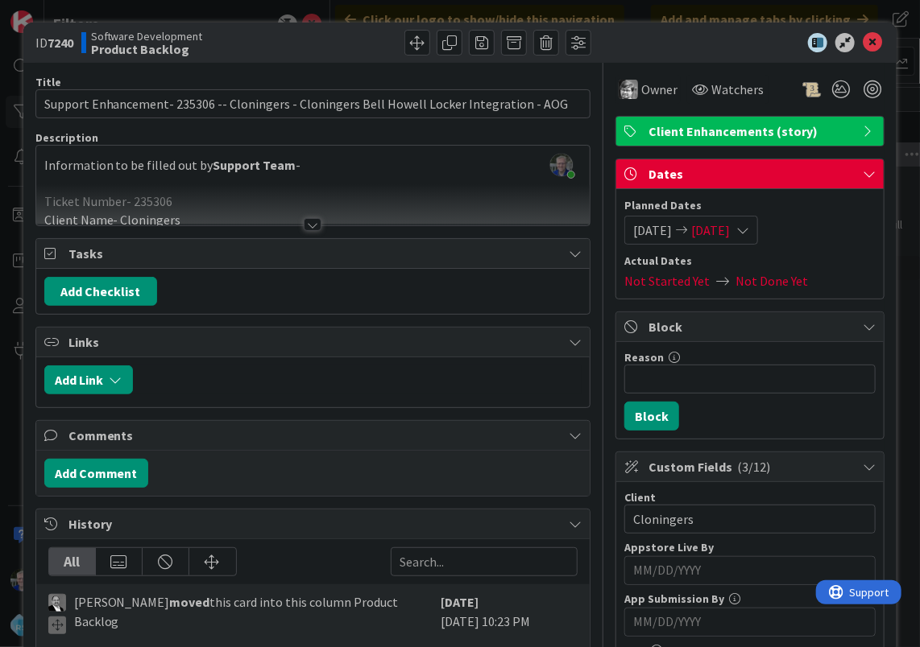
click at [305, 225] on div at bounding box center [313, 224] width 18 height 13
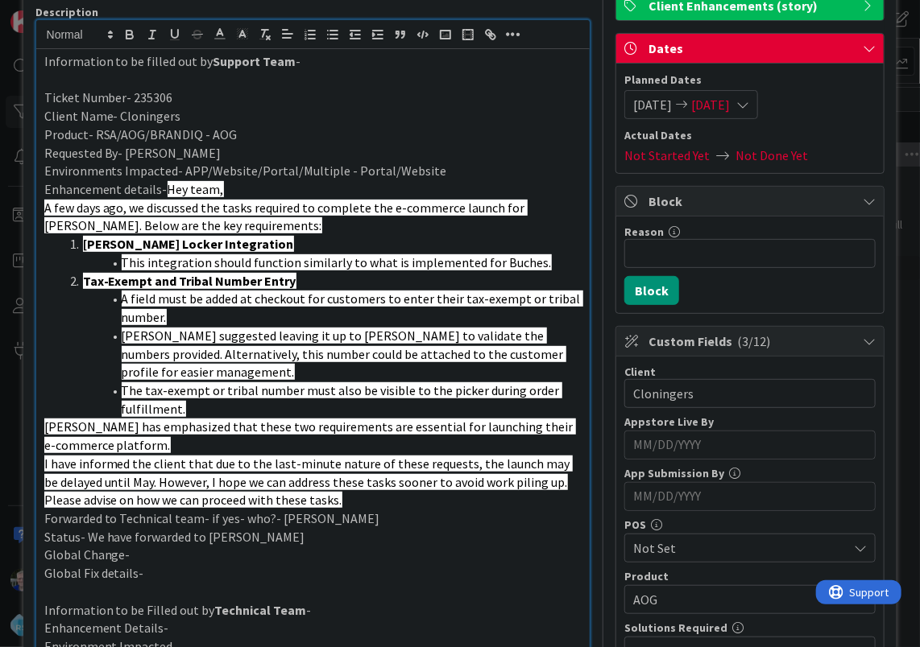
scroll to position [242, 0]
